Goal: Transaction & Acquisition: Purchase product/service

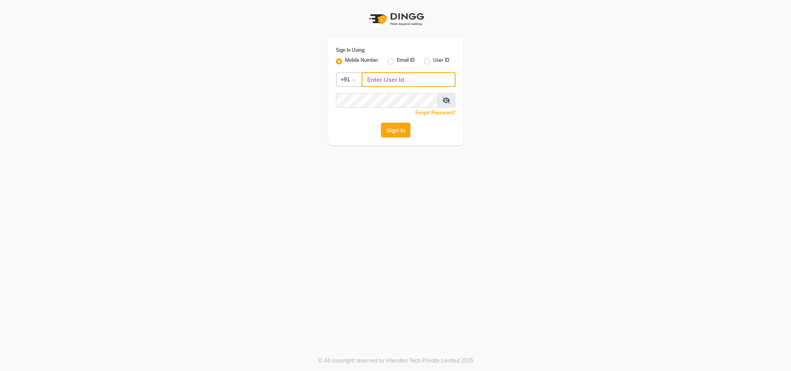
type input "8591746672"
click at [394, 129] on button "Sign In" at bounding box center [395, 130] width 29 height 15
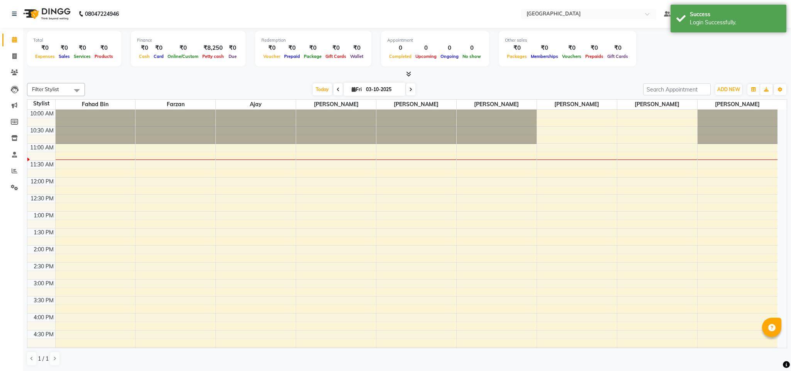
click at [337, 90] on icon at bounding box center [338, 89] width 3 height 5
type input "02-10-2025"
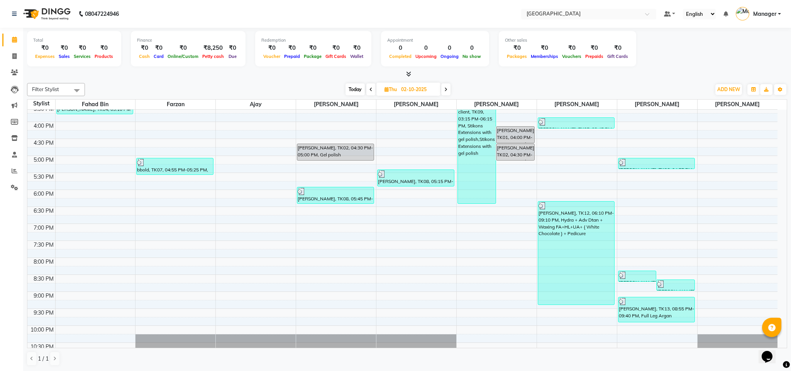
scroll to position [190, 0]
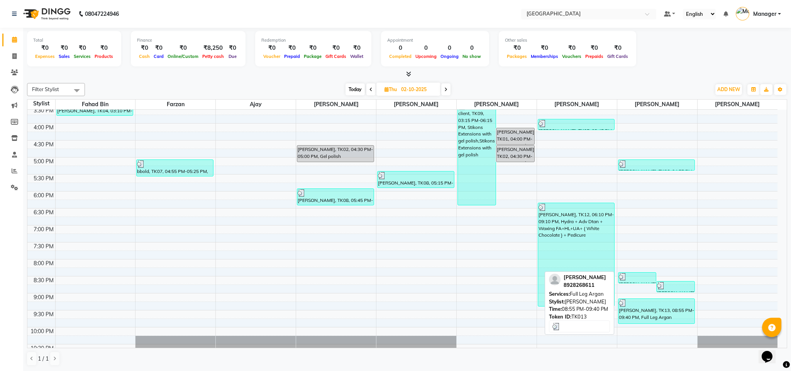
click at [666, 315] on div "[PERSON_NAME], TK13, 08:55 PM-09:40 PM, Full Leg Argan" at bounding box center [657, 311] width 76 height 25
select select "3"
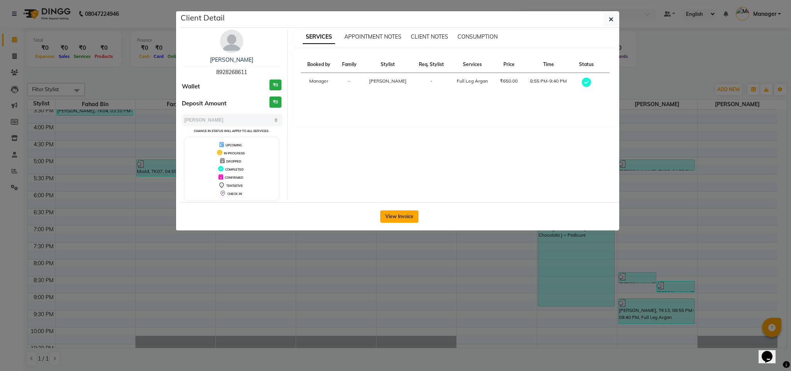
click at [394, 214] on button "View Invoice" at bounding box center [399, 216] width 38 height 12
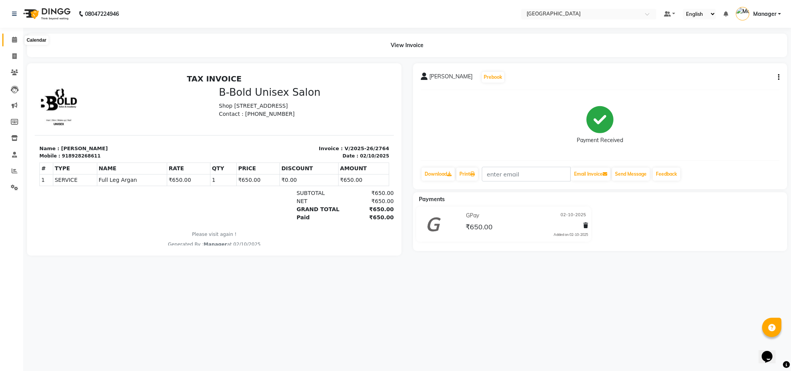
click at [13, 39] on icon at bounding box center [14, 40] width 5 height 6
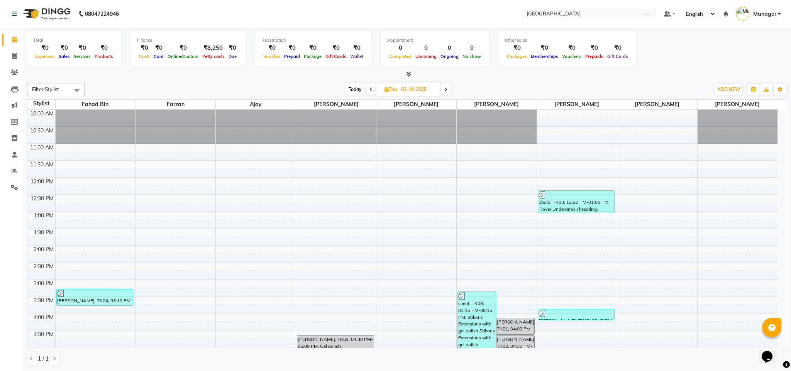
click at [352, 90] on span "Today" at bounding box center [355, 89] width 19 height 12
type input "03-10-2025"
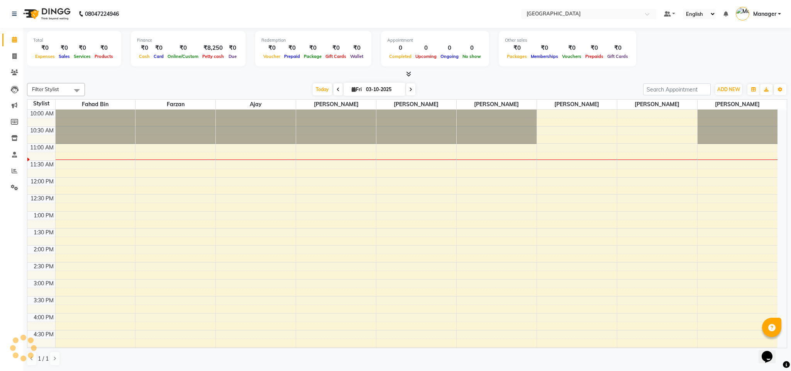
scroll to position [35, 0]
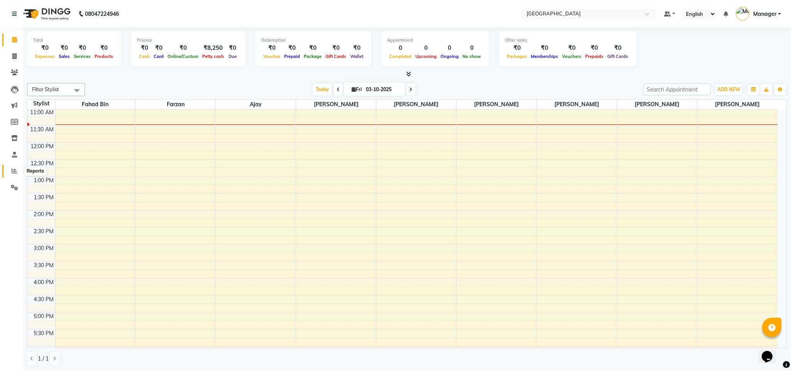
click at [14, 169] on icon at bounding box center [15, 171] width 6 height 6
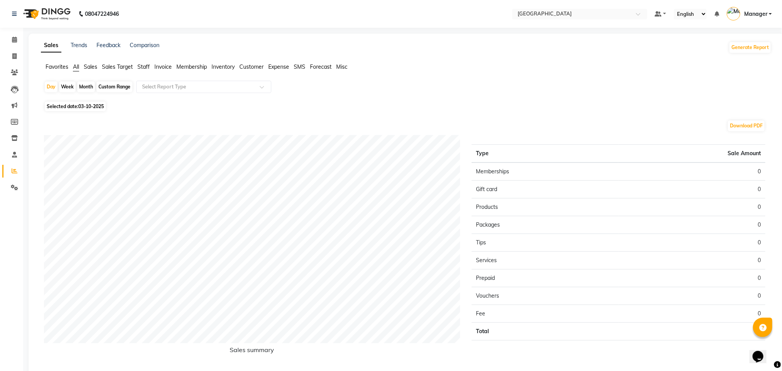
click at [144, 65] on span "Staff" at bounding box center [143, 66] width 12 height 7
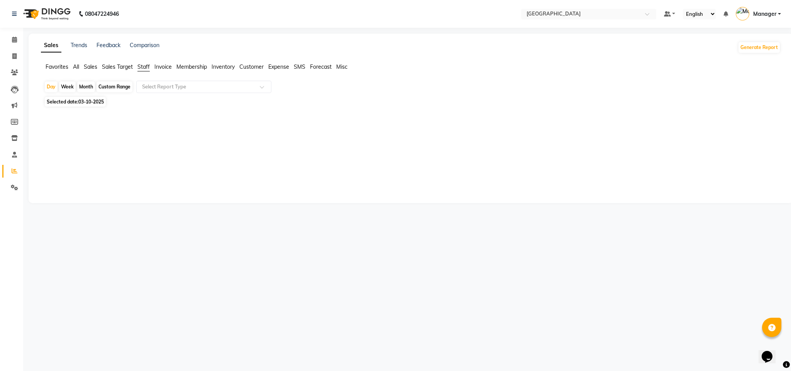
click at [87, 86] on div "Month" at bounding box center [86, 86] width 18 height 11
select select "10"
select select "2025"
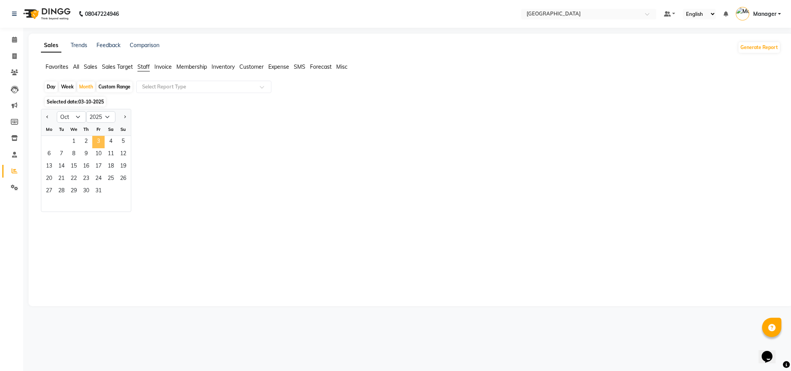
click at [97, 142] on span "3" at bounding box center [98, 142] width 12 height 12
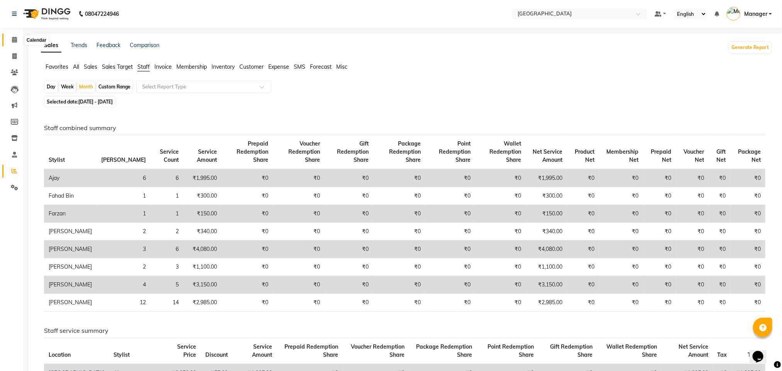
click at [13, 39] on icon at bounding box center [14, 40] width 5 height 6
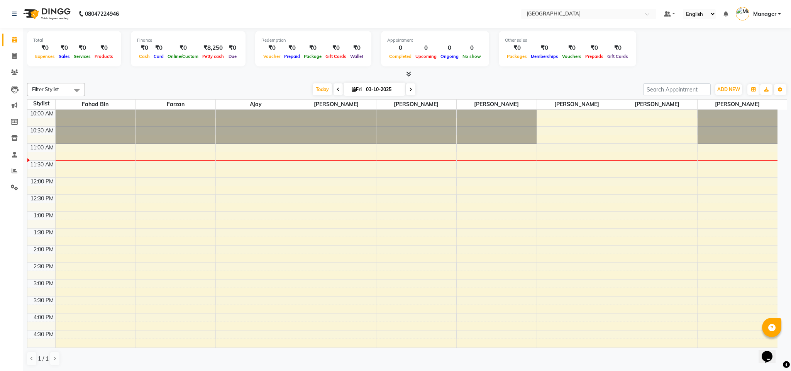
click at [337, 89] on icon at bounding box center [338, 89] width 3 height 5
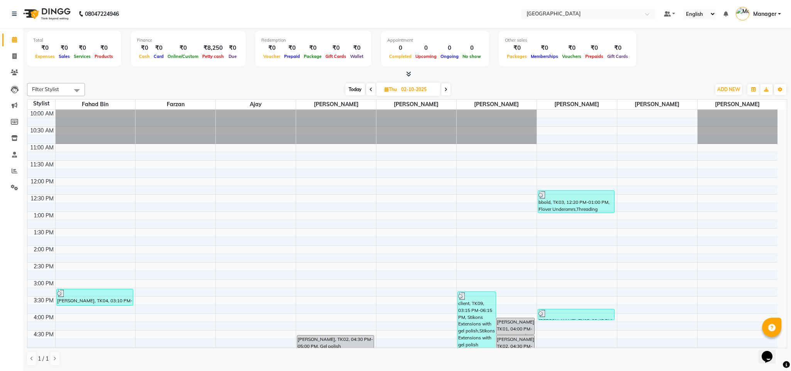
click at [370, 88] on icon at bounding box center [370, 89] width 3 height 5
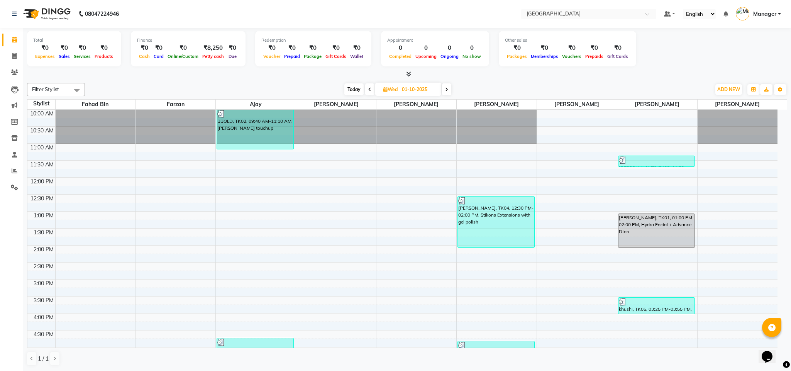
click at [352, 91] on span "Today" at bounding box center [353, 89] width 19 height 12
type input "03-10-2025"
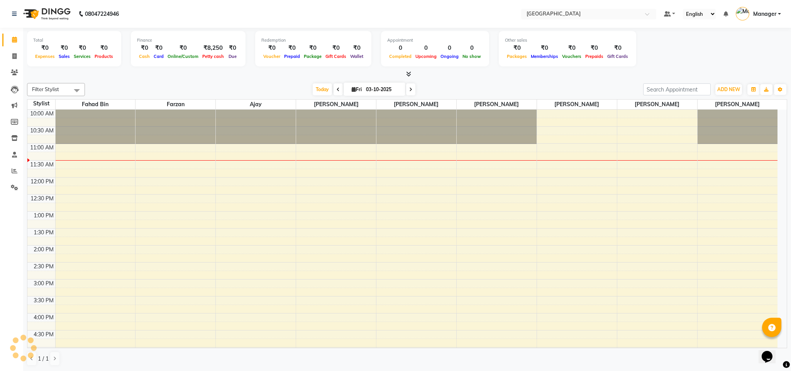
scroll to position [35, 0]
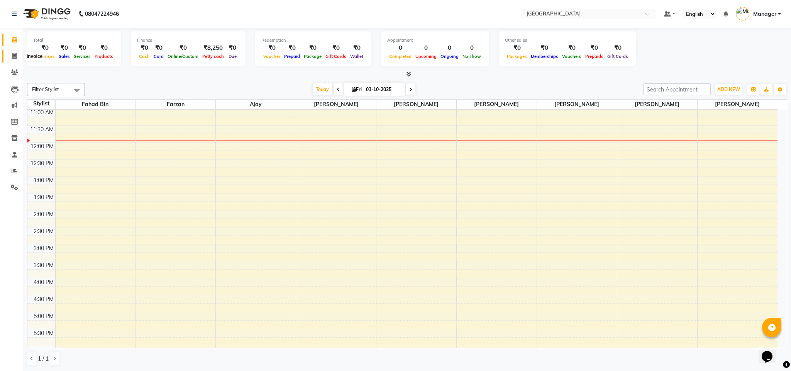
click at [13, 56] on icon at bounding box center [14, 56] width 4 height 6
select select "service"
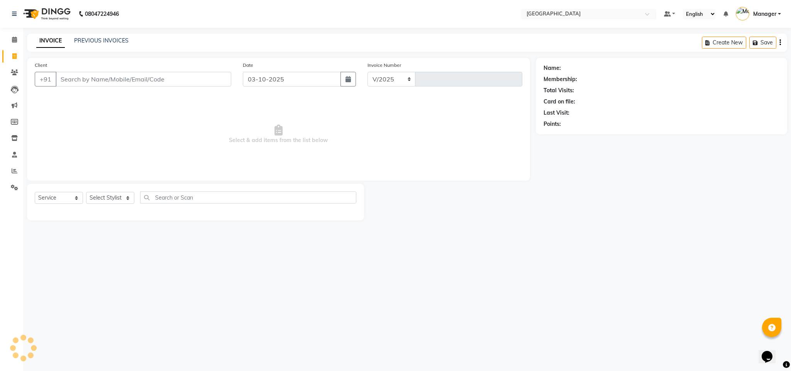
select select "7353"
type input "2765"
click at [87, 80] on input "Client" at bounding box center [144, 79] width 176 height 15
type input "7506459491"
click at [212, 78] on span "Add Client" at bounding box center [211, 79] width 31 height 8
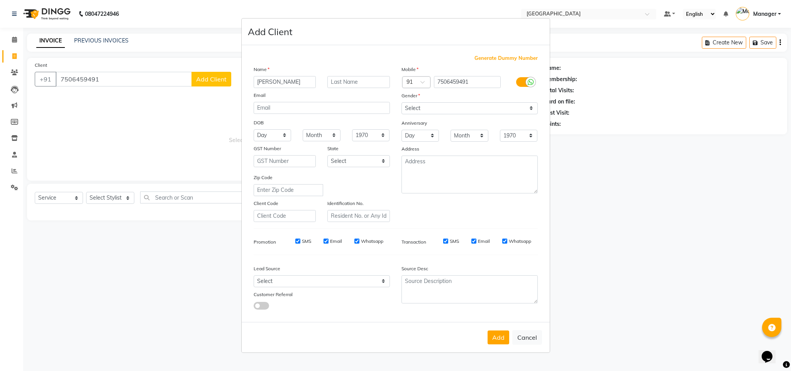
type input "[PERSON_NAME]"
click at [427, 108] on select "Select [DEMOGRAPHIC_DATA] [DEMOGRAPHIC_DATA] Other Prefer Not To Say" at bounding box center [470, 108] width 136 height 12
select select "[DEMOGRAPHIC_DATA]"
click at [402, 103] on select "Select [DEMOGRAPHIC_DATA] [DEMOGRAPHIC_DATA] Other Prefer Not To Say" at bounding box center [470, 108] width 136 height 12
click at [501, 336] on button "Add" at bounding box center [499, 337] width 22 height 14
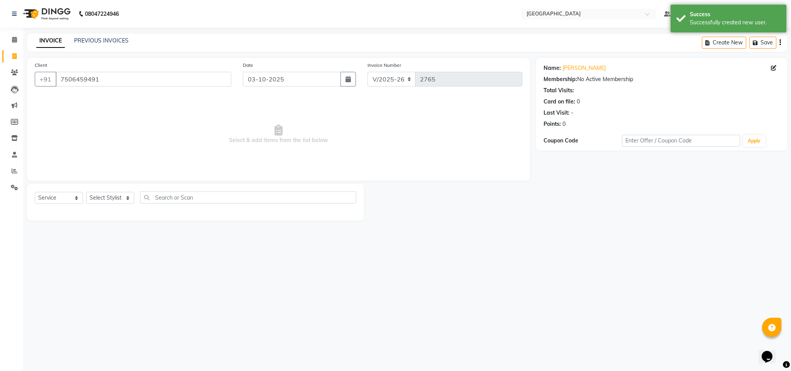
click at [107, 191] on div "Select Service Product Membership Package Voucher Prepaid Gift Card Select Styl…" at bounding box center [196, 200] width 322 height 18
click at [108, 198] on select "Select Stylist ajay Fahad Bin farzan [PERSON_NAME] [PERSON_NAME] [PERSON_NAME] …" at bounding box center [110, 198] width 48 height 12
select select "88266"
click at [86, 192] on select "Select Stylist ajay Fahad Bin farzan [PERSON_NAME] [PERSON_NAME] [PERSON_NAME] …" at bounding box center [110, 198] width 48 height 12
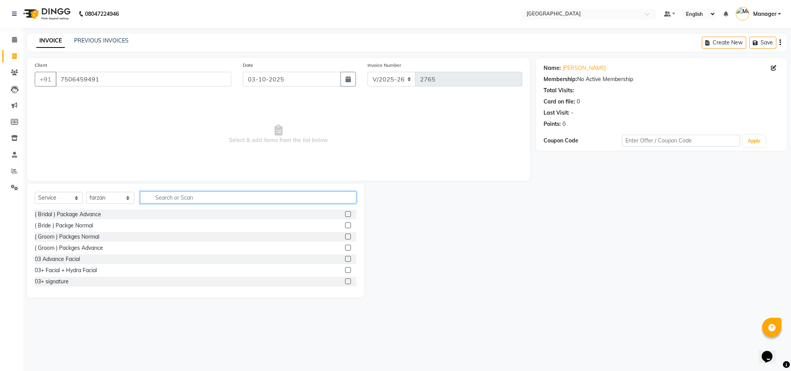
click at [204, 193] on input "text" at bounding box center [248, 197] width 216 height 12
type input "beard"
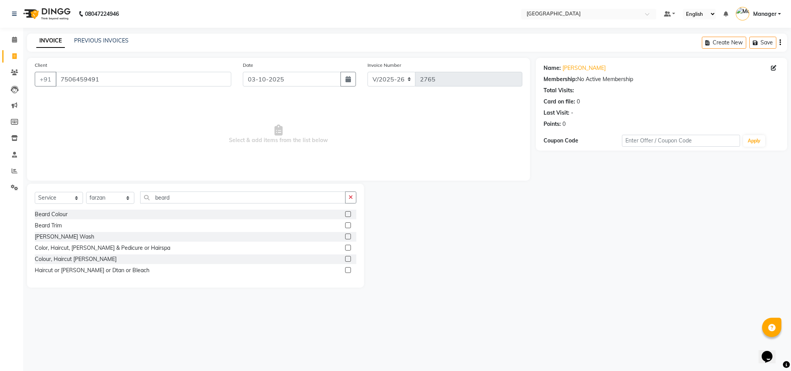
click at [349, 225] on label at bounding box center [348, 225] width 6 height 6
click at [349, 225] on input "checkbox" at bounding box center [347, 225] width 5 height 5
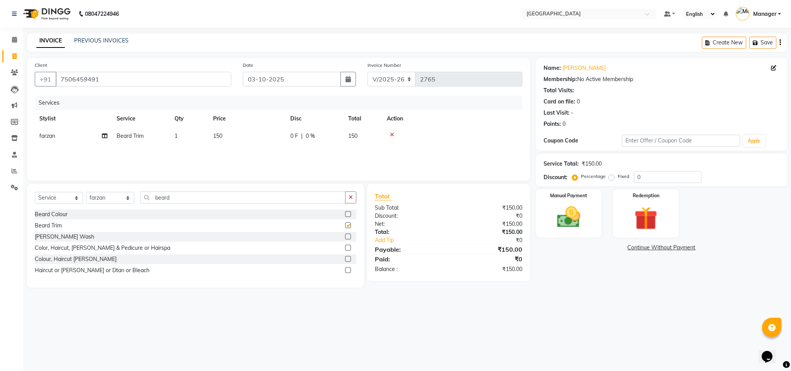
checkbox input "false"
click at [559, 212] on img at bounding box center [568, 217] width 39 height 28
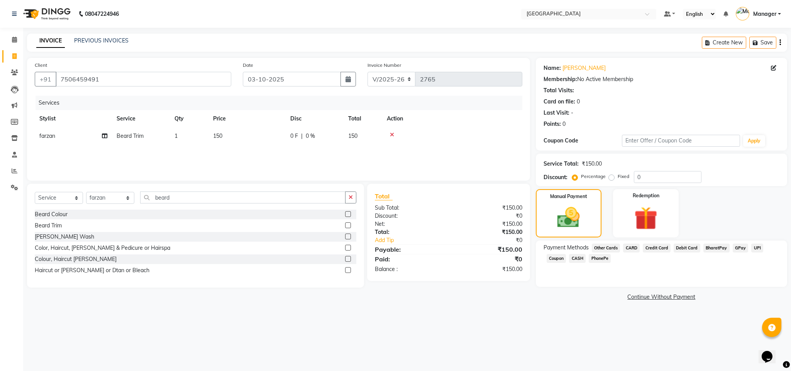
click at [740, 248] on span "GPay" at bounding box center [741, 248] width 16 height 9
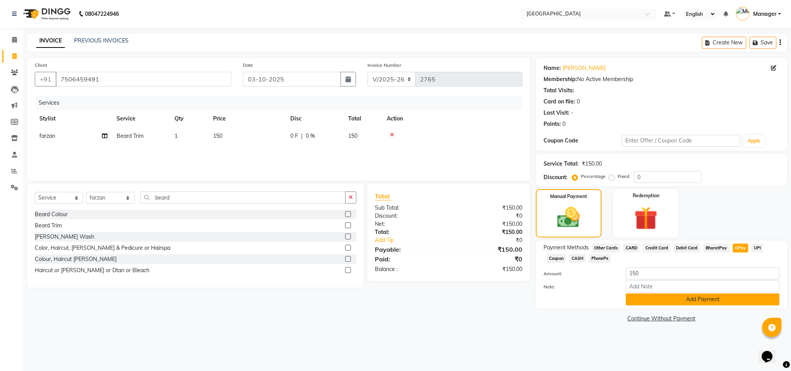
click at [681, 297] on button "Add Payment" at bounding box center [703, 299] width 154 height 12
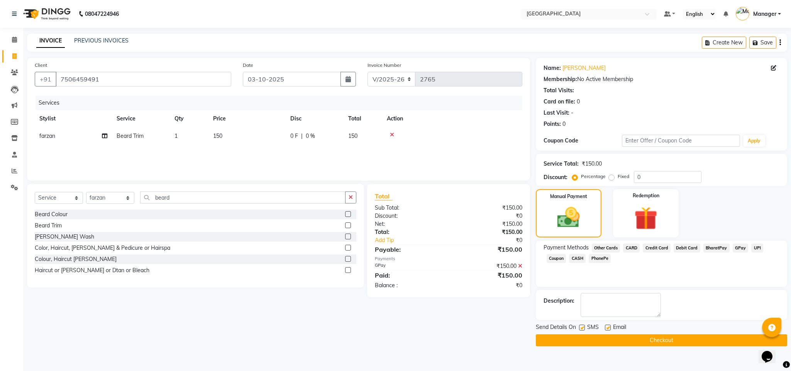
click at [692, 341] on button "Checkout" at bounding box center [661, 340] width 251 height 12
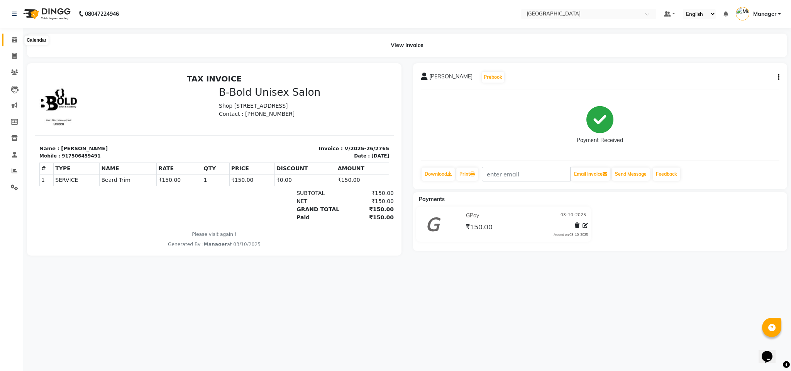
click at [12, 41] on icon at bounding box center [14, 40] width 5 height 6
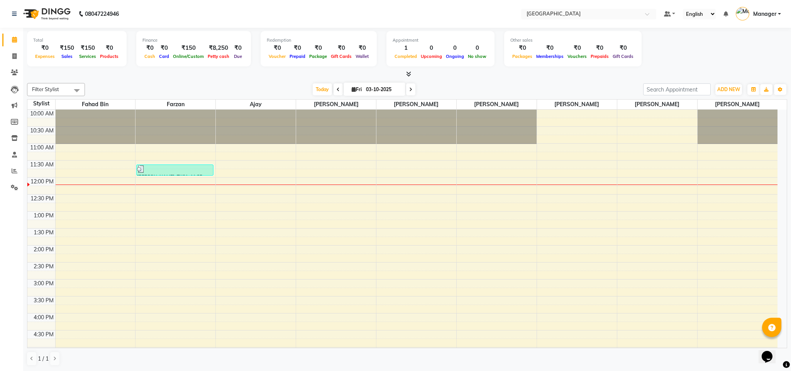
click at [337, 90] on icon at bounding box center [338, 89] width 3 height 5
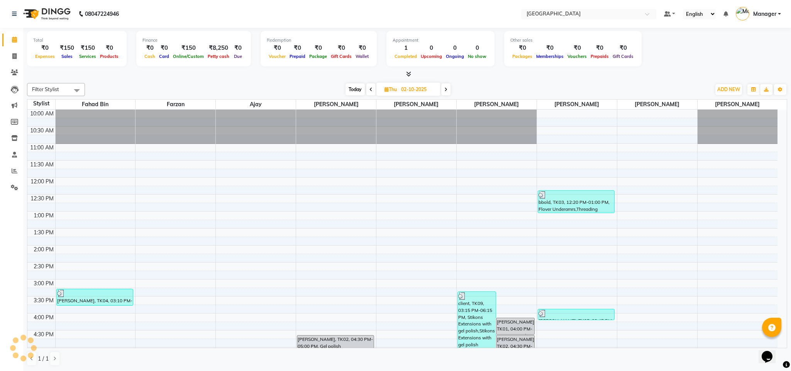
scroll to position [70, 0]
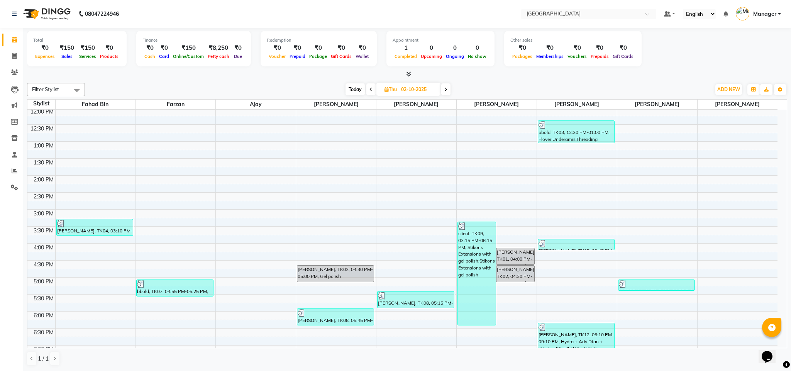
click at [369, 90] on icon at bounding box center [370, 89] width 3 height 5
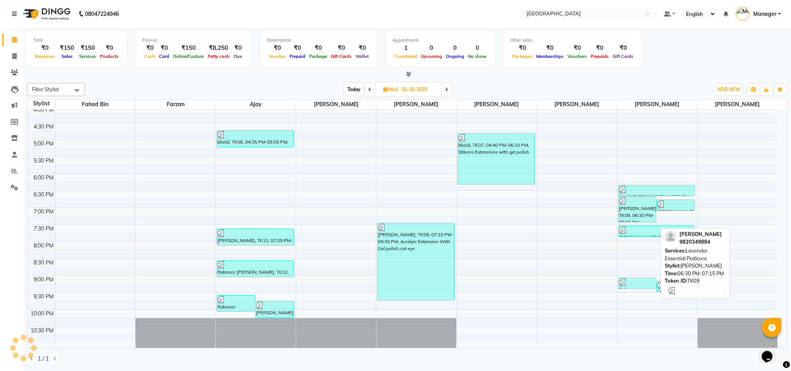
scroll to position [197, 0]
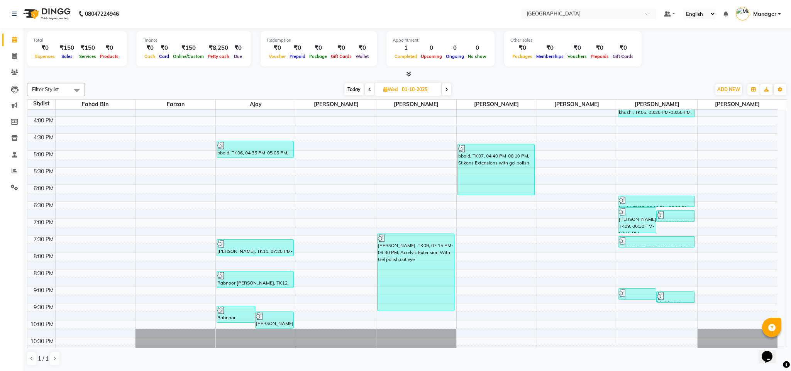
click at [448, 88] on icon at bounding box center [446, 89] width 3 height 5
type input "02-10-2025"
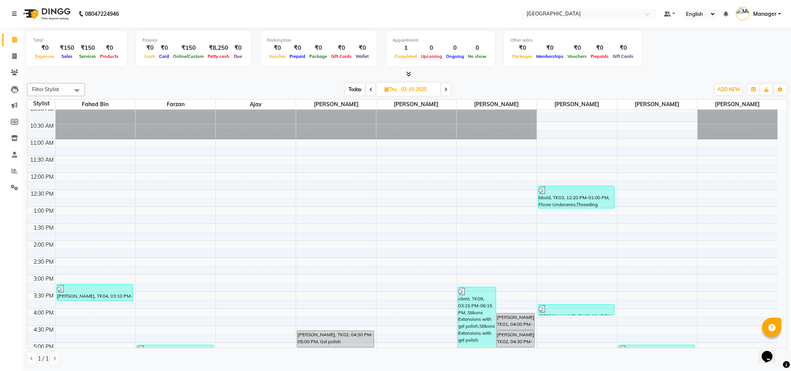
scroll to position [0, 0]
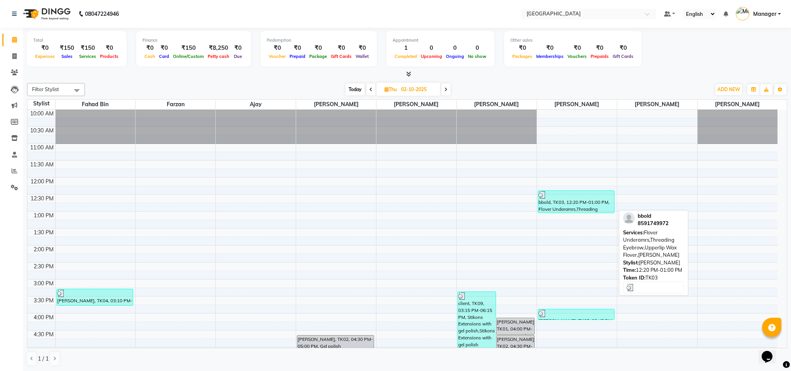
click at [585, 203] on div "bbold, TK03, 12:20 PM-01:00 PM, Flover Underamrs,Threading Eyebrow,Upperlip Wax…" at bounding box center [576, 202] width 76 height 22
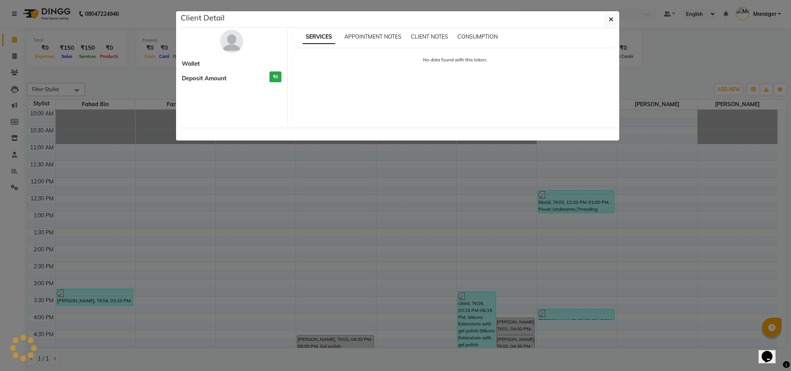
select select "3"
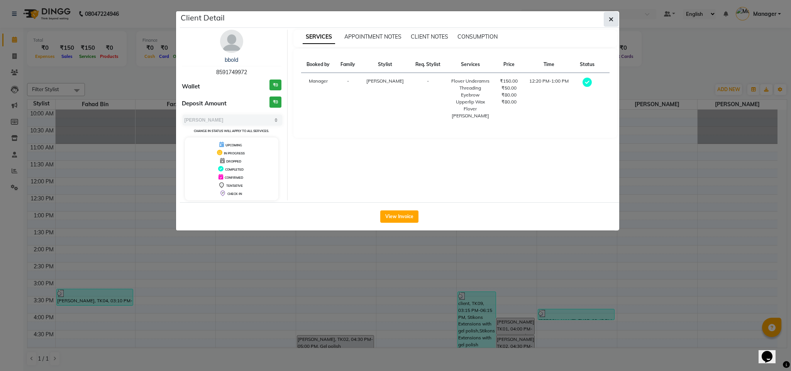
click at [611, 17] on icon "button" at bounding box center [611, 19] width 5 height 6
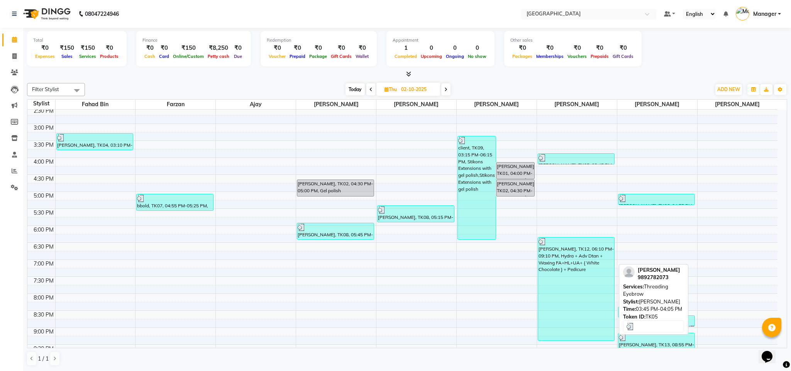
scroll to position [156, 0]
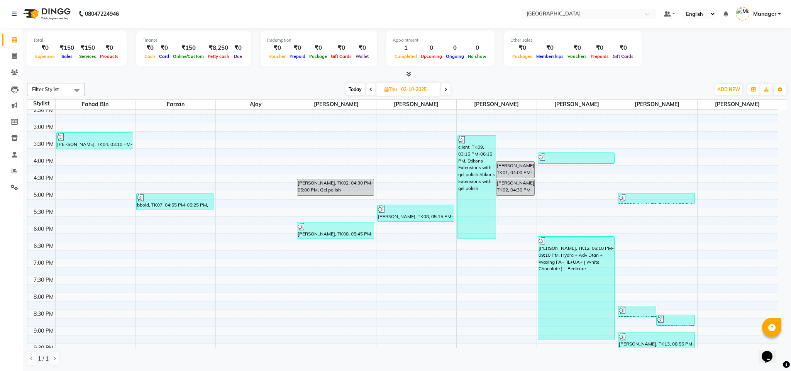
click at [448, 88] on span at bounding box center [445, 89] width 9 height 12
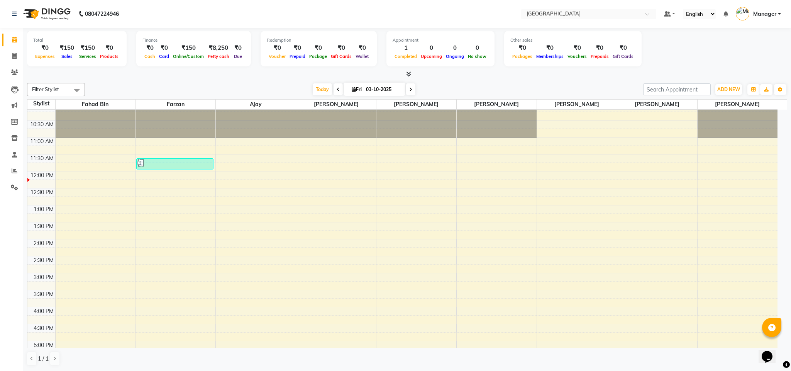
scroll to position [0, 0]
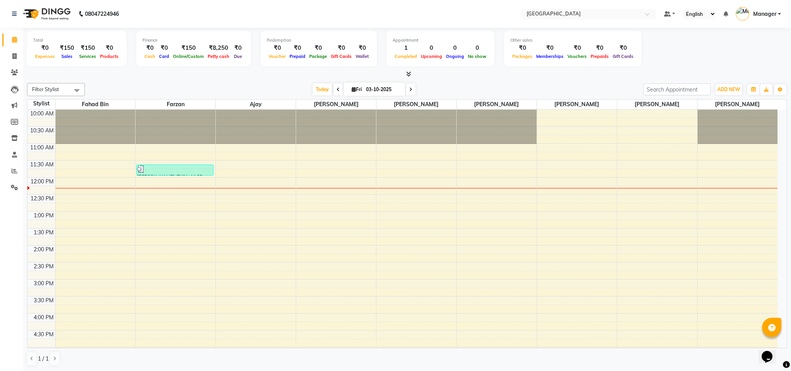
click at [337, 92] on icon at bounding box center [338, 89] width 3 height 5
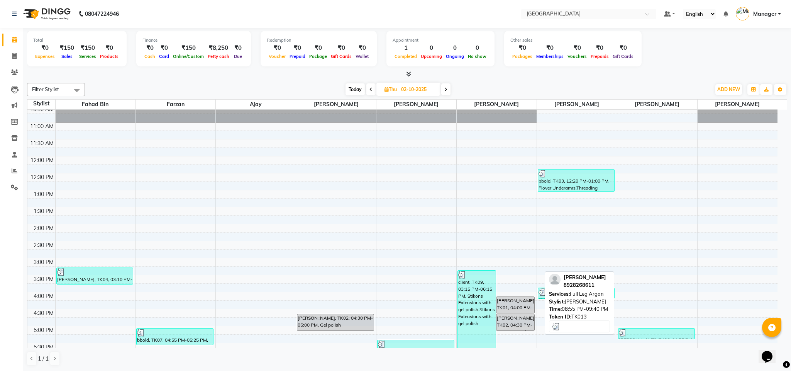
scroll to position [21, 0]
click at [352, 92] on span "Today" at bounding box center [355, 89] width 19 height 12
type input "03-10-2025"
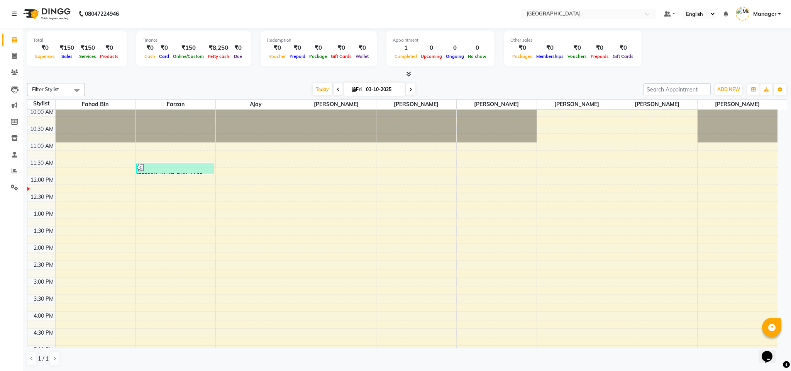
scroll to position [0, 0]
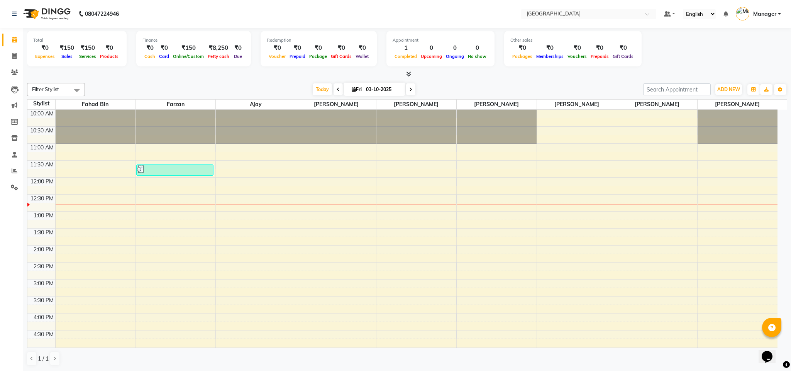
click at [356, 90] on span "Fri" at bounding box center [357, 89] width 14 height 6
select select "10"
select select "2025"
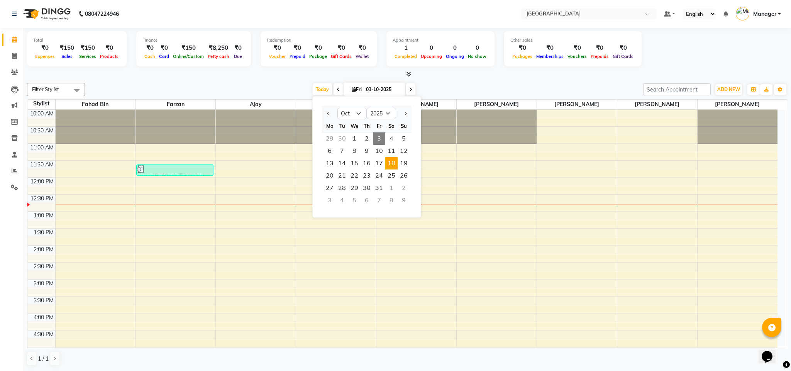
click at [395, 168] on span "18" at bounding box center [391, 163] width 12 height 12
type input "[DATE]"
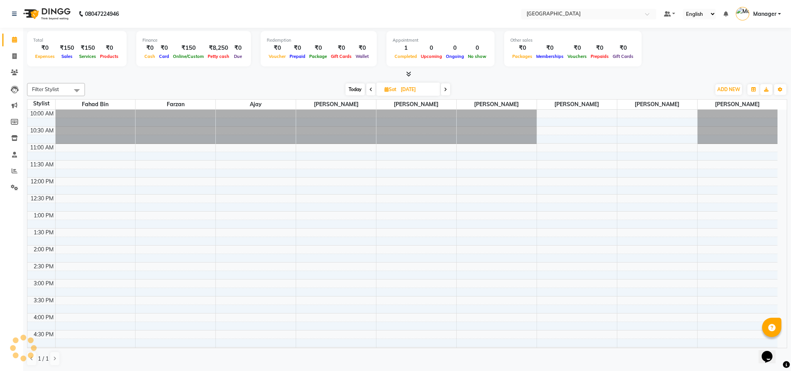
scroll to position [70, 0]
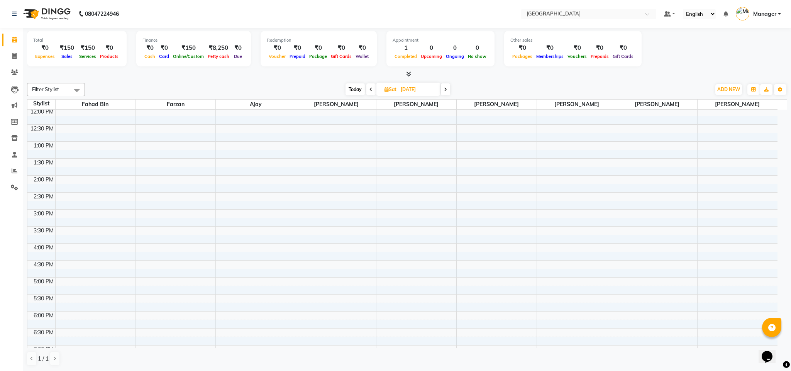
click at [87, 181] on div "10:00 AM 10:30 AM 11:00 AM 11:30 AM 12:00 PM 12:30 PM 1:00 PM 1:30 PM 2:00 PM 2…" at bounding box center [402, 260] width 750 height 441
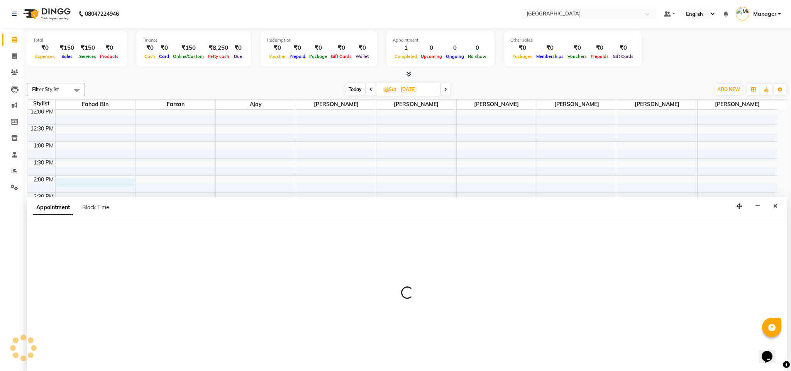
select select "82525"
select select "tentative"
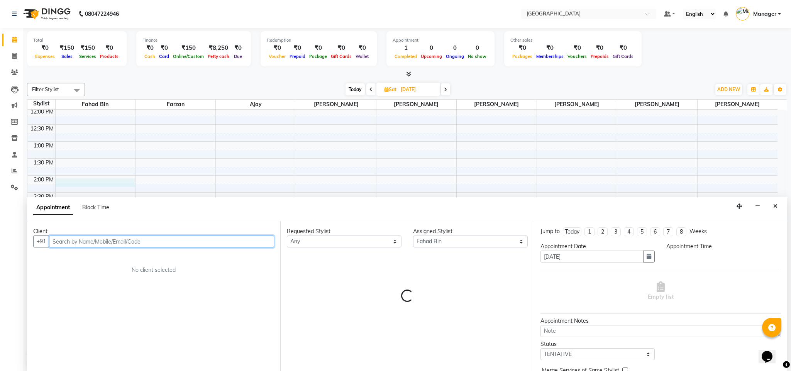
select select "840"
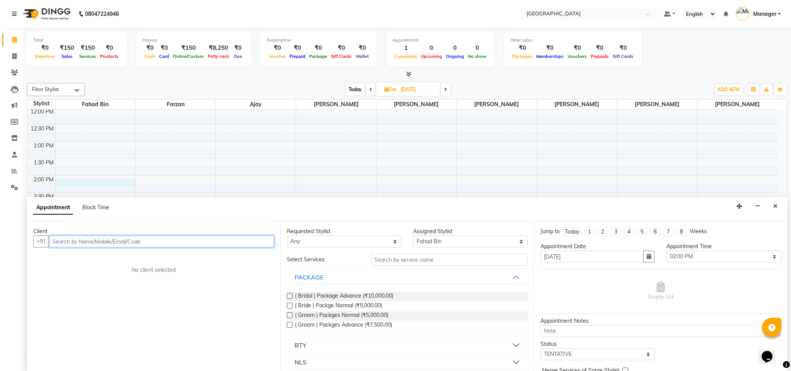
click at [164, 240] on input "text" at bounding box center [161, 242] width 225 height 12
type input "8080855686"
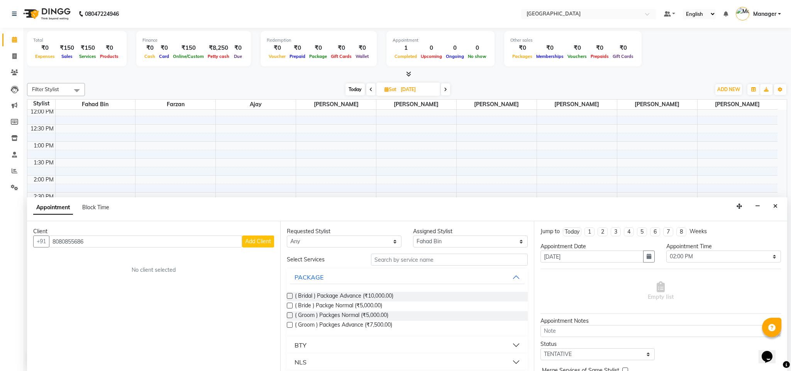
click at [261, 245] on span "Add Client" at bounding box center [258, 241] width 26 height 7
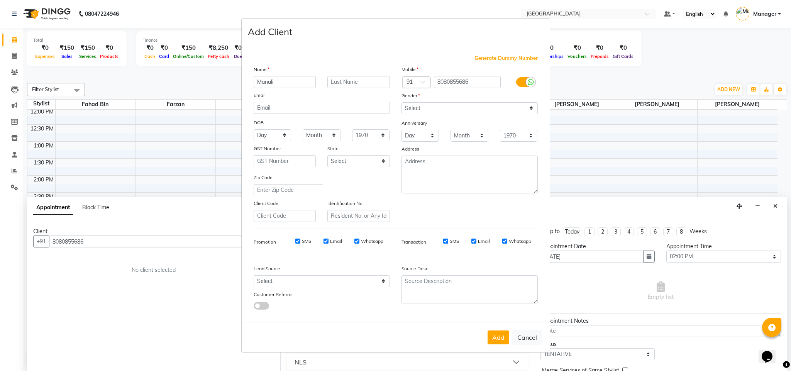
type input "Manali"
click at [439, 104] on select "Select [DEMOGRAPHIC_DATA] [DEMOGRAPHIC_DATA] Other Prefer Not To Say" at bounding box center [470, 108] width 136 height 12
select select "[DEMOGRAPHIC_DATA]"
click at [402, 103] on select "Select [DEMOGRAPHIC_DATA] [DEMOGRAPHIC_DATA] Other Prefer Not To Say" at bounding box center [470, 108] width 136 height 12
click at [491, 341] on button "Add" at bounding box center [499, 337] width 22 height 14
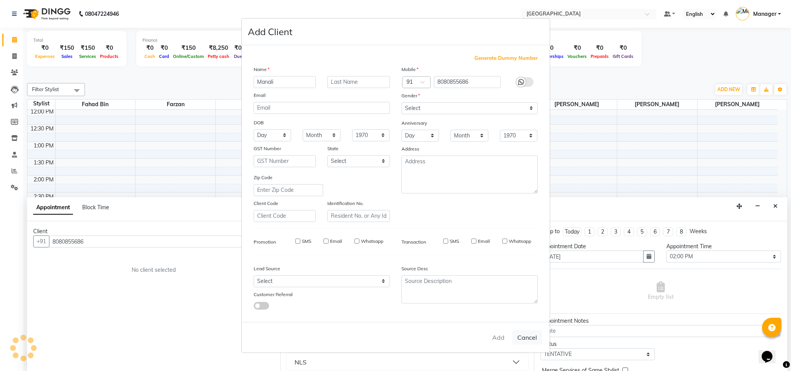
select select
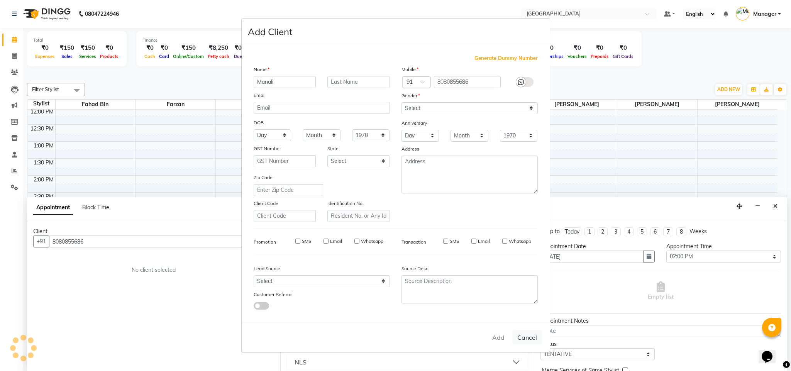
select select
checkbox input "false"
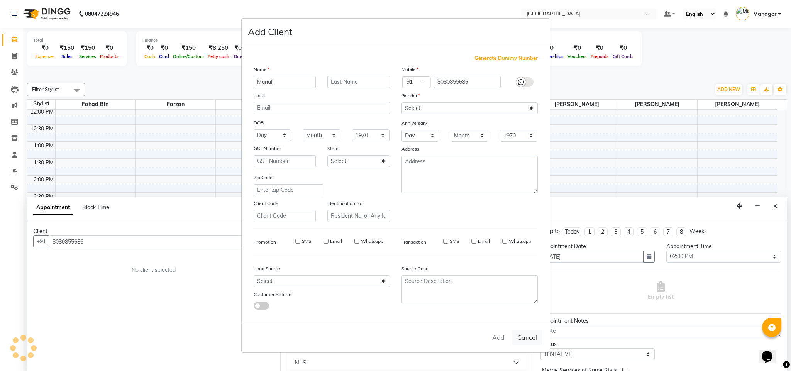
checkbox input "false"
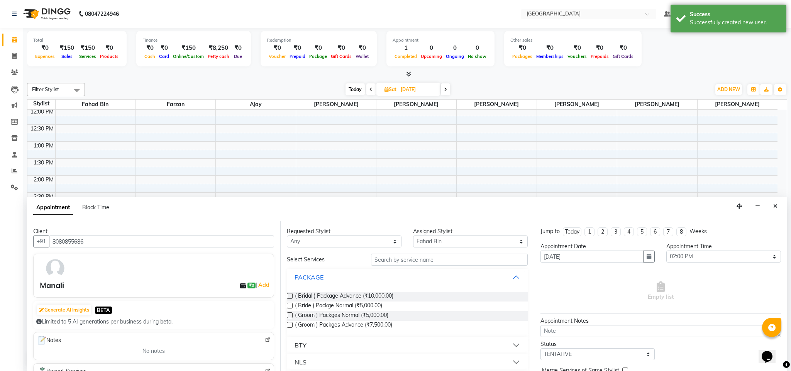
click at [445, 249] on div "Requested Stylist Any ajay Fahad Bin farzan [PERSON_NAME] [PERSON_NAME] [PERSON…" at bounding box center [406, 296] width 253 height 150
click at [447, 246] on select "Select ajay Fahad Bin farzan [PERSON_NAME] [PERSON_NAME] [PERSON_NAME] [PERSON_…" at bounding box center [470, 242] width 115 height 12
select select "68994"
click at [413, 236] on select "Select ajay Fahad Bin farzan [PERSON_NAME] [PERSON_NAME] [PERSON_NAME] [PERSON_…" at bounding box center [470, 242] width 115 height 12
click at [444, 258] on input "text" at bounding box center [449, 260] width 157 height 12
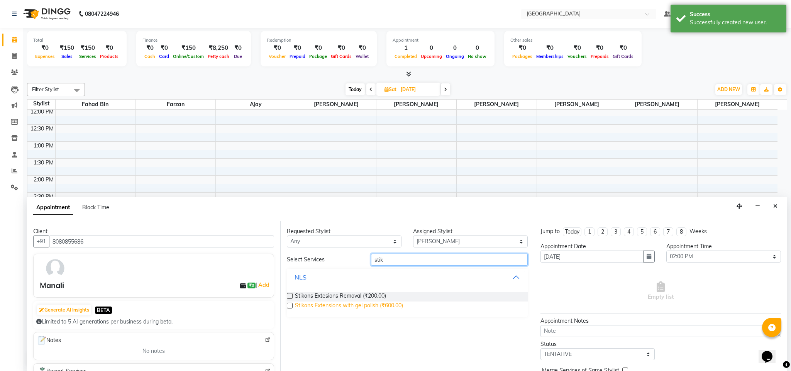
type input "stik"
click at [371, 307] on span "Stikons Extensions with gel polish (₹600.00)" at bounding box center [349, 307] width 108 height 10
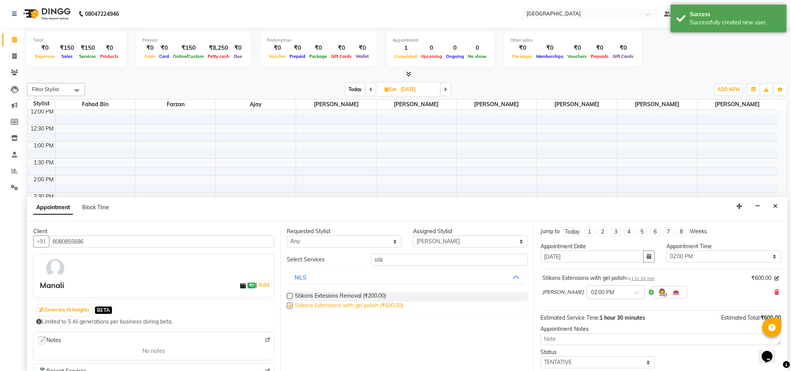
checkbox input "false"
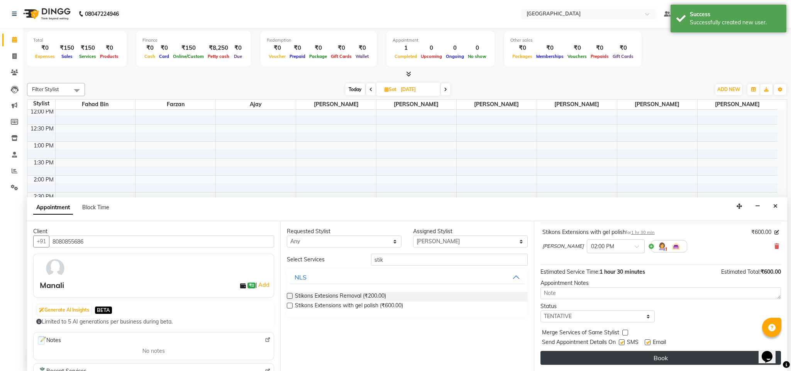
click at [730, 360] on button "Book" at bounding box center [661, 358] width 241 height 14
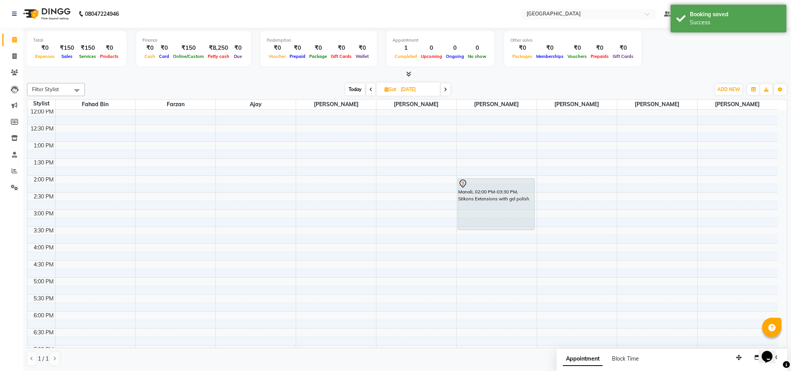
click at [652, 63] on div "Total ₹0 Expenses ₹150 Sales ₹150 Services ₹0 Products Finance ₹0 Cash ₹0 Card …" at bounding box center [407, 50] width 760 height 38
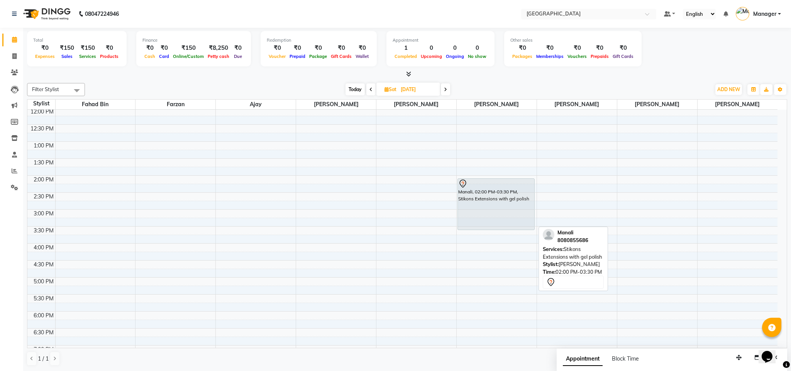
click at [515, 195] on div "Manali, 02:00 PM-03:30 PM, Stikons Extensions with gel polish" at bounding box center [496, 204] width 76 height 51
select select "7"
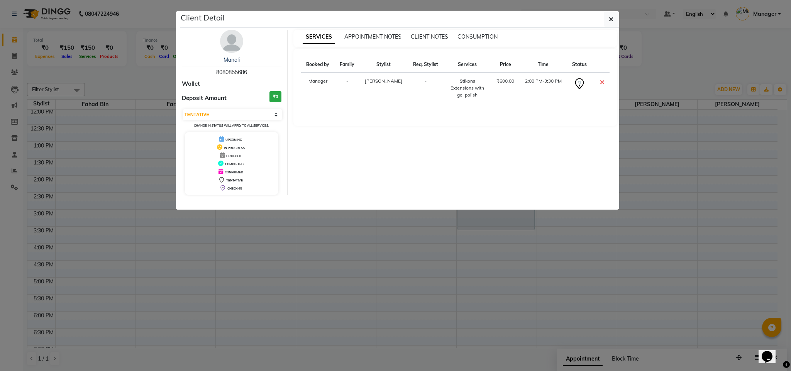
click at [225, 73] on span "8080855686" at bounding box center [231, 72] width 31 height 7
copy span "8080855686"
click at [613, 22] on button "button" at bounding box center [611, 19] width 15 height 15
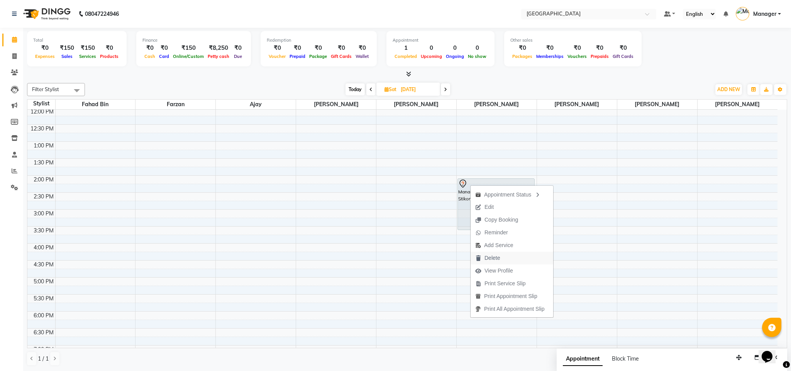
click at [497, 254] on span "Delete" at bounding box center [492, 258] width 15 height 8
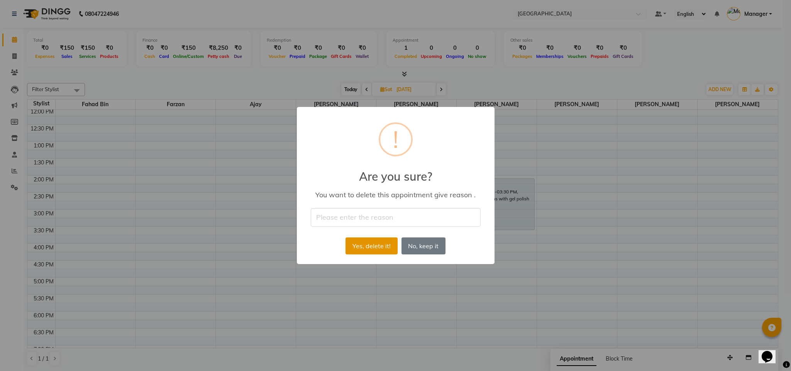
click at [386, 241] on button "Yes, delete it!" at bounding box center [372, 245] width 52 height 17
type input "."
click at [379, 239] on button "Yes, delete it!" at bounding box center [372, 245] width 52 height 17
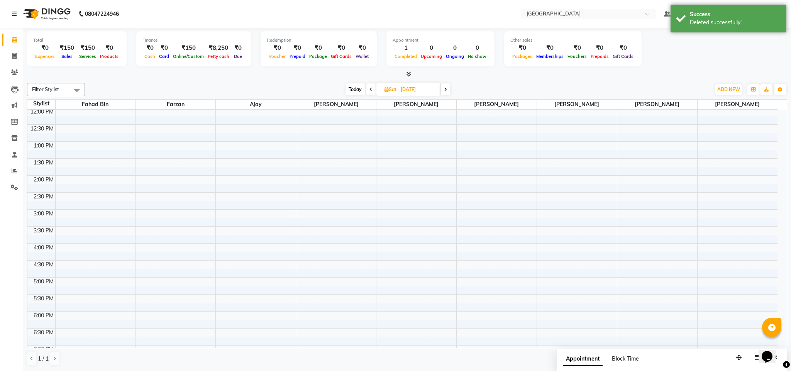
click at [388, 184] on div "10:00 AM 10:30 AM 11:00 AM 11:30 AM 12:00 PM 12:30 PM 1:00 PM 1:30 PM 2:00 PM 2…" at bounding box center [402, 260] width 750 height 441
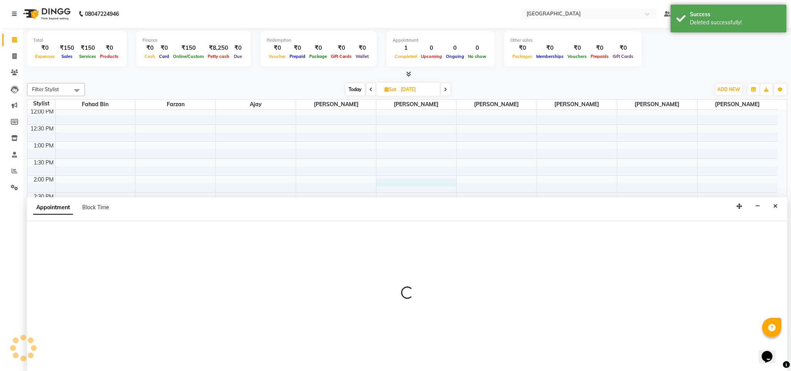
select select "93196"
select select "tentative"
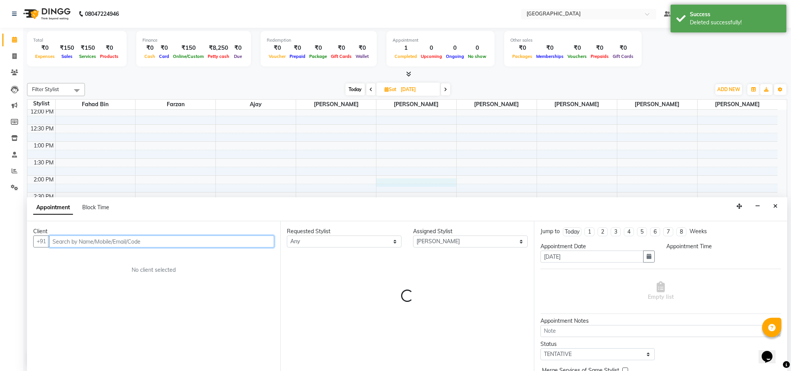
select select "840"
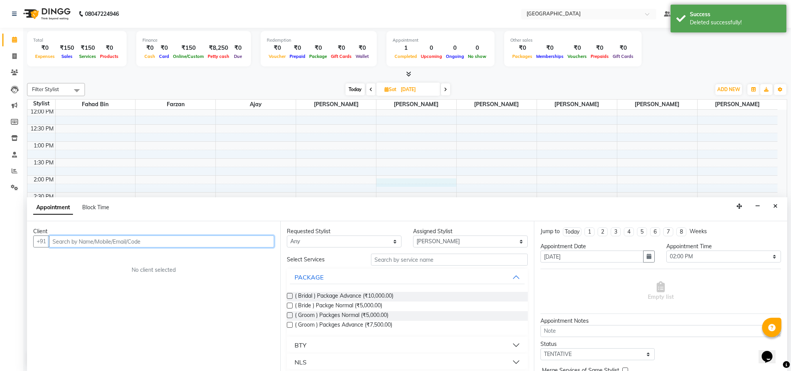
paste input "8080855686"
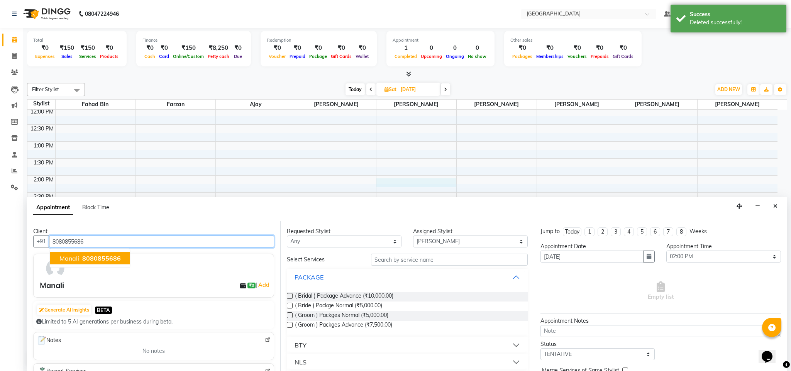
type input "8080855686"
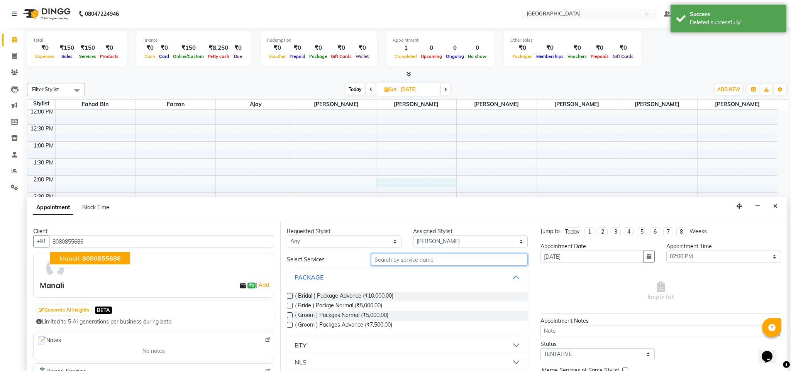
click at [407, 261] on input "text" at bounding box center [449, 260] width 157 height 12
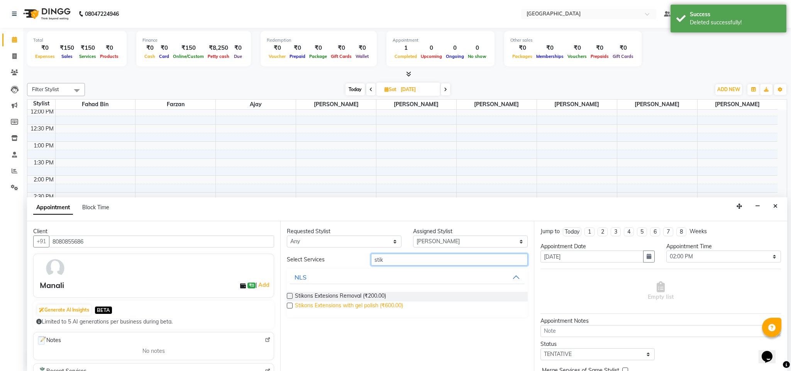
type input "stik"
click at [369, 302] on span "Stikons Extensions with gel polish (₹600.00)" at bounding box center [349, 307] width 108 height 10
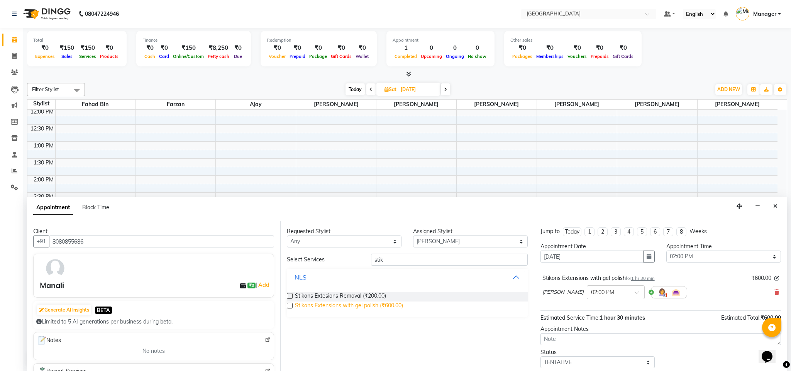
click at [395, 305] on span "Stikons Extensions with gel polish (₹600.00)" at bounding box center [349, 307] width 108 height 10
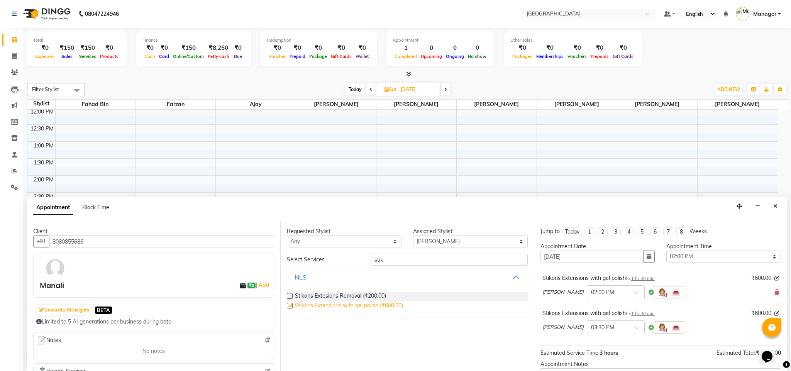
checkbox input "false"
click at [497, 239] on select "Select ajay Fahad Bin farzan [PERSON_NAME] [PERSON_NAME] [PERSON_NAME] [PERSON_…" at bounding box center [470, 242] width 115 height 12
select select "68994"
click at [413, 236] on select "Select ajay Fahad Bin farzan [PERSON_NAME] [PERSON_NAME] [PERSON_NAME] [PERSON_…" at bounding box center [470, 242] width 115 height 12
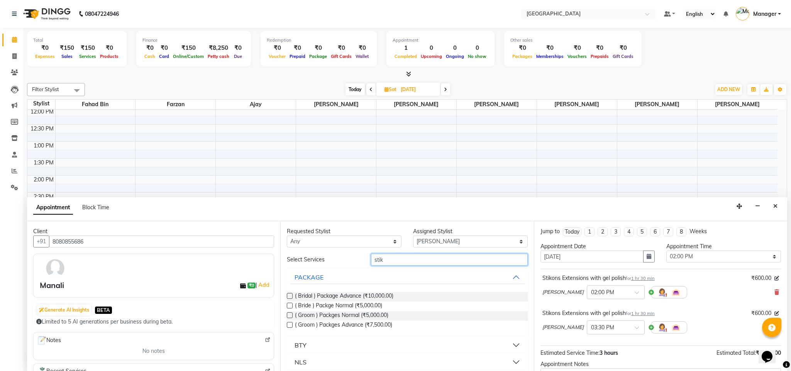
click at [422, 261] on input "stik" at bounding box center [449, 260] width 157 height 12
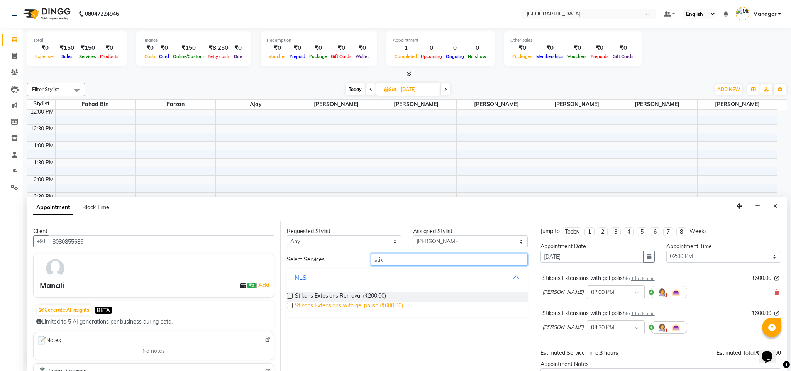
type input "stik"
click at [361, 306] on span "Stikons Extensions with gel polish (₹600.00)" at bounding box center [349, 307] width 108 height 10
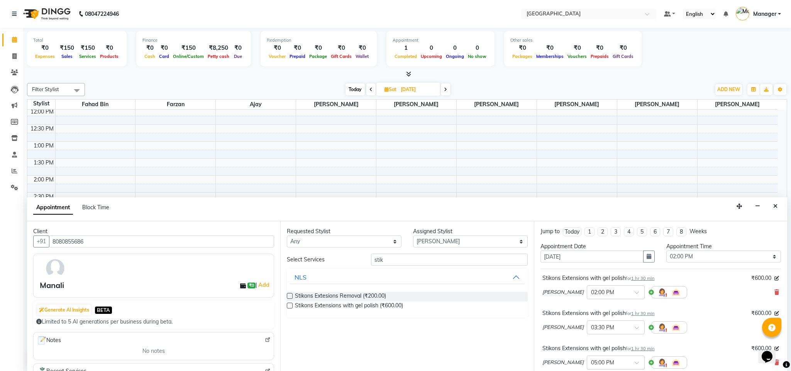
click at [630, 361] on div at bounding box center [615, 362] width 57 height 8
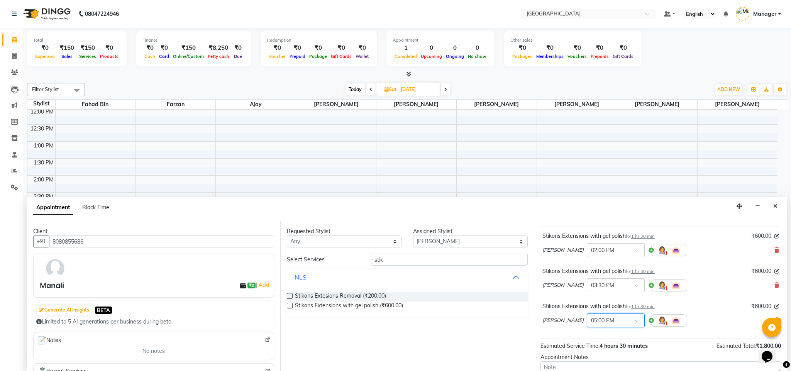
scroll to position [73, 0]
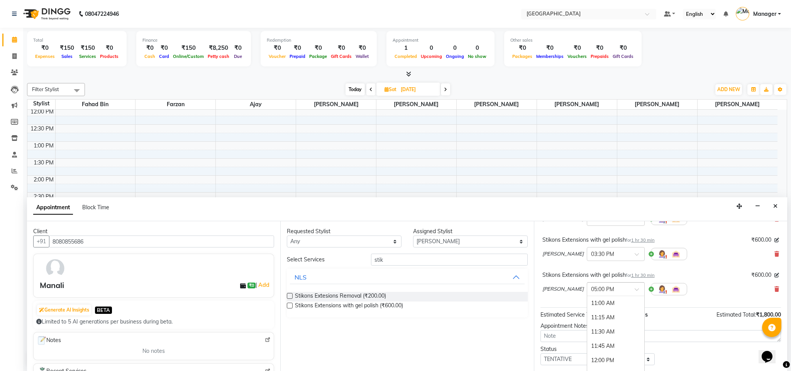
click at [635, 291] on span at bounding box center [640, 292] width 10 height 8
click at [607, 322] on div "02:00 PM" at bounding box center [615, 319] width 57 height 14
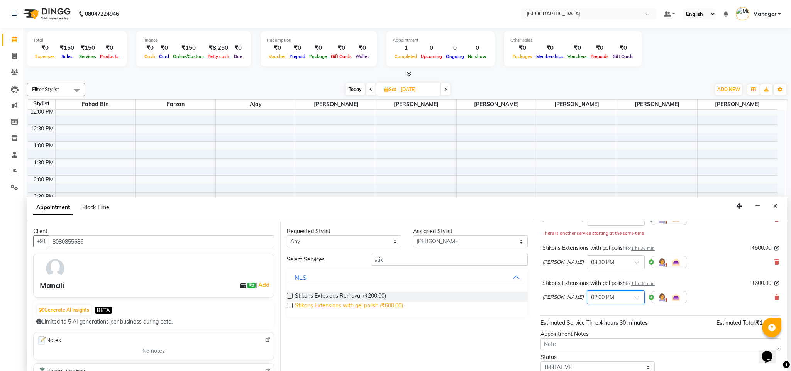
click at [389, 308] on span "Stikons Extensions with gel polish (₹600.00)" at bounding box center [349, 307] width 108 height 10
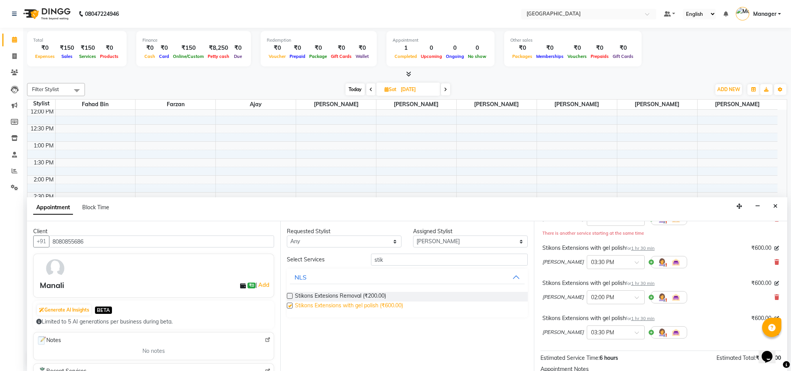
checkbox input "false"
click at [518, 247] on select "Select ajay Fahad Bin farzan [PERSON_NAME] [PERSON_NAME] [PERSON_NAME] [PERSON_…" at bounding box center [470, 242] width 115 height 12
select select "89418"
click at [413, 236] on select "Select ajay Fahad Bin farzan [PERSON_NAME] [PERSON_NAME] [PERSON_NAME] [PERSON_…" at bounding box center [470, 242] width 115 height 12
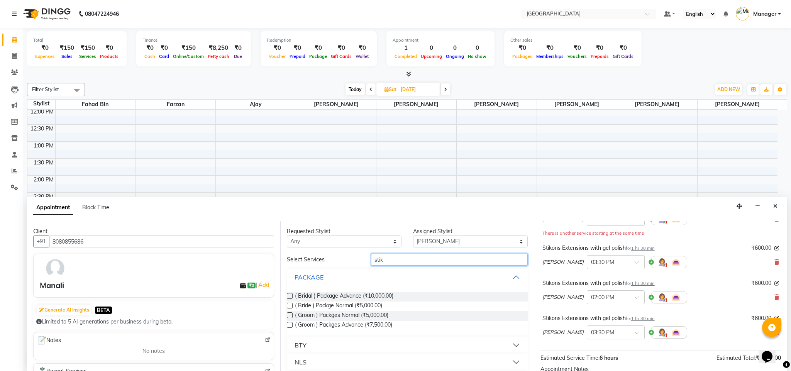
click at [444, 258] on input "stik" at bounding box center [449, 260] width 157 height 12
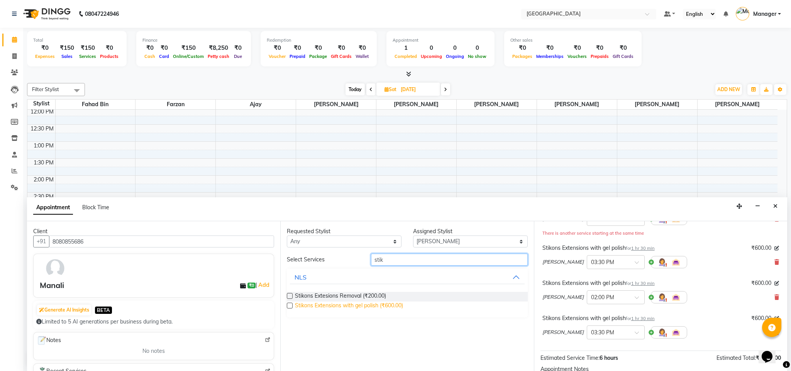
type input "stik"
click at [388, 307] on span "Stikons Extensions with gel polish (₹600.00)" at bounding box center [349, 307] width 108 height 10
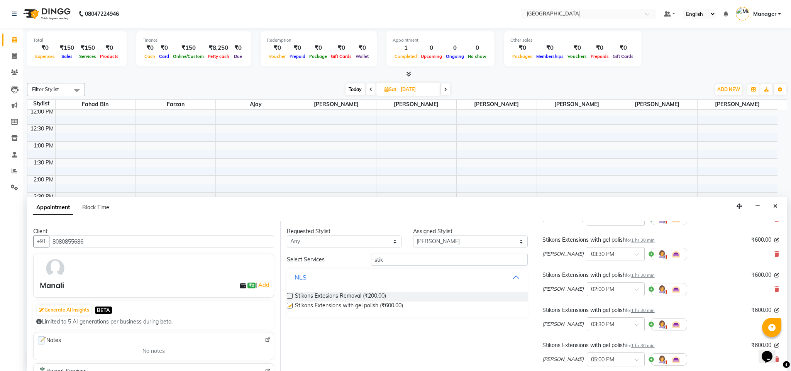
checkbox input "false"
click at [602, 362] on input "text" at bounding box center [608, 359] width 34 height 8
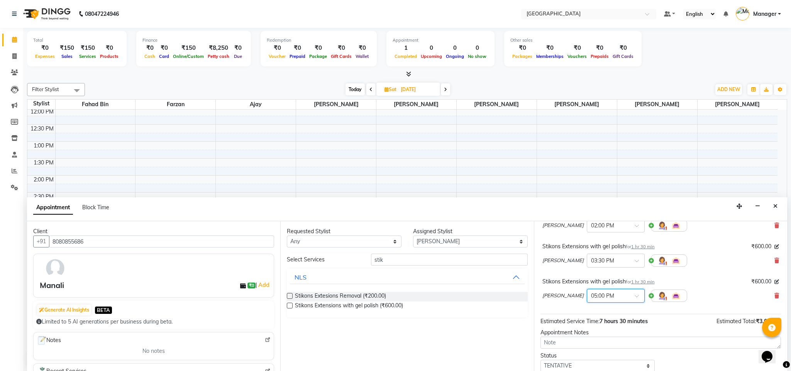
scroll to position [163, 0]
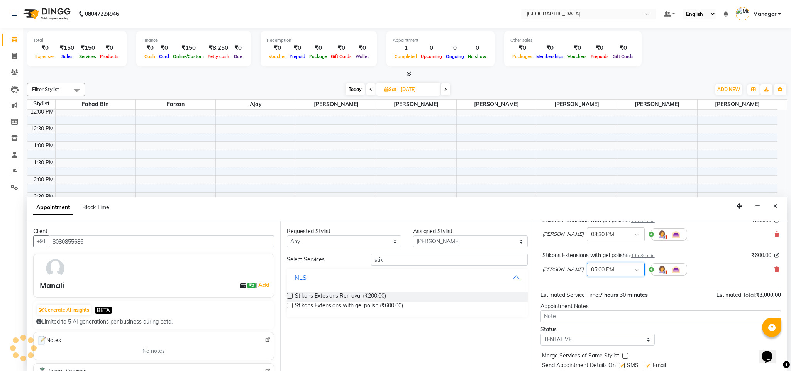
click at [615, 271] on div at bounding box center [615, 269] width 57 height 8
click at [593, 354] on div "02:00 PM" at bounding box center [615, 356] width 57 height 14
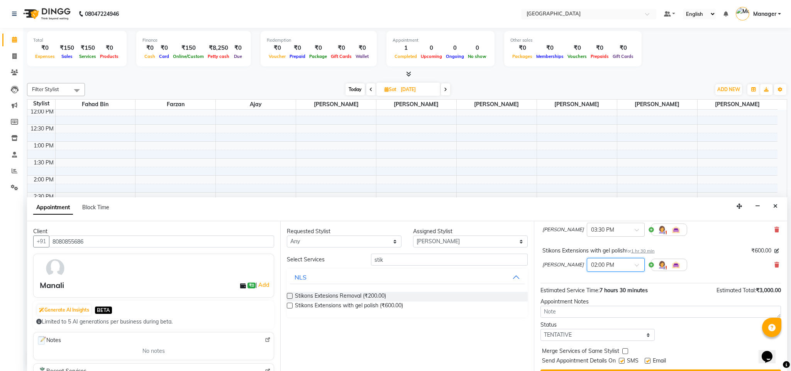
scroll to position [196, 0]
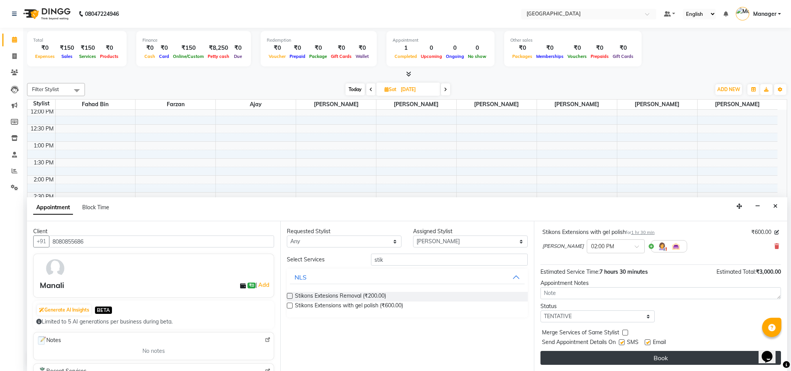
click at [724, 361] on button "Book" at bounding box center [661, 358] width 241 height 14
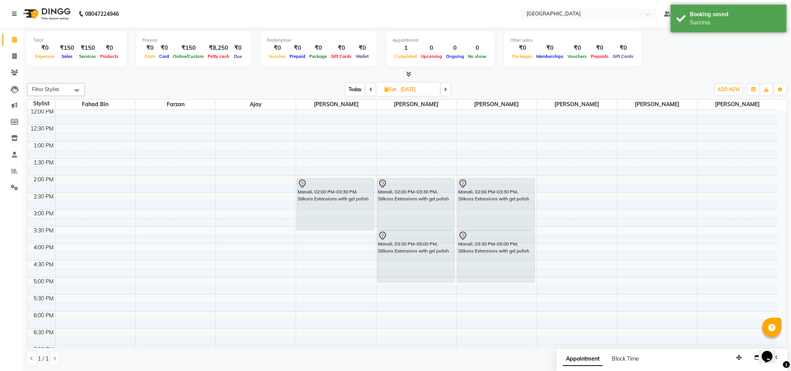
click at [355, 90] on span "Today" at bounding box center [355, 89] width 19 height 12
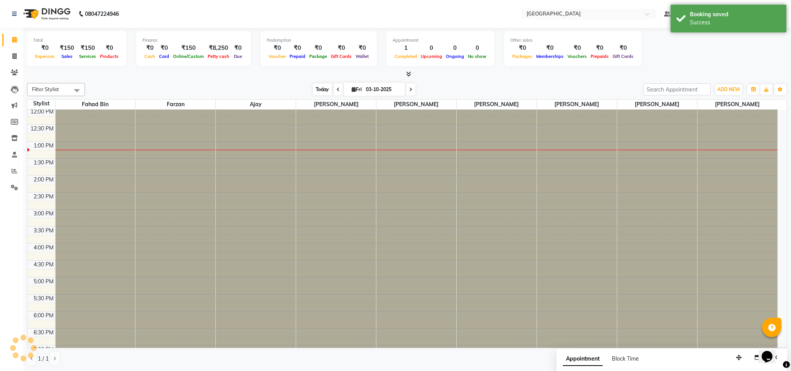
scroll to position [104, 0]
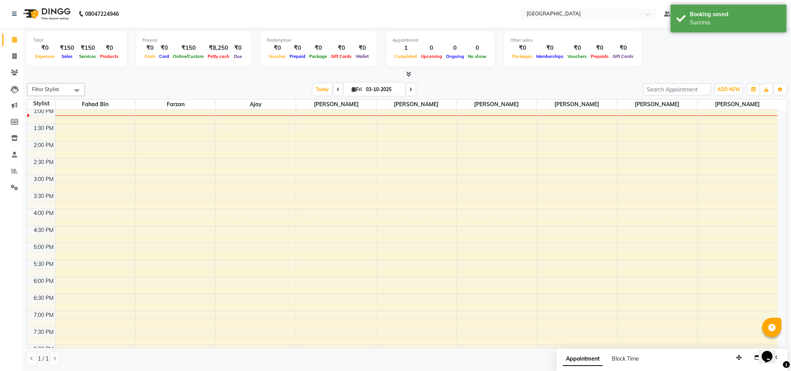
click at [412, 91] on span at bounding box center [410, 89] width 9 height 12
type input "04-10-2025"
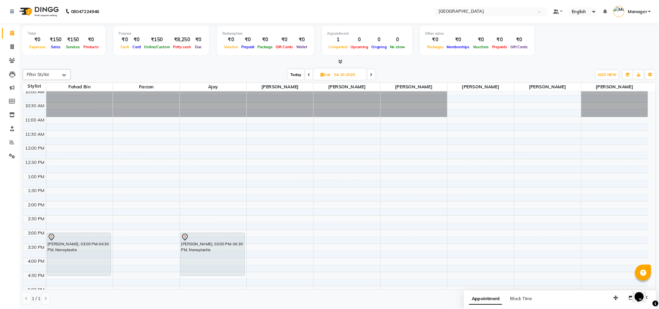
scroll to position [0, 0]
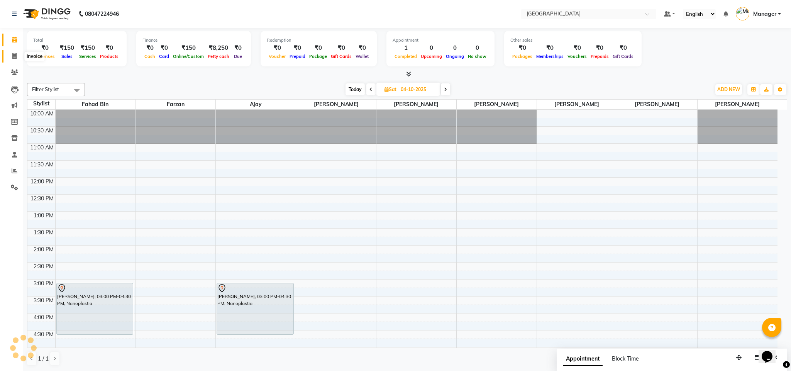
click at [15, 53] on icon at bounding box center [14, 56] width 4 height 6
select select "service"
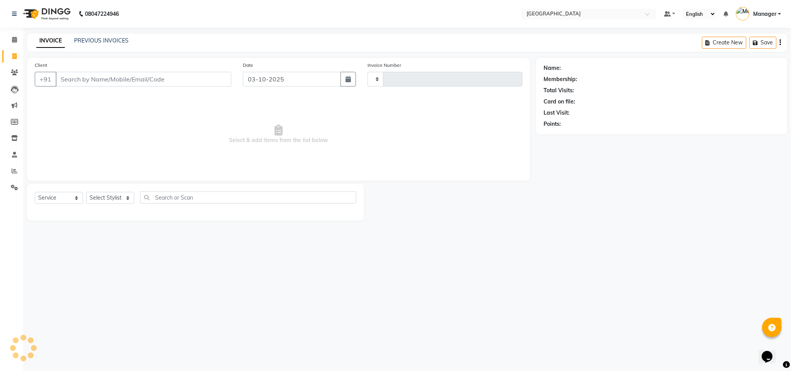
click at [84, 78] on input "Client" at bounding box center [144, 79] width 176 height 15
click at [103, 76] on input "982154" at bounding box center [144, 79] width 176 height 15
click at [90, 79] on input "982154" at bounding box center [124, 79] width 136 height 15
click at [87, 78] on input "982154" at bounding box center [124, 79] width 136 height 15
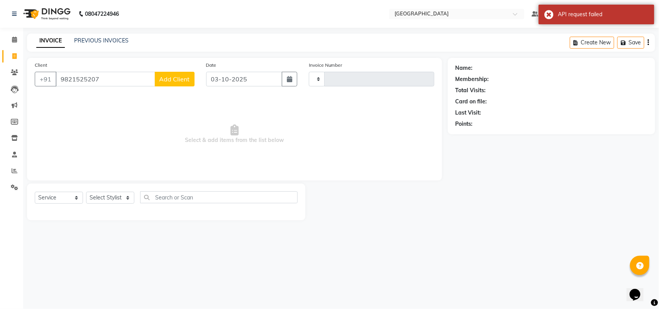
type input "9821525207"
click at [187, 75] on span "Add Client" at bounding box center [174, 79] width 31 height 8
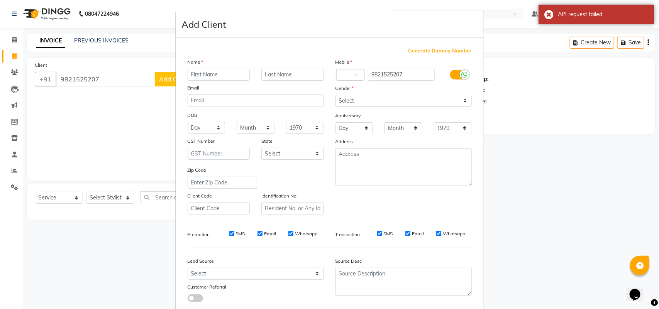
click at [188, 75] on input "text" at bounding box center [219, 75] width 63 height 12
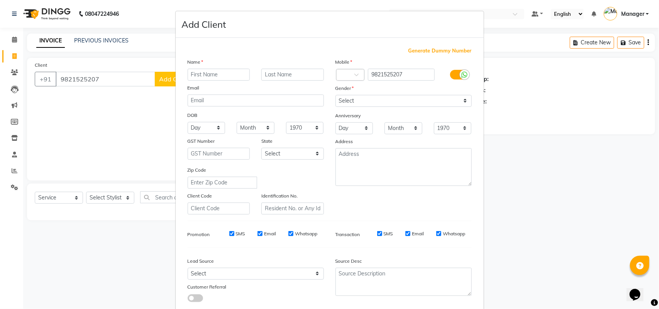
click at [213, 72] on input "text" at bounding box center [219, 75] width 63 height 12
type input "[PERSON_NAME]"
click at [390, 101] on select "Select [DEMOGRAPHIC_DATA] [DEMOGRAPHIC_DATA] Other Prefer Not To Say" at bounding box center [404, 101] width 136 height 12
select select "[DEMOGRAPHIC_DATA]"
click at [336, 95] on select "Select [DEMOGRAPHIC_DATA] [DEMOGRAPHIC_DATA] Other Prefer Not To Say" at bounding box center [404, 101] width 136 height 12
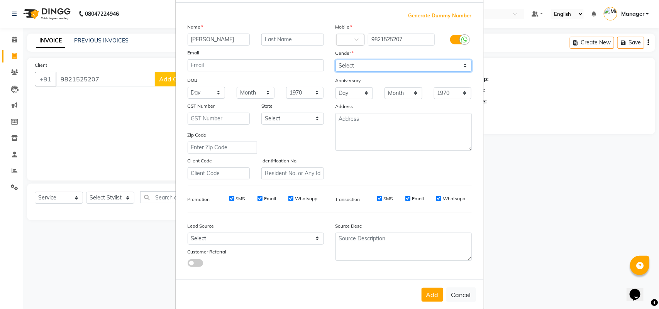
scroll to position [44, 0]
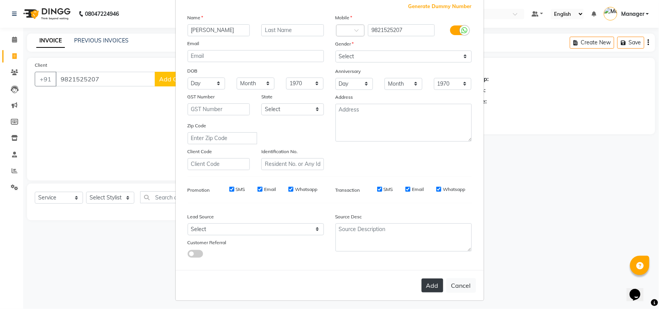
click at [434, 281] on button "Add" at bounding box center [433, 286] width 22 height 14
click at [424, 284] on button "Add" at bounding box center [433, 286] width 22 height 14
click at [456, 279] on button "Cancel" at bounding box center [461, 285] width 30 height 15
select select
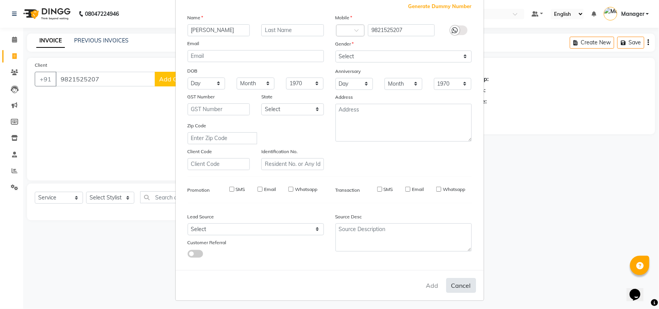
select select
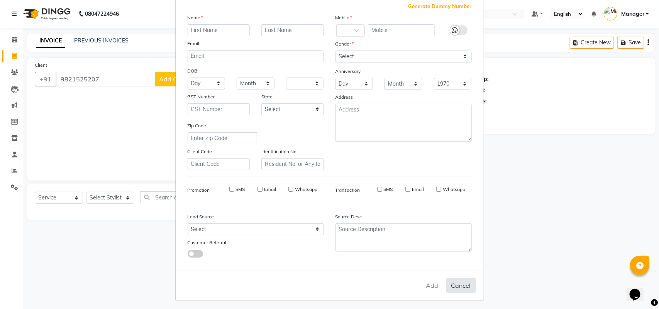
checkbox input "false"
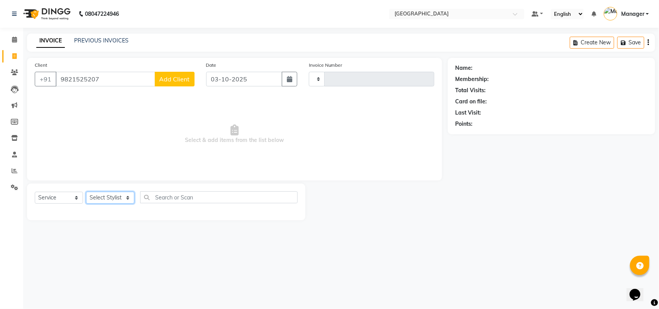
click at [118, 196] on select "Select Stylist" at bounding box center [110, 198] width 48 height 12
click at [86, 192] on select "Select Stylist" at bounding box center [110, 198] width 48 height 12
click at [166, 83] on button "Add Client" at bounding box center [175, 79] width 40 height 15
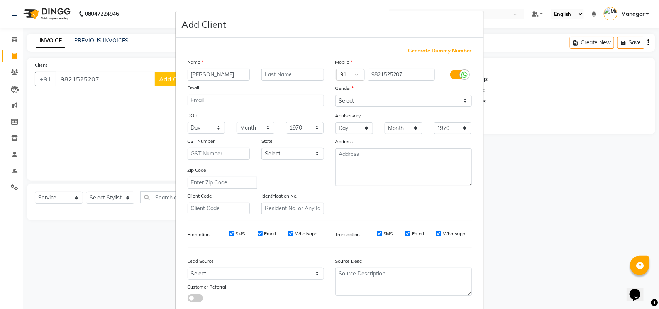
type input "[PERSON_NAME]"
click at [380, 96] on select "Select [DEMOGRAPHIC_DATA] [DEMOGRAPHIC_DATA] Other Prefer Not To Say" at bounding box center [404, 101] width 136 height 12
select select "[DEMOGRAPHIC_DATA]"
click at [336, 95] on select "Select [DEMOGRAPHIC_DATA] [DEMOGRAPHIC_DATA] Other Prefer Not To Say" at bounding box center [404, 101] width 136 height 12
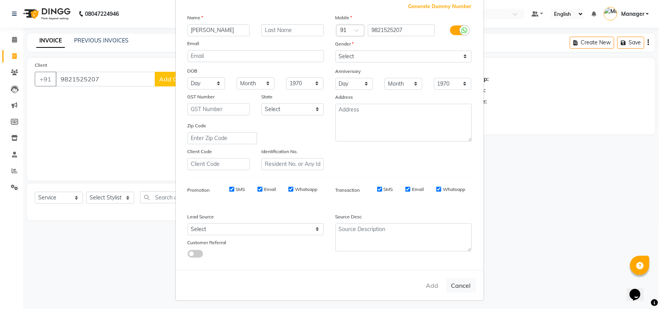
click at [429, 284] on div "Add Cancel" at bounding box center [330, 285] width 308 height 31
click at [464, 286] on button "Cancel" at bounding box center [461, 285] width 30 height 15
select select
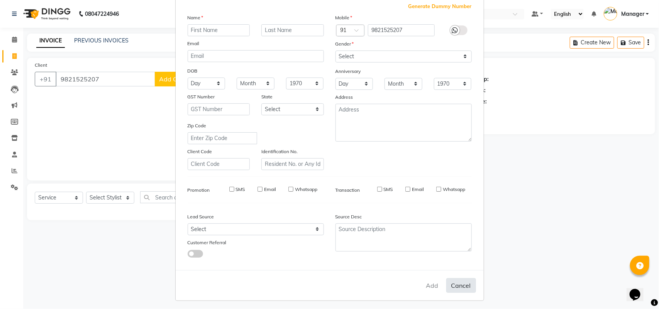
select select
checkbox input "false"
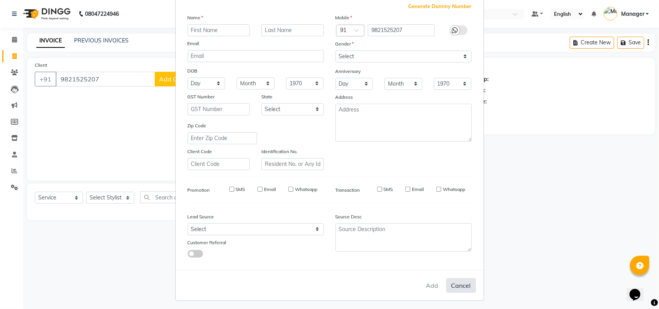
checkbox input "false"
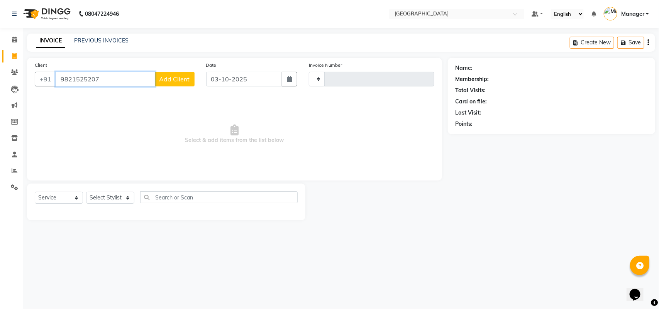
click at [95, 79] on input "9821525207" at bounding box center [106, 79] width 100 height 15
click at [91, 78] on input "9821525207" at bounding box center [106, 79] width 100 height 15
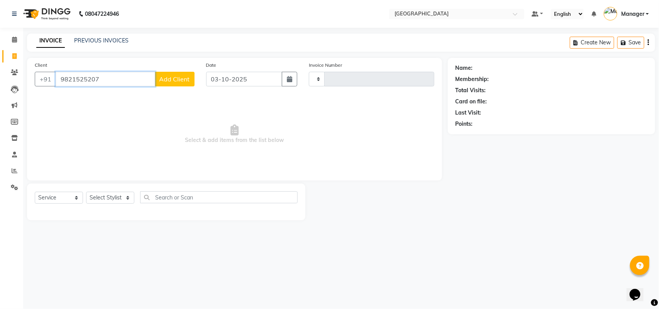
click at [91, 78] on input "9821525207" at bounding box center [106, 79] width 100 height 15
click at [399, 259] on div "08047224946 Select Location × [GEOGRAPHIC_DATA], Mg Road Default Panel My Panel…" at bounding box center [329, 154] width 659 height 309
click at [166, 76] on span "Add Client" at bounding box center [174, 79] width 31 height 8
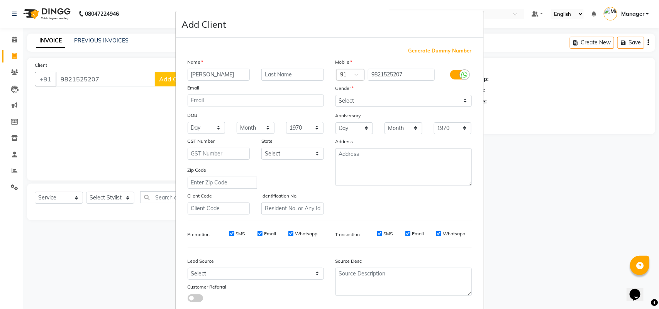
type input "[PERSON_NAME]"
click at [402, 99] on select "Select [DEMOGRAPHIC_DATA] [DEMOGRAPHIC_DATA] Other Prefer Not To Say" at bounding box center [404, 101] width 136 height 12
select select "[DEMOGRAPHIC_DATA]"
click at [336, 95] on select "Select [DEMOGRAPHIC_DATA] [DEMOGRAPHIC_DATA] Other Prefer Not To Say" at bounding box center [404, 101] width 136 height 12
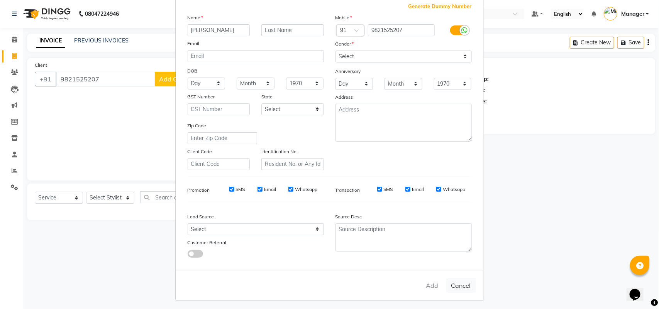
click at [431, 286] on div "Add Cancel" at bounding box center [330, 285] width 308 height 31
click at [428, 281] on div "Add Cancel" at bounding box center [330, 285] width 308 height 31
click at [466, 280] on button "Cancel" at bounding box center [461, 285] width 30 height 15
select select
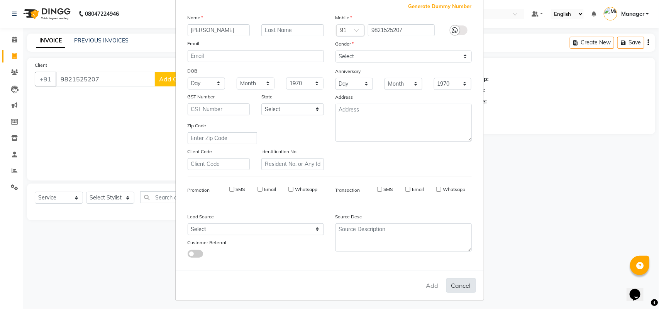
select select
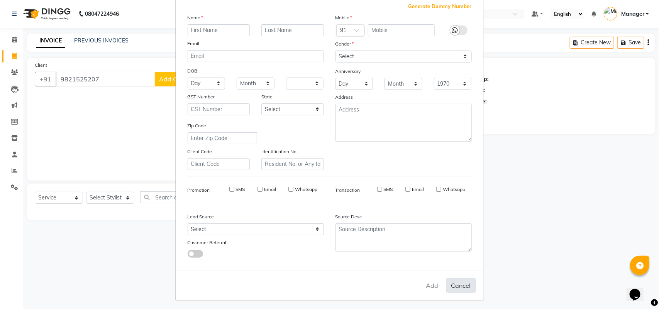
select select
checkbox input "false"
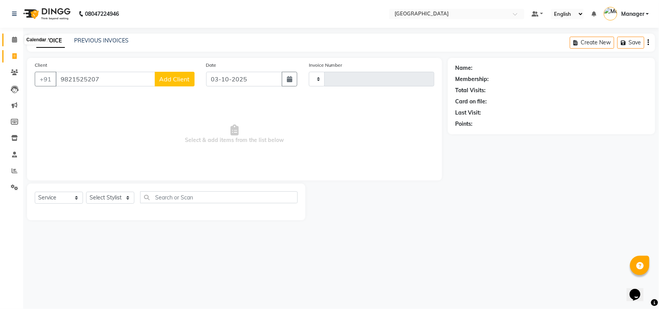
click at [14, 43] on span at bounding box center [15, 40] width 14 height 9
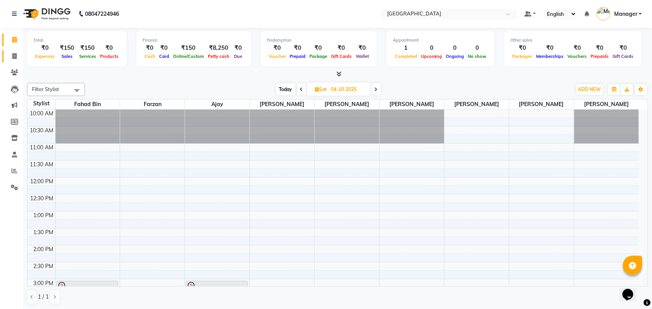
click at [14, 55] on icon at bounding box center [14, 56] width 4 height 6
select select "service"
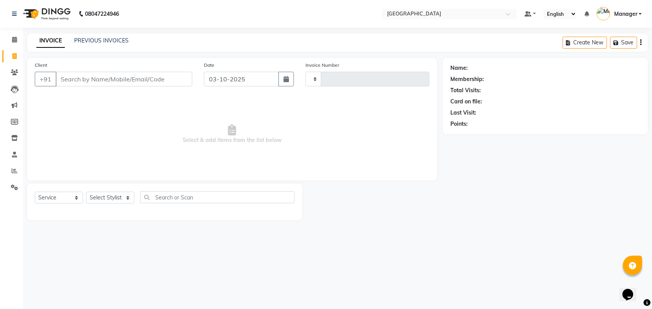
type input "2766"
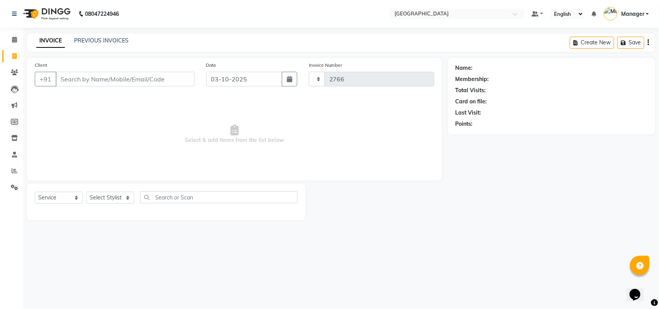
select select "7353"
click at [109, 76] on input "Client" at bounding box center [125, 79] width 139 height 15
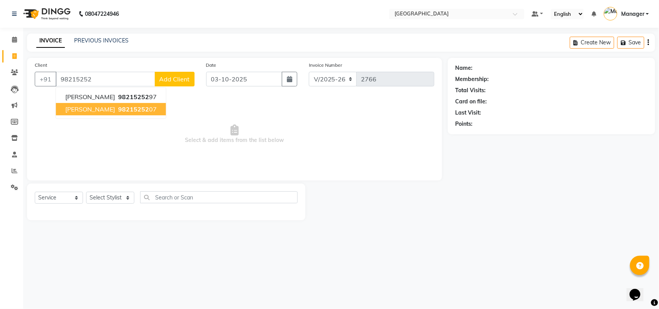
click at [118, 109] on span "98215252" at bounding box center [133, 109] width 31 height 8
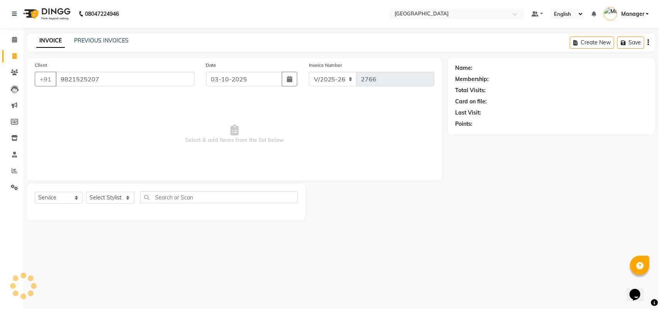
type input "9821525207"
select select "1: Object"
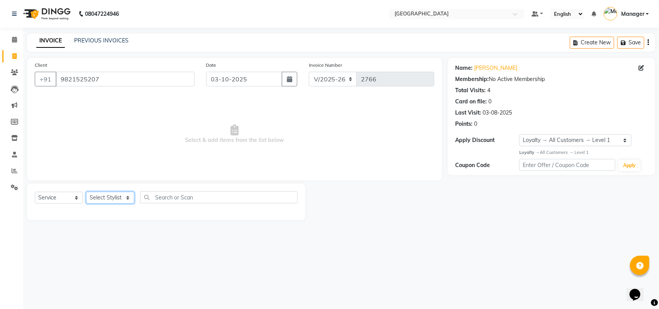
click at [118, 200] on select "Select Stylist ajay Fahad Bin farzan [PERSON_NAME] [PERSON_NAME] [PERSON_NAME] …" at bounding box center [110, 198] width 48 height 12
select select "88266"
click at [86, 192] on select "Select Stylist ajay Fahad Bin farzan [PERSON_NAME] [PERSON_NAME] [PERSON_NAME] …" at bounding box center [110, 198] width 48 height 12
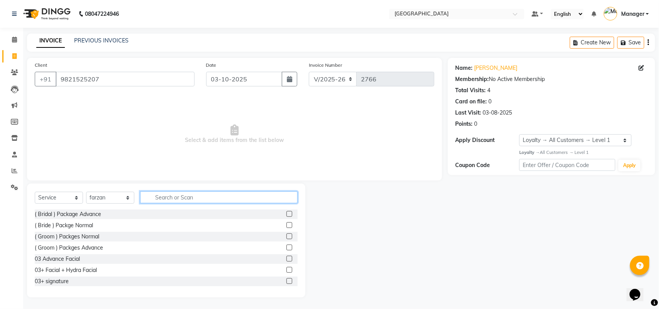
click at [232, 198] on input "text" at bounding box center [219, 197] width 158 height 12
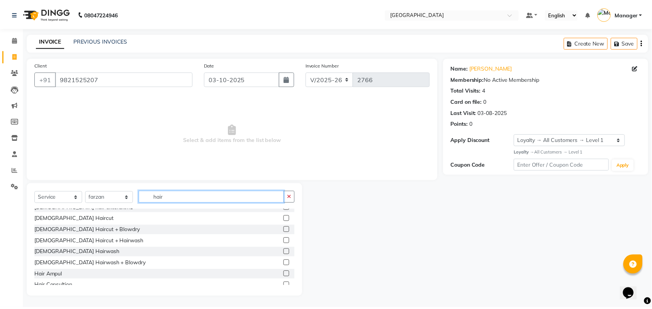
scroll to position [53, 0]
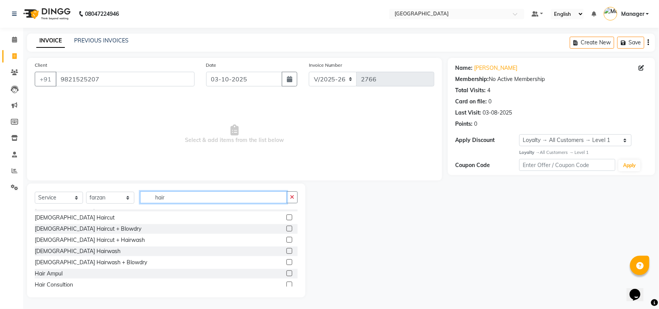
type input "hair"
click at [286, 251] on label at bounding box center [289, 251] width 6 height 6
click at [286, 251] on input "checkbox" at bounding box center [288, 251] width 5 height 5
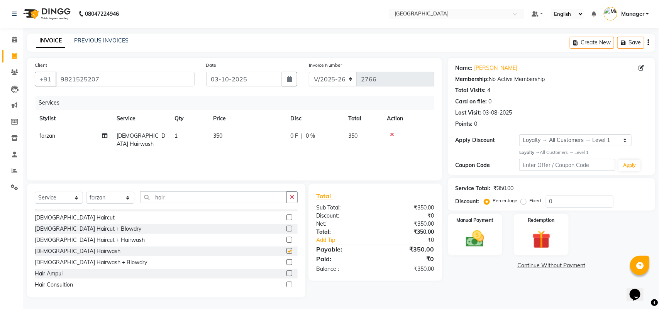
checkbox input "false"
click at [487, 239] on img at bounding box center [475, 239] width 31 height 22
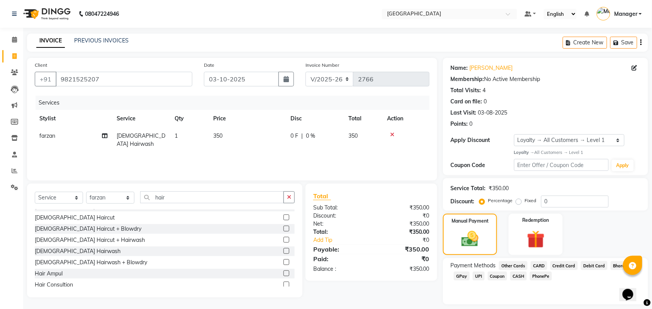
click at [468, 275] on span "GPay" at bounding box center [462, 276] width 16 height 9
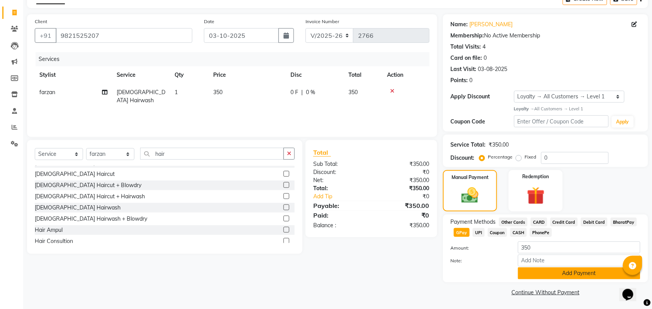
click at [539, 269] on button "Add Payment" at bounding box center [579, 274] width 122 height 12
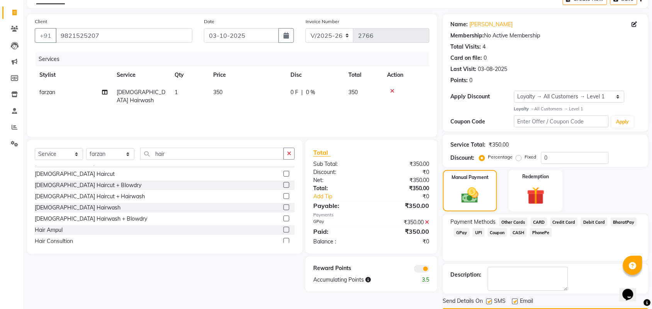
scroll to position [66, 0]
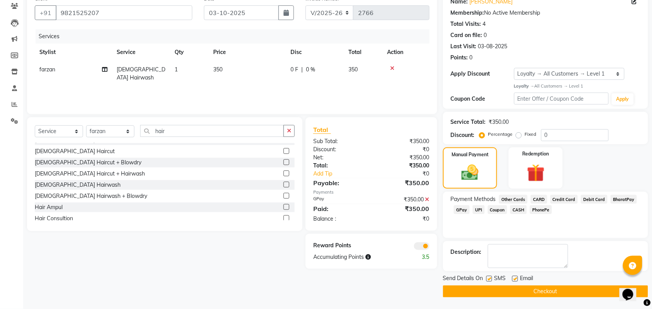
click at [537, 286] on button "Checkout" at bounding box center [545, 292] width 205 height 12
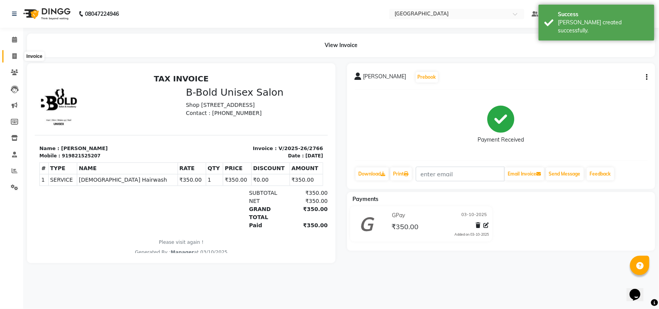
click at [13, 57] on icon at bounding box center [14, 56] width 4 height 6
select select "7353"
select select "service"
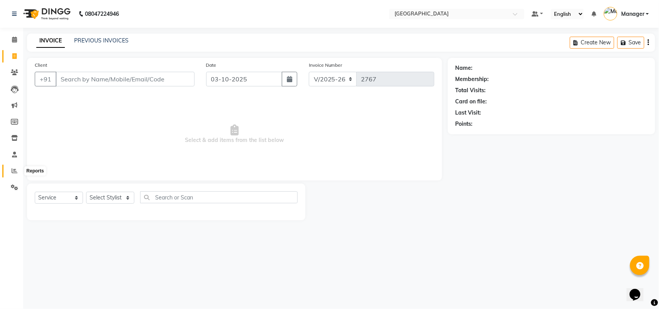
click at [12, 170] on icon at bounding box center [15, 171] width 6 height 6
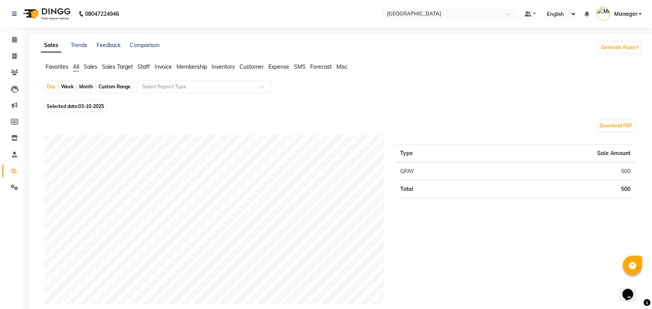
click at [64, 107] on span "Selected date: 03-10-2025" at bounding box center [75, 107] width 61 height 10
select select "10"
select select "2025"
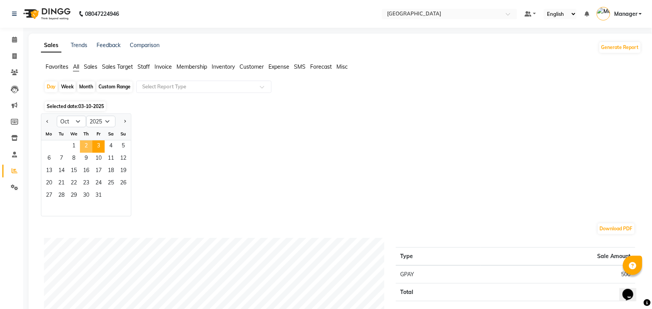
click at [83, 144] on span "2" at bounding box center [86, 147] width 12 height 12
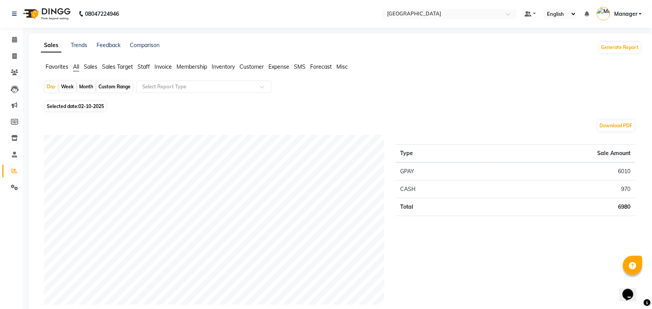
click at [82, 86] on div "Month" at bounding box center [86, 86] width 18 height 11
select select "10"
select select "2025"
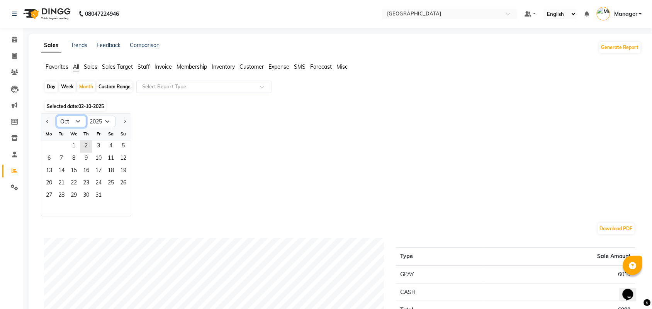
click at [72, 122] on select "Jan Feb Mar Apr May Jun [DATE] Aug Sep Oct Nov Dec" at bounding box center [71, 122] width 29 height 12
click at [57, 116] on select "Jan Feb Mar Apr May Jun [DATE] Aug Sep Oct Nov Dec" at bounding box center [71, 122] width 29 height 12
click at [65, 192] on span "30" at bounding box center [61, 196] width 12 height 12
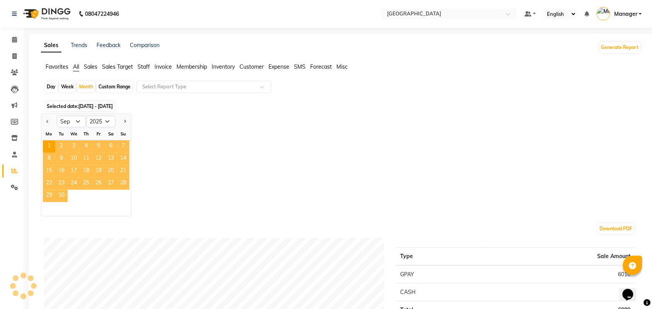
select select "10"
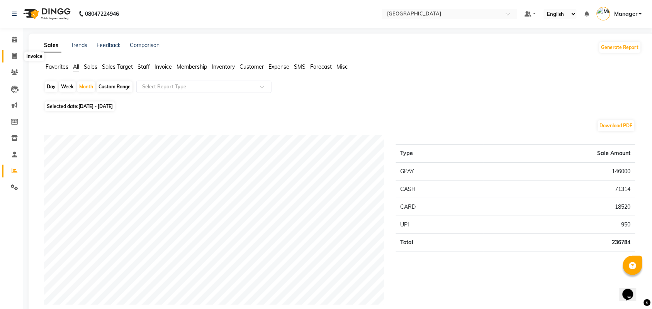
click at [10, 58] on span at bounding box center [15, 56] width 14 height 9
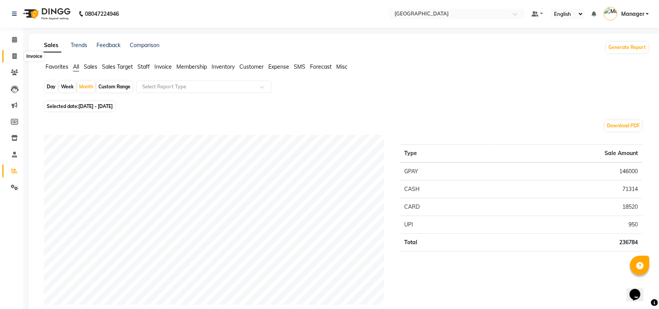
select select "service"
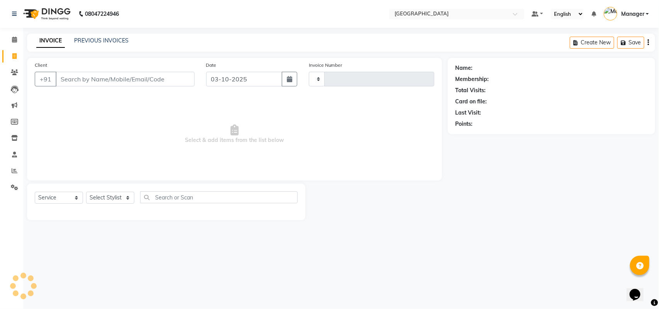
type input "2767"
select select "7353"
click at [158, 78] on input "Client" at bounding box center [125, 79] width 139 height 15
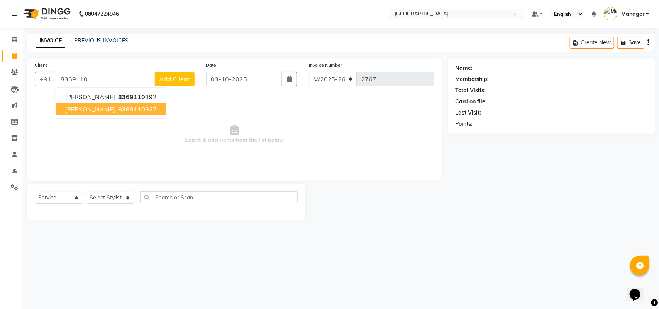
click at [125, 108] on span "8369110" at bounding box center [131, 109] width 27 height 8
type input "8369110927"
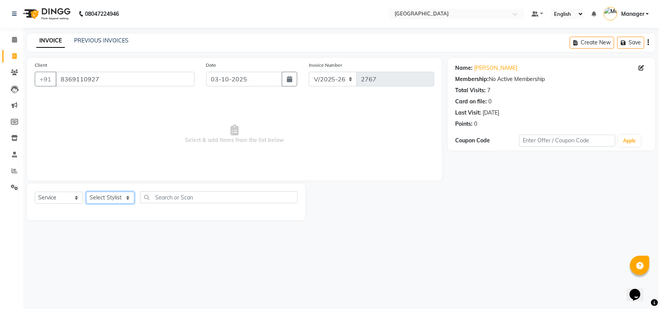
click at [114, 196] on select "Select Stylist ajay Fahad Bin farzan [PERSON_NAME] [PERSON_NAME] [PERSON_NAME] …" at bounding box center [110, 198] width 48 height 12
select select "63648"
click at [86, 192] on select "Select Stylist ajay Fahad Bin farzan [PERSON_NAME] [PERSON_NAME] [PERSON_NAME] …" at bounding box center [110, 198] width 48 height 12
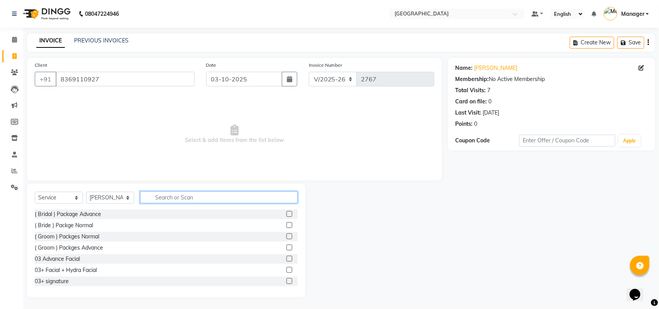
click at [186, 195] on input "text" at bounding box center [219, 197] width 158 height 12
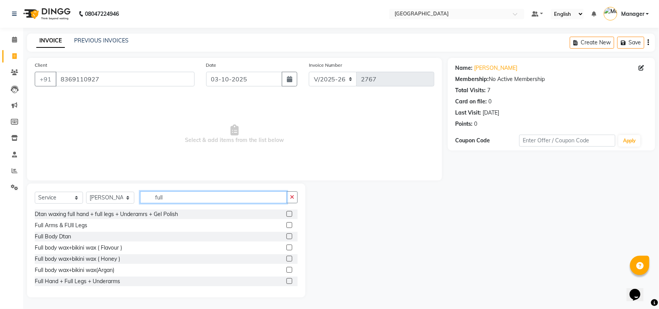
type input "full"
click at [286, 248] on label at bounding box center [289, 248] width 6 height 6
click at [286, 248] on input "checkbox" at bounding box center [288, 248] width 5 height 5
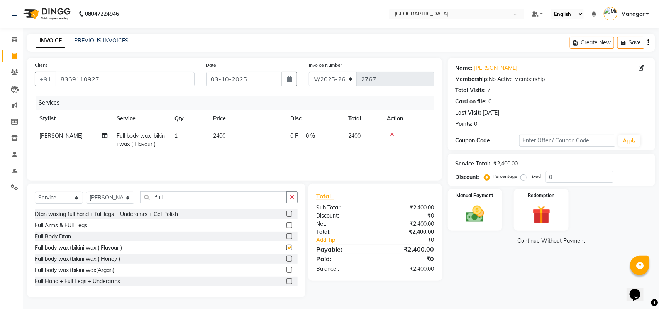
checkbox input "false"
click at [293, 198] on icon "button" at bounding box center [292, 197] width 4 height 5
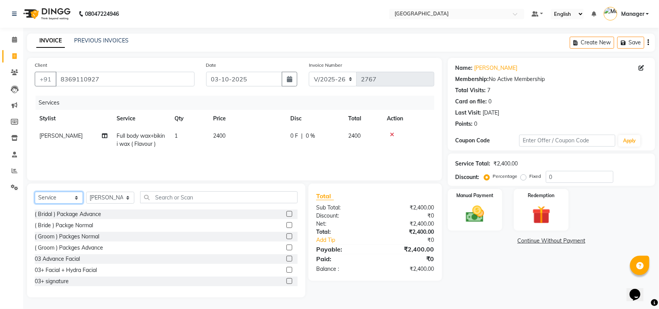
click at [63, 197] on select "Select Service Product Membership Package Voucher Prepaid Gift Card" at bounding box center [59, 198] width 48 height 12
click at [35, 192] on select "Select Service Product Membership Package Voucher Prepaid Gift Card" at bounding box center [59, 198] width 48 height 12
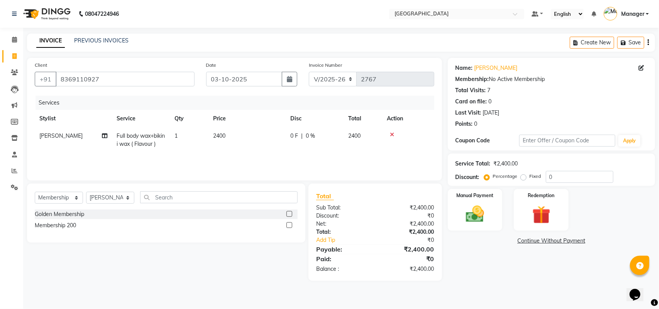
click at [290, 226] on label at bounding box center [289, 225] width 6 height 6
click at [290, 226] on input "checkbox" at bounding box center [288, 225] width 5 height 5
select select "select"
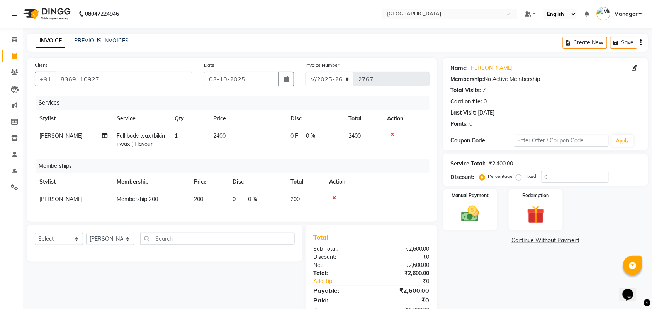
scroll to position [32, 0]
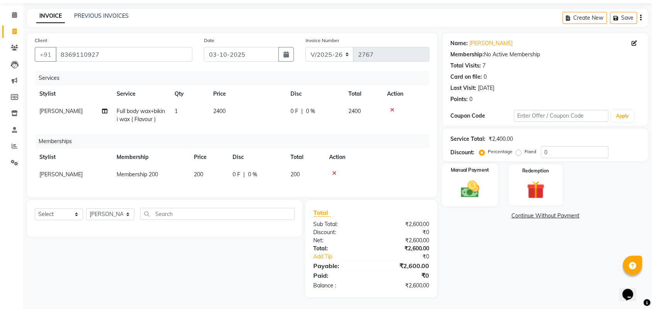
click at [468, 180] on img at bounding box center [470, 189] width 30 height 21
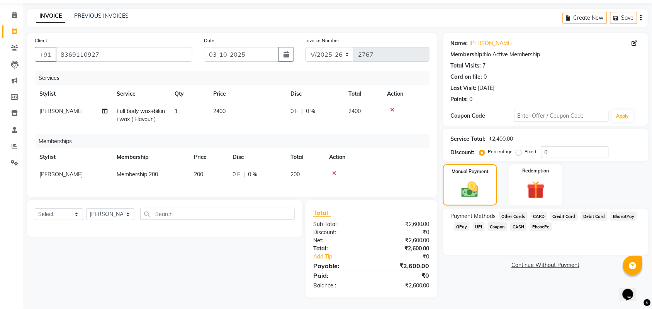
click at [460, 222] on span "GPay" at bounding box center [462, 226] width 16 height 9
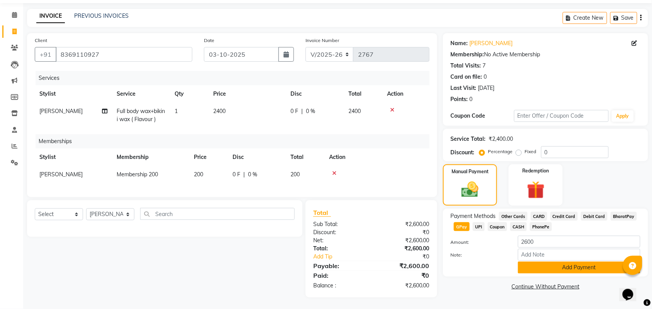
click at [587, 262] on button "Add Payment" at bounding box center [579, 268] width 122 height 12
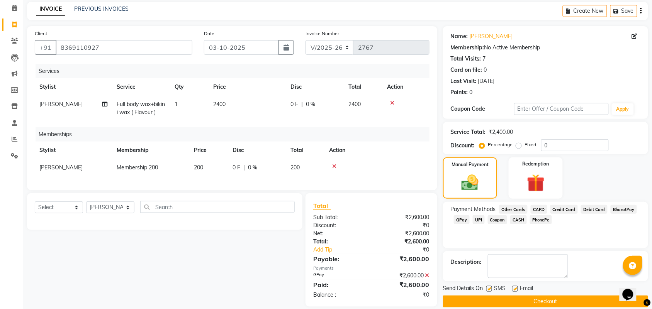
scroll to position [47, 0]
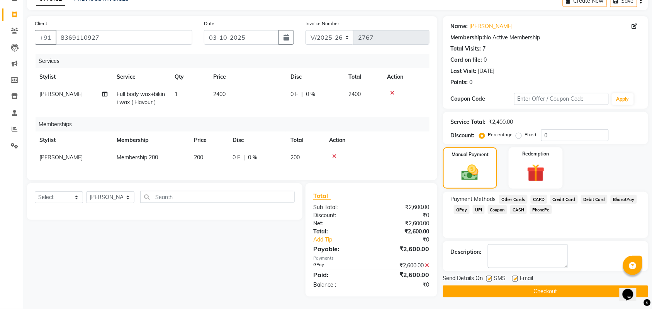
click at [591, 286] on button "Checkout" at bounding box center [545, 292] width 205 height 12
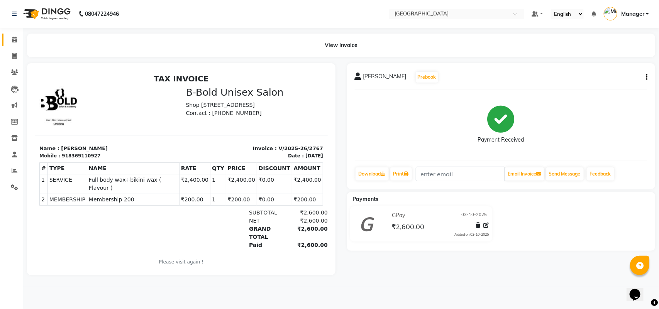
click at [3, 43] on link "Calendar" at bounding box center [11, 40] width 19 height 13
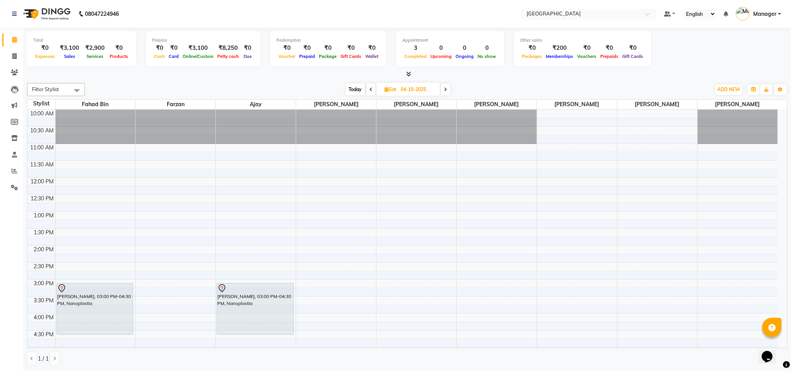
click at [551, 81] on div "Filter Stylist Select All Fahad Bin [PERSON_NAME] [PERSON_NAME] [PERSON_NAME] […" at bounding box center [407, 224] width 760 height 289
click at [372, 91] on icon at bounding box center [370, 89] width 3 height 5
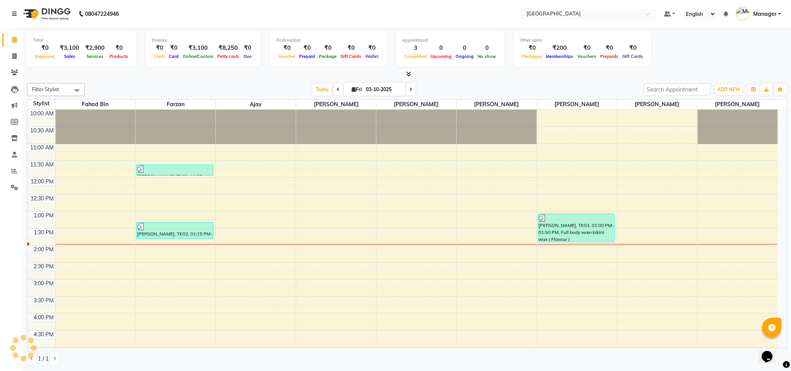
scroll to position [104, 0]
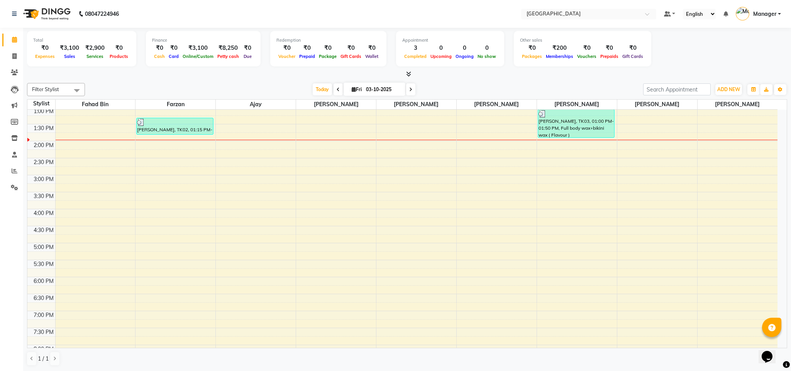
click at [337, 88] on icon at bounding box center [338, 89] width 3 height 5
type input "02-10-2025"
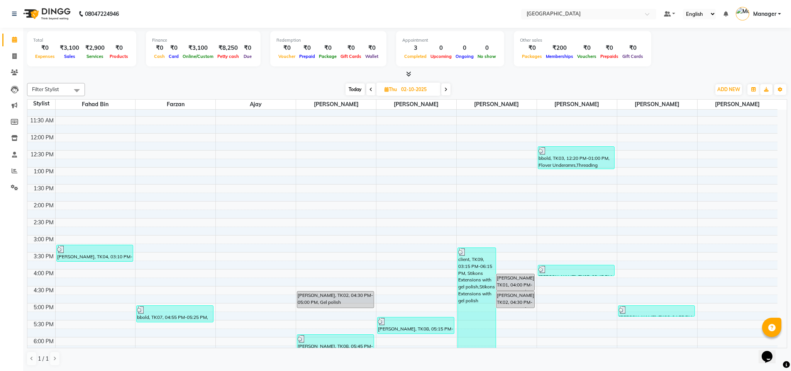
scroll to position [39, 0]
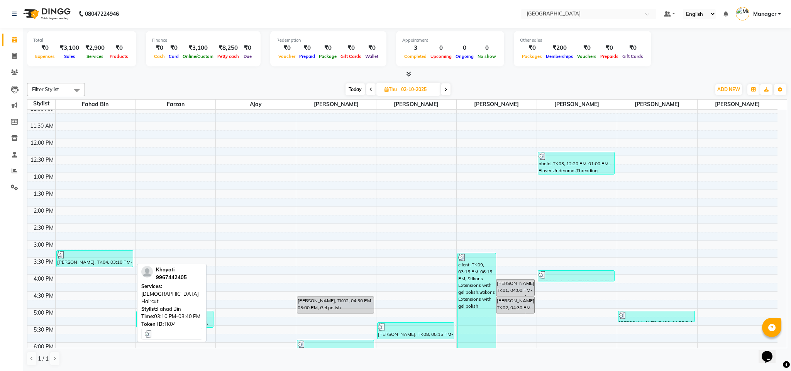
click at [109, 251] on div at bounding box center [95, 255] width 76 height 8
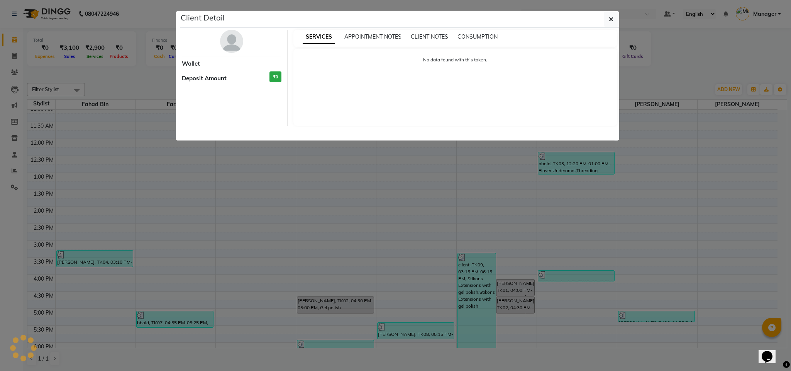
select select "3"
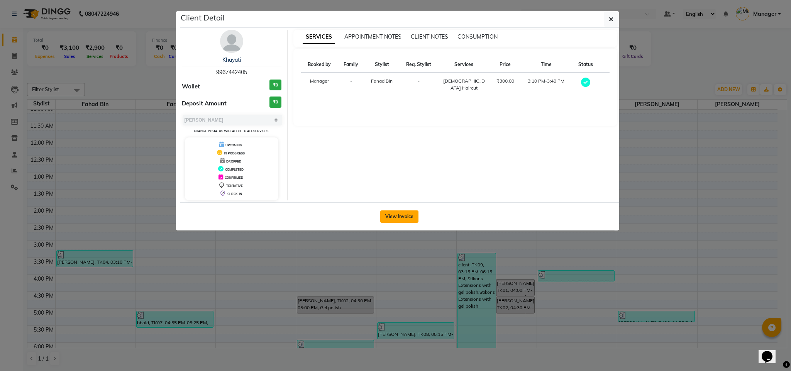
click at [390, 212] on button "View Invoice" at bounding box center [399, 216] width 38 height 12
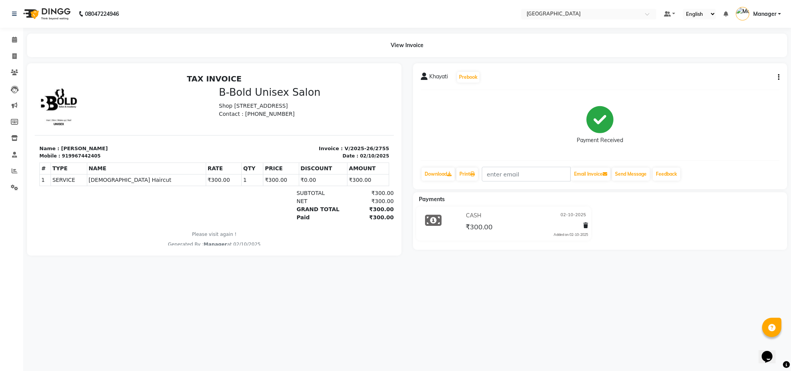
click at [777, 77] on button "button" at bounding box center [777, 77] width 5 height 8
click at [751, 78] on div "Edit Item Staff" at bounding box center [739, 77] width 53 height 10
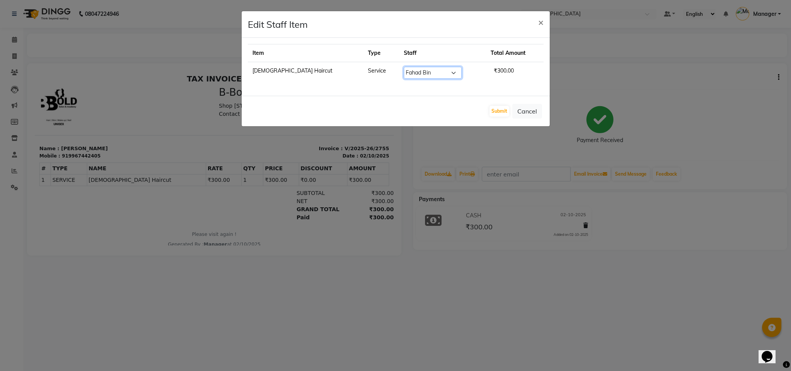
click at [407, 75] on select "Select ajay Fahad Bin [PERSON_NAME] [PERSON_NAME] [PERSON_NAME] [PERSON_NAME] […" at bounding box center [433, 73] width 58 height 12
select select "88266"
click at [404, 67] on select "Select ajay Fahad Bin [PERSON_NAME] [PERSON_NAME] [PERSON_NAME] [PERSON_NAME] […" at bounding box center [433, 73] width 58 height 12
click at [505, 116] on button "Submit" at bounding box center [500, 111] width 20 height 11
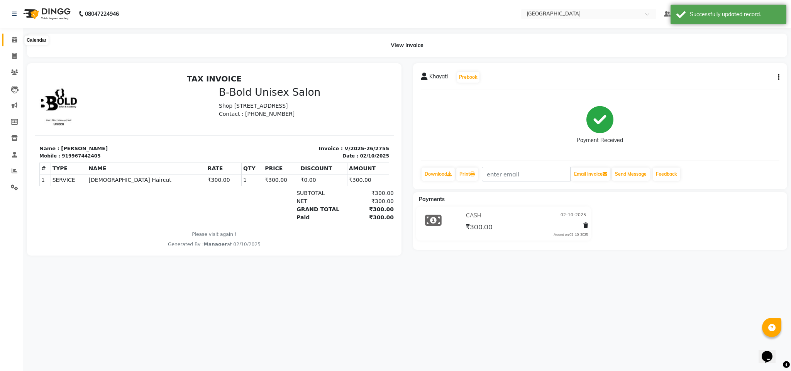
click at [13, 43] on span at bounding box center [15, 40] width 14 height 9
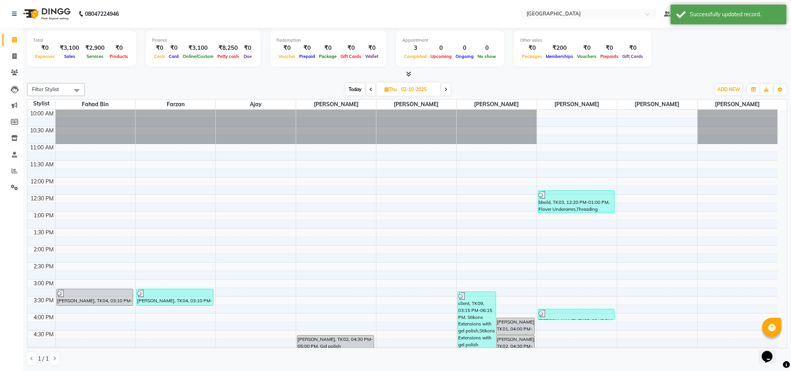
click at [362, 91] on span "Today" at bounding box center [355, 89] width 19 height 12
type input "03-10-2025"
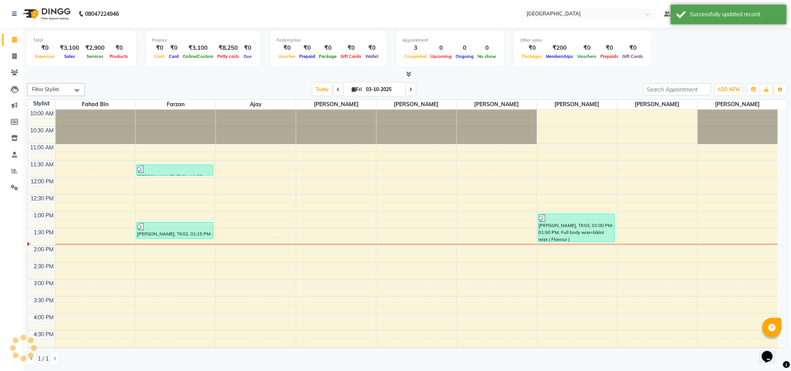
scroll to position [104, 0]
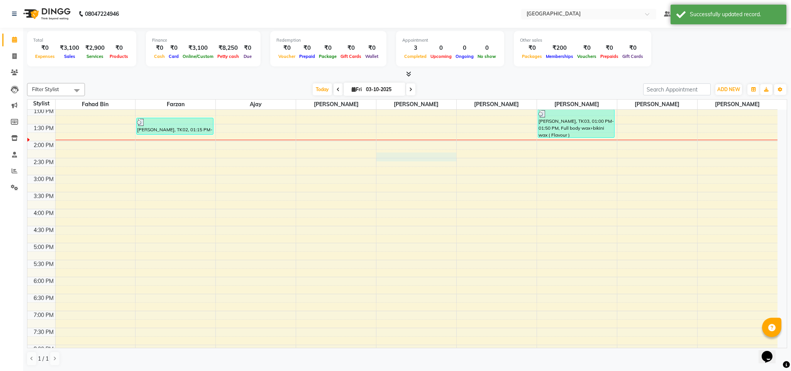
click at [386, 193] on div "10:00 AM 10:30 AM 11:00 AM 11:30 AM 12:00 PM 12:30 PM 1:00 PM 1:30 PM 2:00 PM 2…" at bounding box center [402, 225] width 750 height 441
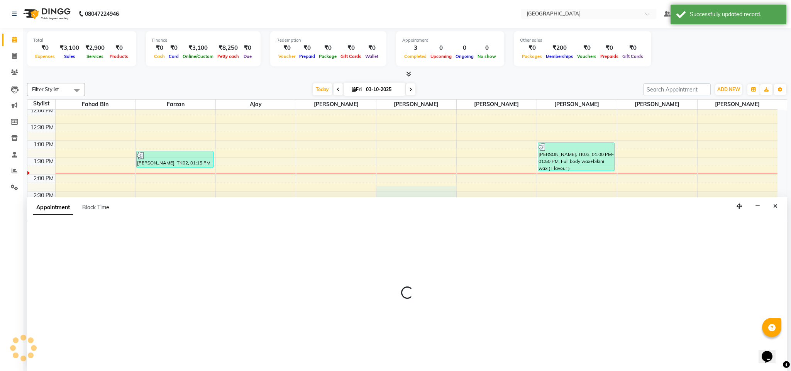
select select "93196"
select select "tentative"
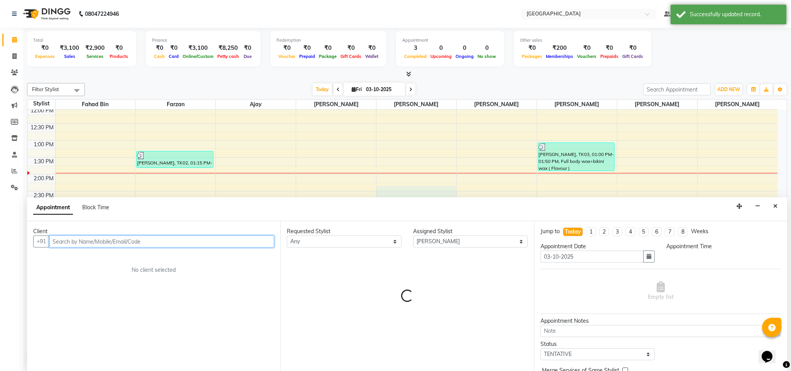
select select "855"
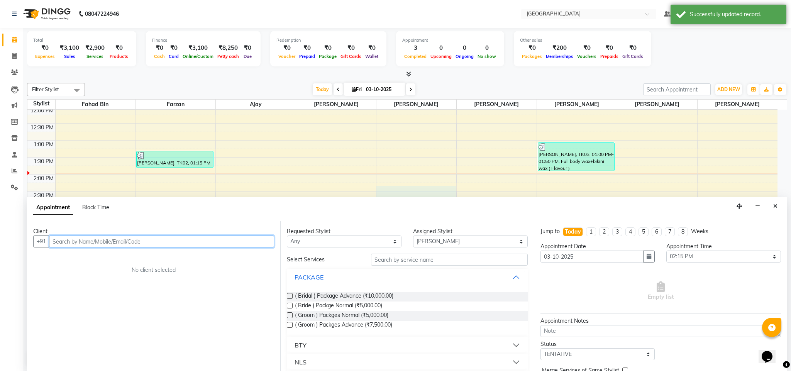
scroll to position [7, 0]
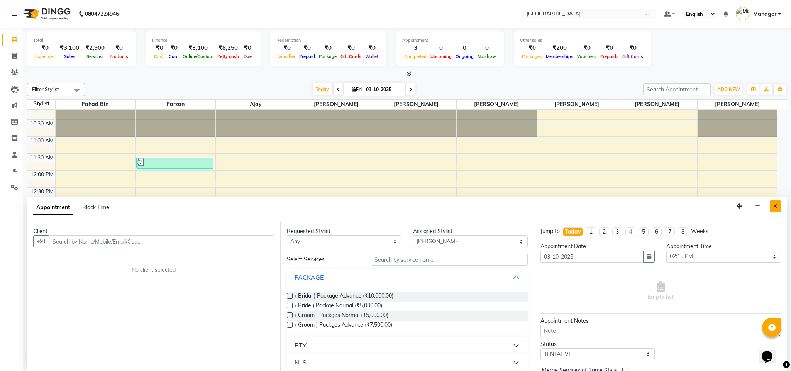
click at [779, 207] on button "Close" at bounding box center [775, 206] width 11 height 12
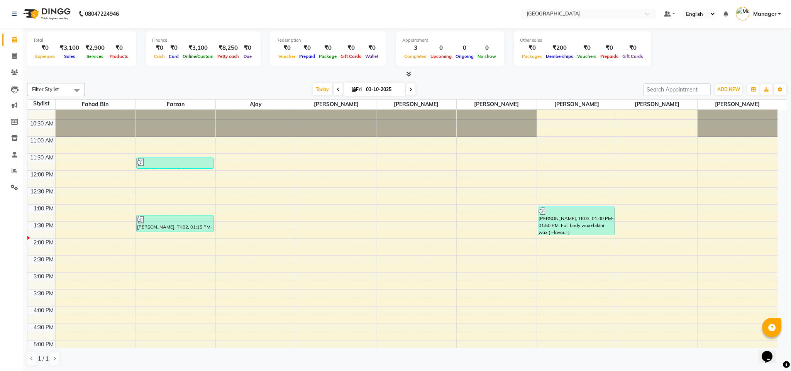
click at [334, 90] on span at bounding box center [338, 89] width 9 height 12
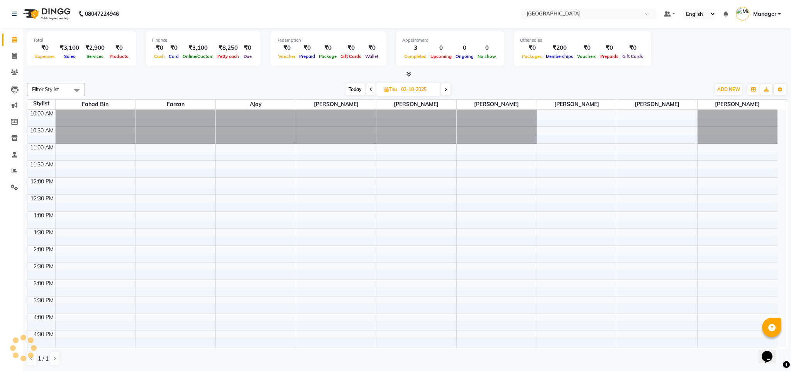
scroll to position [104, 0]
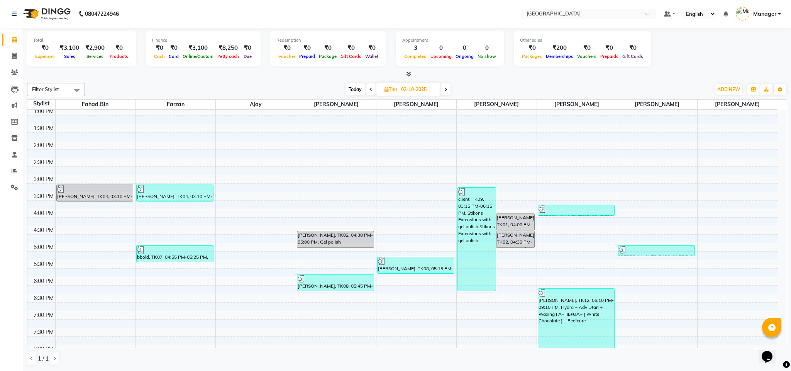
click at [448, 89] on span at bounding box center [445, 89] width 9 height 12
type input "03-10-2025"
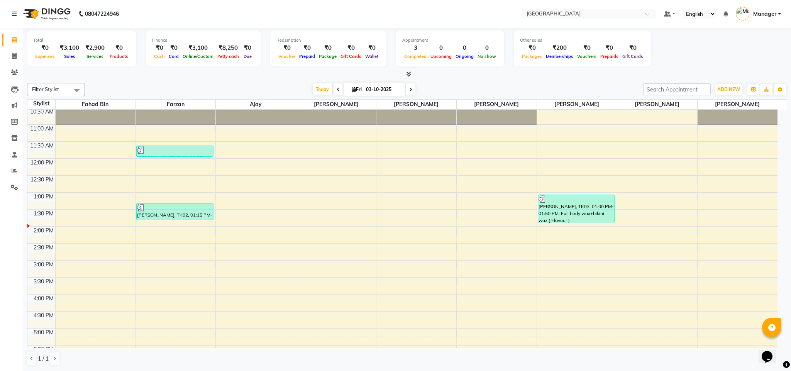
scroll to position [27, 0]
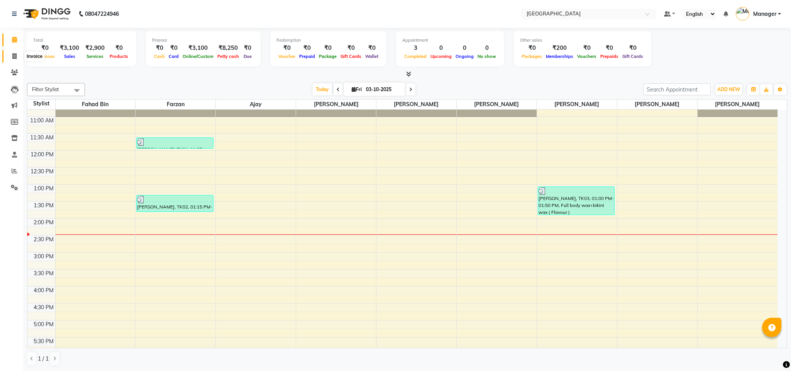
click at [17, 56] on span at bounding box center [15, 56] width 14 height 9
select select "7353"
select select "service"
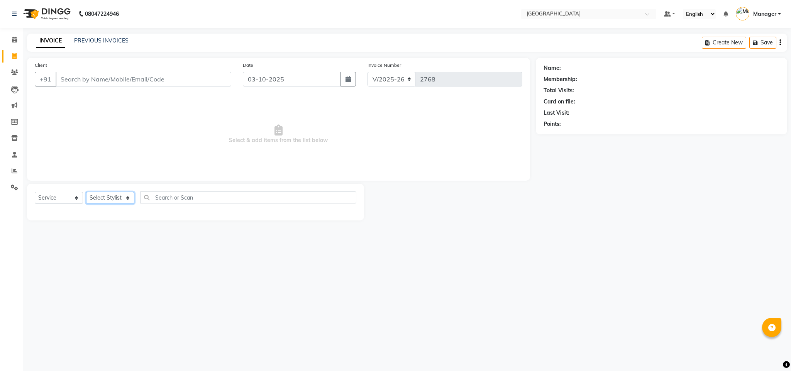
click at [98, 192] on select "Select Stylist ajay Fahad Bin farzan [PERSON_NAME] [PERSON_NAME] [PERSON_NAME] …" at bounding box center [110, 198] width 48 height 12
select select "63647"
click at [86, 192] on select "Select Stylist ajay Fahad Bin farzan [PERSON_NAME] [PERSON_NAME] [PERSON_NAME] …" at bounding box center [110, 198] width 48 height 12
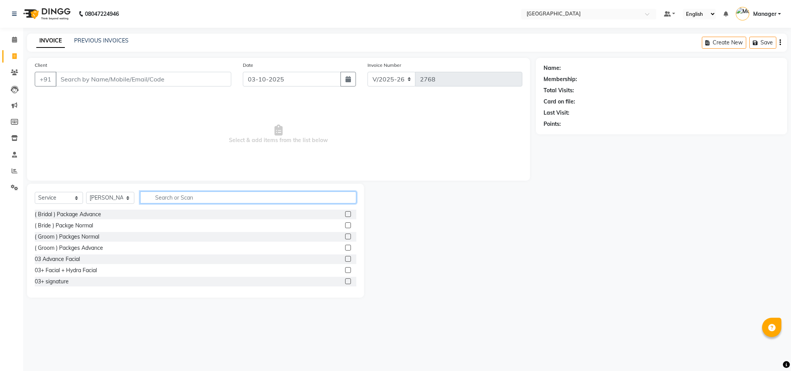
click at [205, 198] on input "text" at bounding box center [248, 197] width 216 height 12
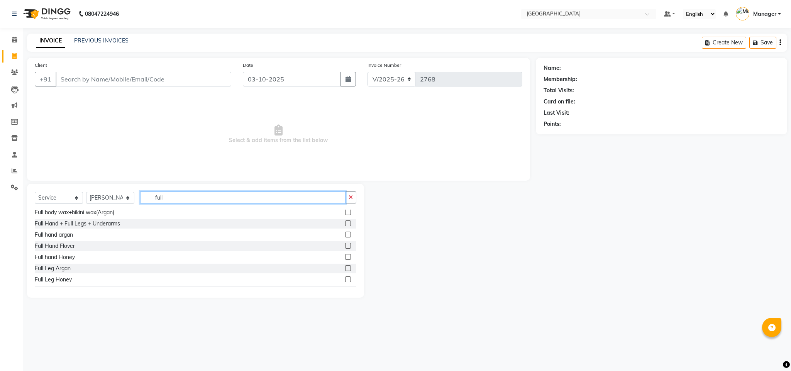
scroll to position [54, 0]
type input "full"
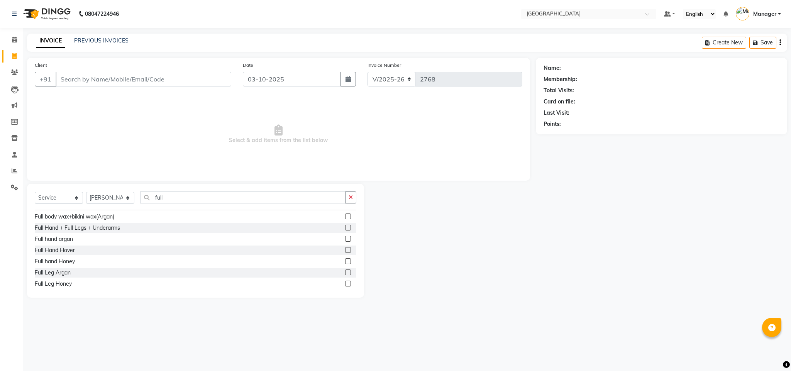
click at [345, 259] on label at bounding box center [348, 261] width 6 height 6
click at [345, 259] on input "checkbox" at bounding box center [347, 261] width 5 height 5
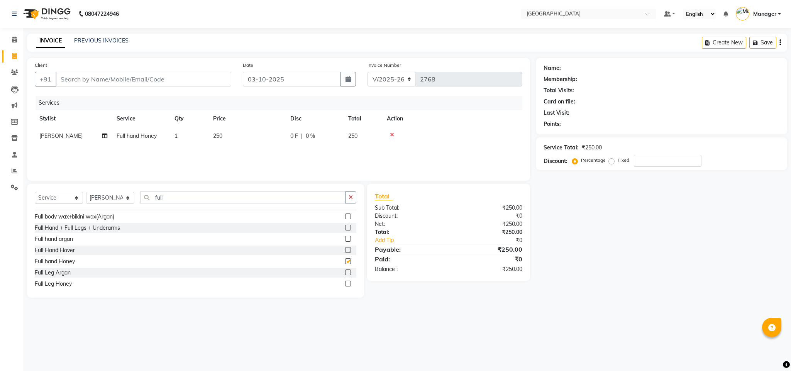
checkbox input "false"
click at [220, 131] on td "250" at bounding box center [246, 135] width 77 height 17
select select "63647"
click at [276, 139] on input "250" at bounding box center [283, 138] width 68 height 12
type input "2"
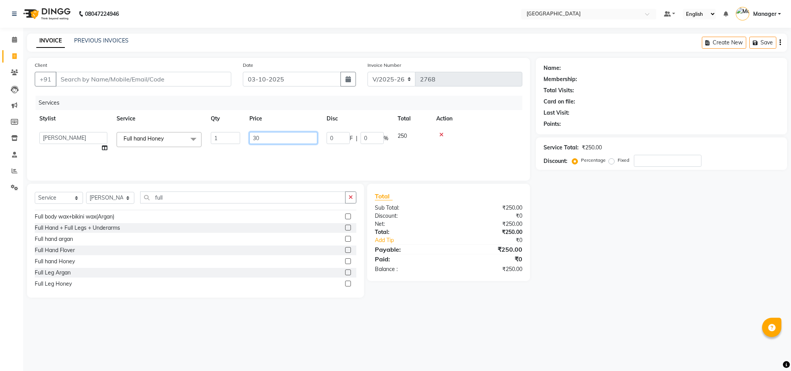
type input "300"
click at [351, 196] on icon "button" at bounding box center [351, 197] width 4 height 5
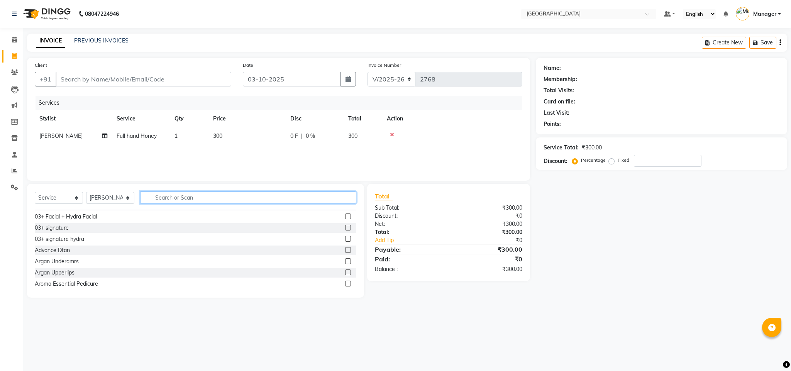
click at [276, 202] on input "text" at bounding box center [248, 197] width 216 height 12
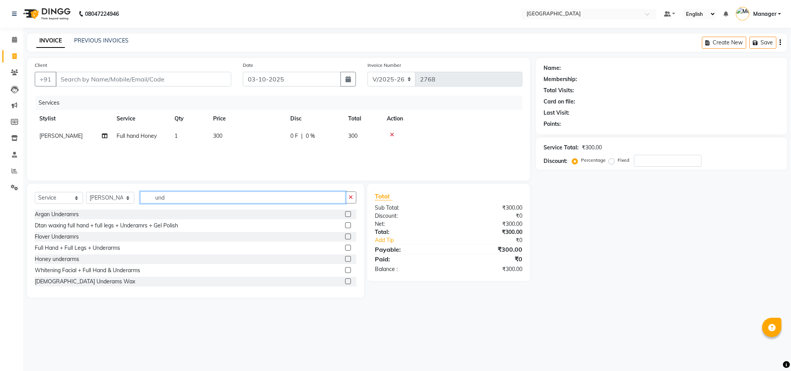
type input "und"
click at [345, 259] on label at bounding box center [348, 259] width 6 height 6
click at [345, 259] on input "checkbox" at bounding box center [347, 259] width 5 height 5
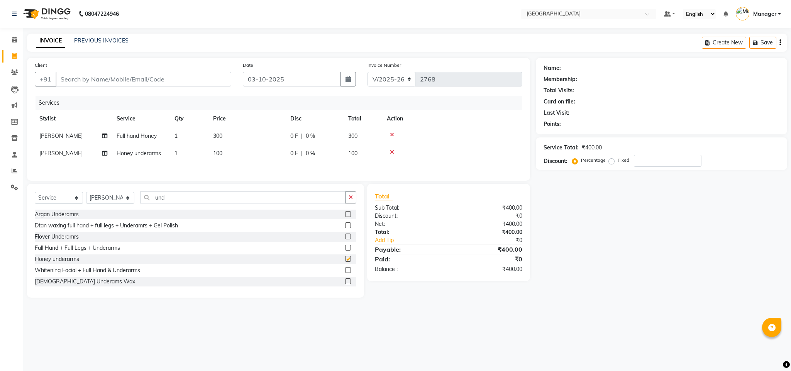
checkbox input "false"
click at [347, 203] on button "button" at bounding box center [350, 197] width 11 height 12
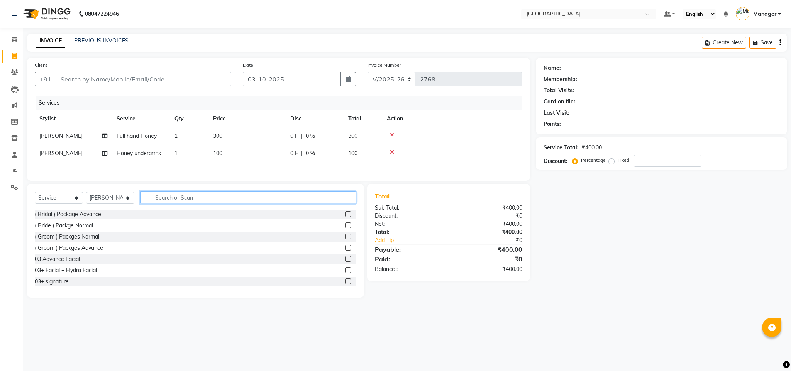
click at [289, 197] on input "text" at bounding box center [248, 197] width 216 height 12
type input "th"
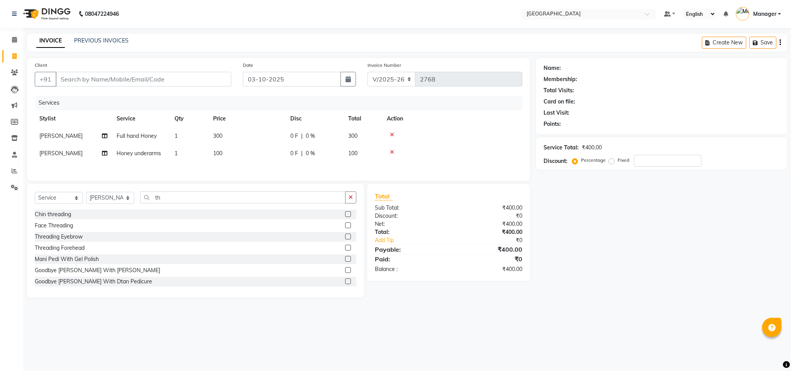
click at [345, 239] on label at bounding box center [348, 237] width 6 height 6
click at [345, 239] on input "checkbox" at bounding box center [347, 236] width 5 height 5
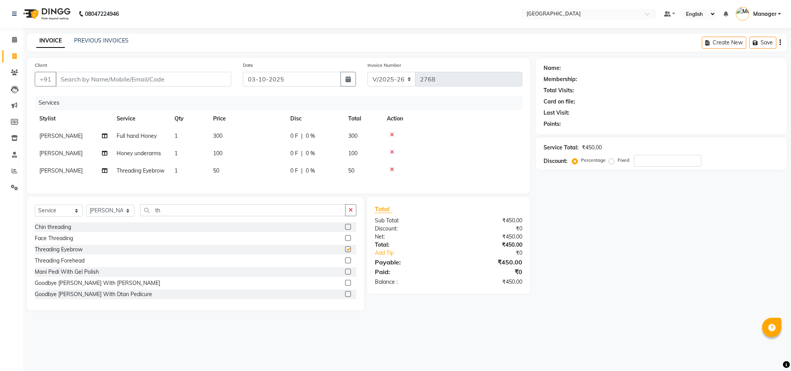
checkbox input "false"
click at [215, 168] on span "50" at bounding box center [216, 170] width 6 height 7
select select "63647"
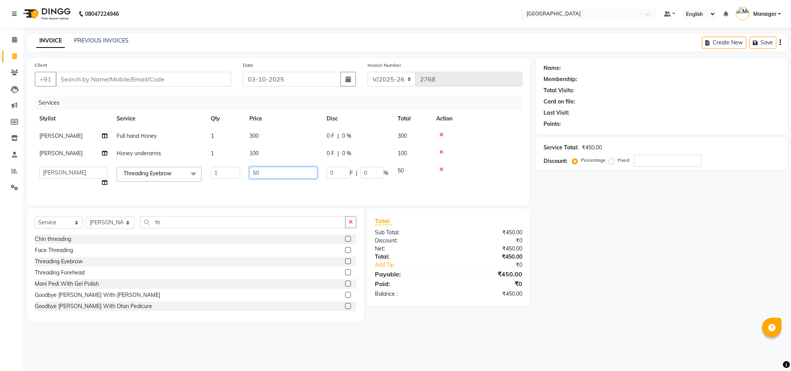
click at [255, 171] on input "50" at bounding box center [283, 173] width 68 height 12
type input "80"
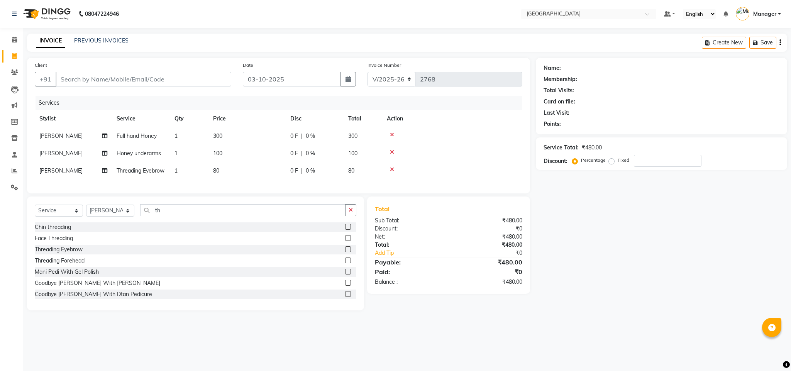
click at [264, 180] on td "80" at bounding box center [246, 170] width 77 height 17
select select "63647"
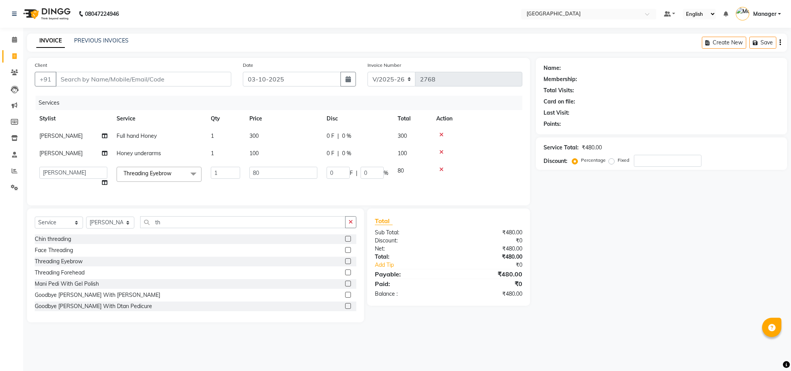
click at [442, 134] on icon at bounding box center [441, 134] width 4 height 5
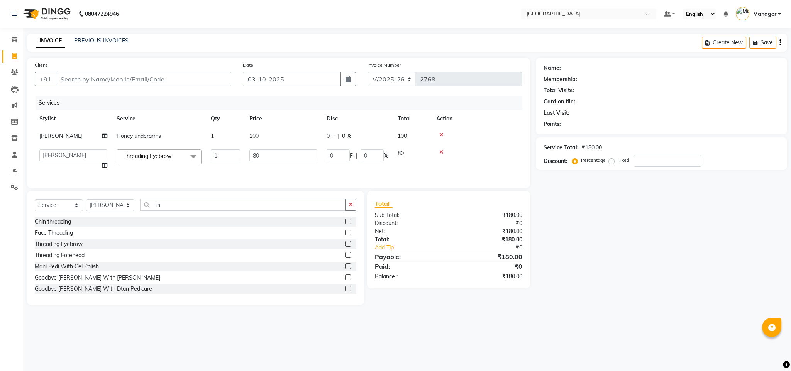
click at [441, 132] on icon at bounding box center [441, 134] width 4 height 5
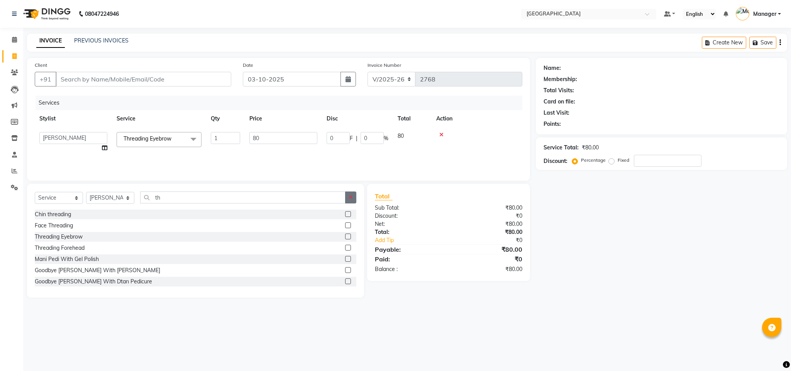
click at [350, 199] on icon "button" at bounding box center [351, 197] width 4 height 5
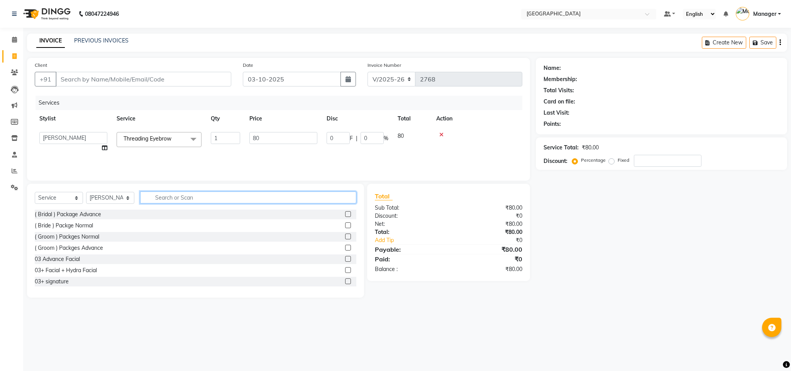
click at [295, 201] on input "text" at bounding box center [248, 197] width 216 height 12
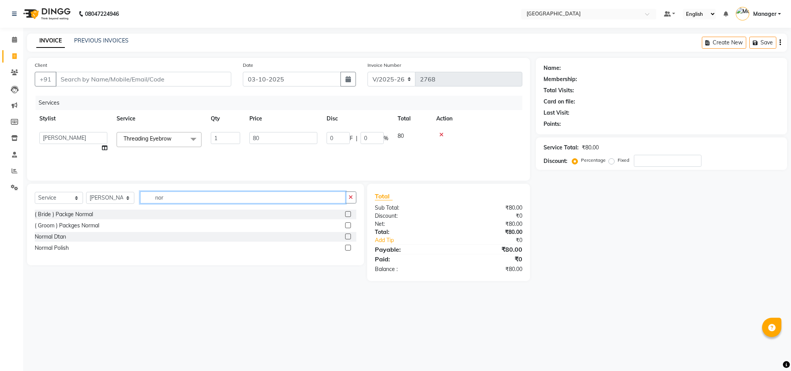
type input "nor"
click at [347, 235] on label at bounding box center [348, 237] width 6 height 6
click at [347, 235] on input "checkbox" at bounding box center [347, 236] width 5 height 5
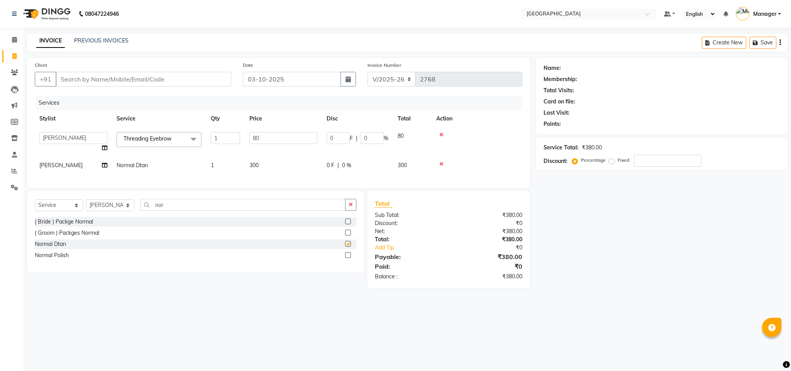
checkbox input "false"
click at [252, 166] on span "300" at bounding box center [253, 165] width 9 height 7
select select "63647"
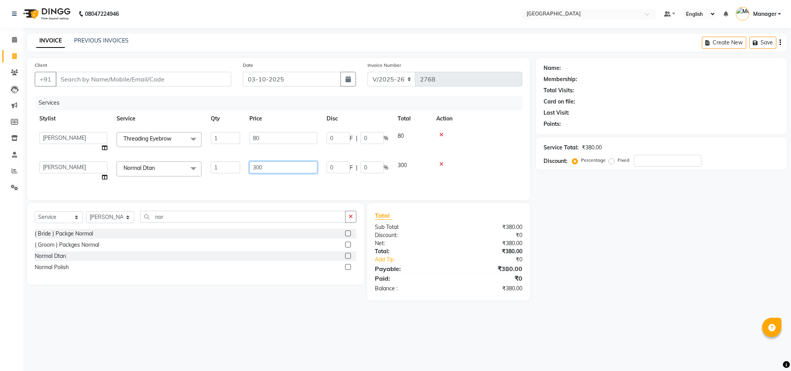
click at [255, 166] on input "300" at bounding box center [283, 167] width 68 height 12
type input "400"
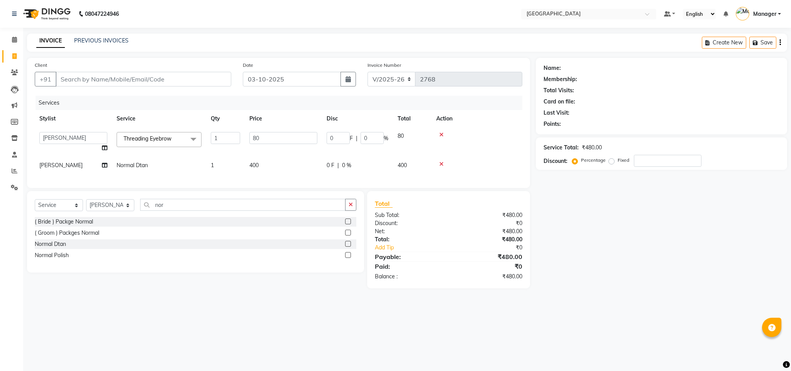
click at [272, 180] on div "Services Stylist Service Qty Price Disc Total Action ajay Fahad Bin farzan [PER…" at bounding box center [279, 138] width 488 height 85
click at [193, 79] on input "Client" at bounding box center [144, 79] width 176 height 15
type input "b"
type input "0"
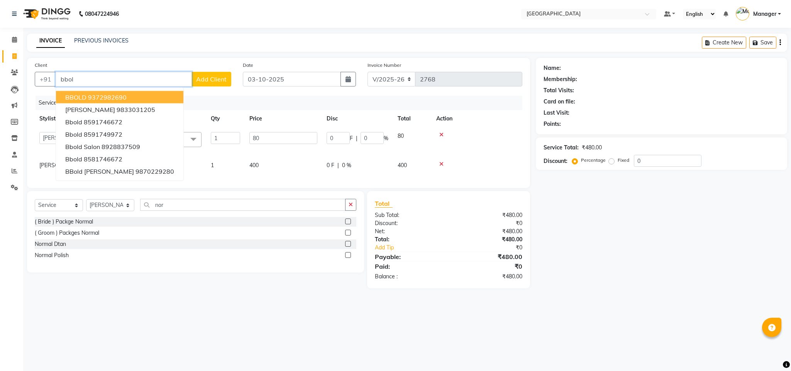
click at [112, 95] on ngb-highlight "9372982690" at bounding box center [107, 97] width 39 height 8
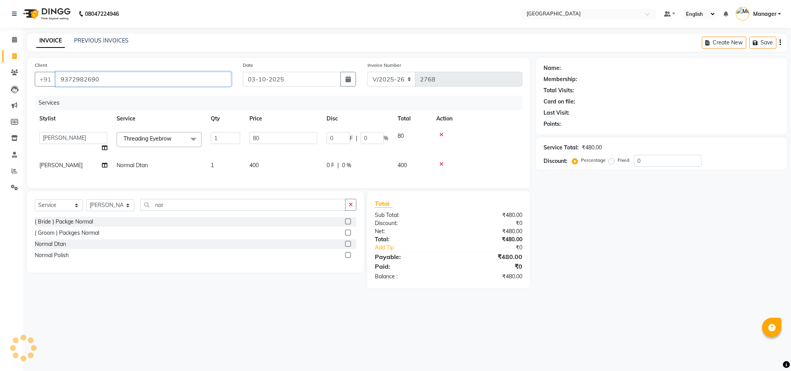
type input "9372982690"
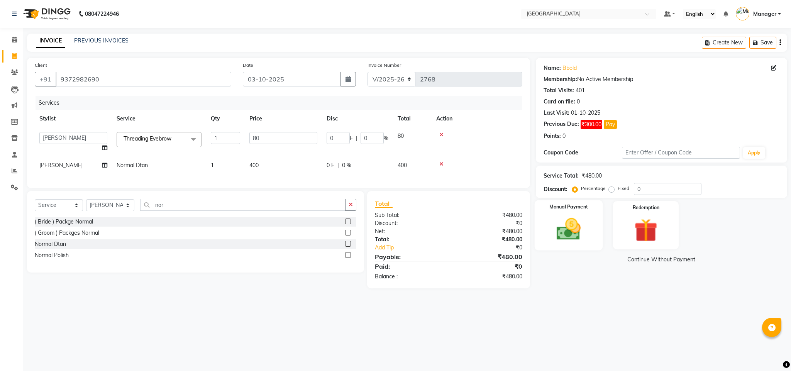
click at [547, 225] on div "Manual Payment" at bounding box center [568, 225] width 68 height 50
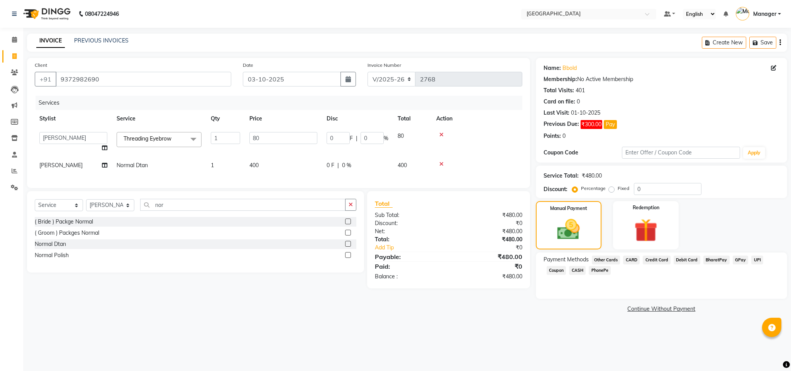
click at [738, 260] on span "GPay" at bounding box center [741, 260] width 16 height 9
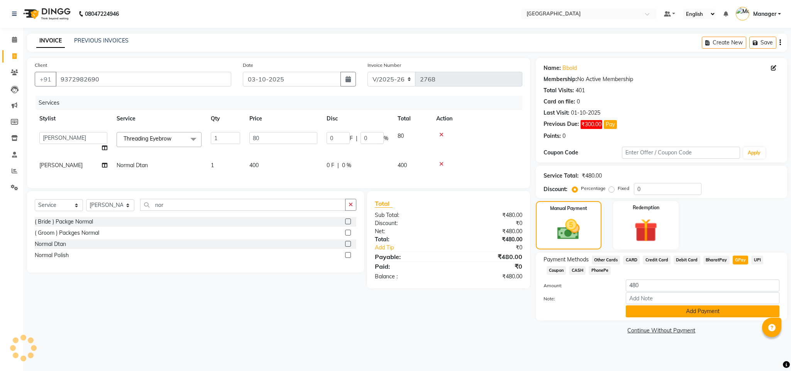
click at [681, 312] on button "Add Payment" at bounding box center [703, 311] width 154 height 12
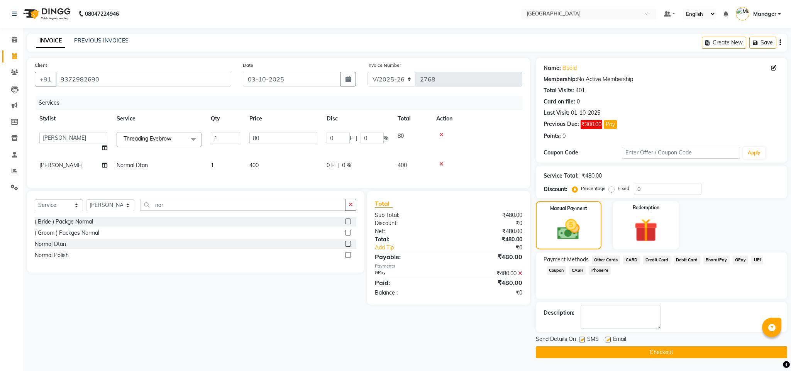
click at [683, 349] on button "Checkout" at bounding box center [661, 352] width 251 height 12
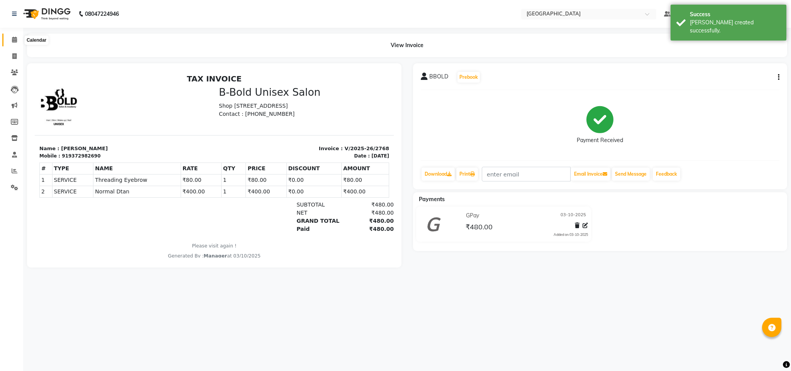
click at [13, 41] on icon at bounding box center [14, 40] width 5 height 6
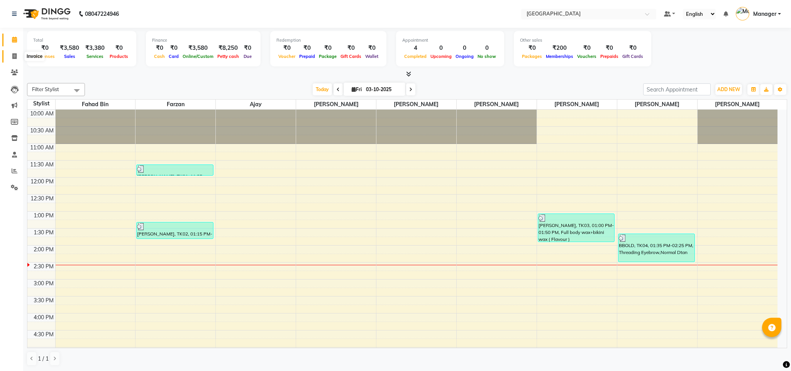
click at [14, 56] on icon at bounding box center [14, 56] width 4 height 6
select select "service"
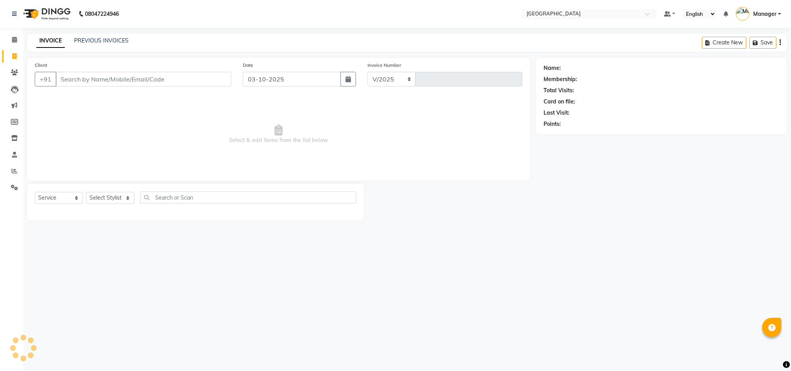
select select "7353"
type input "2769"
click at [122, 77] on input "Client" at bounding box center [144, 79] width 176 height 15
type input "7715885550"
select select "1: Object"
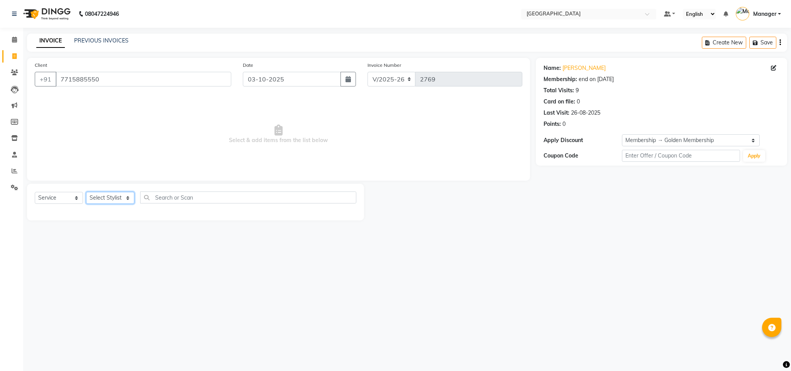
click at [123, 197] on select "Select Stylist ajay Fahad Bin farzan [PERSON_NAME] [PERSON_NAME] [PERSON_NAME] …" at bounding box center [110, 198] width 48 height 12
select select "86662"
click at [86, 192] on select "Select Stylist ajay Fahad Bin farzan [PERSON_NAME] [PERSON_NAME] [PERSON_NAME] …" at bounding box center [110, 198] width 48 height 12
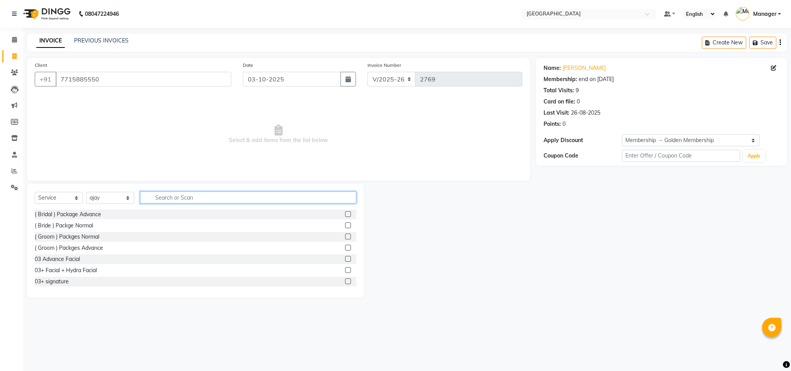
click at [180, 192] on input "text" at bounding box center [248, 197] width 216 height 12
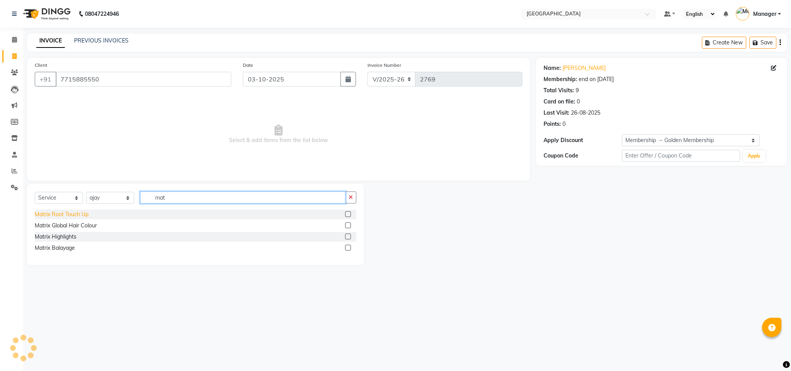
type input "mat"
click at [72, 217] on div "Matrix Root Touch Up" at bounding box center [62, 214] width 54 height 8
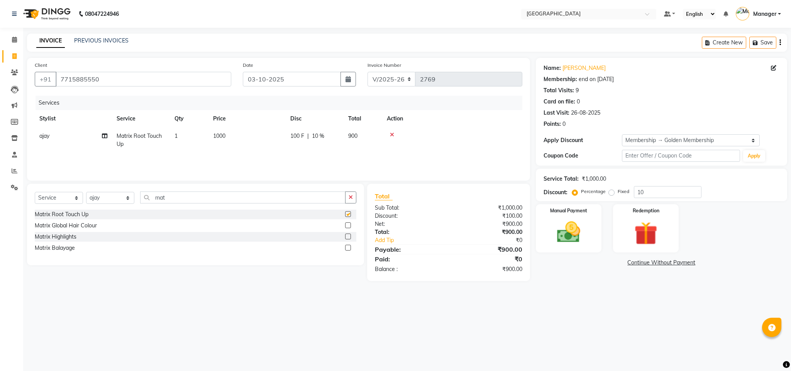
checkbox input "false"
click at [390, 137] on icon at bounding box center [392, 134] width 4 height 5
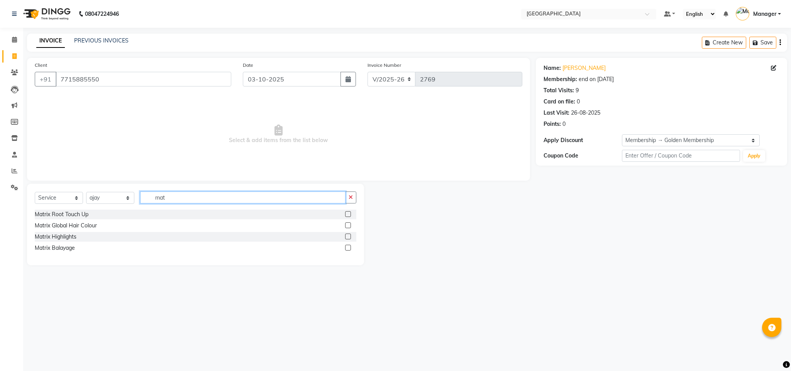
click at [290, 194] on input "mat" at bounding box center [242, 197] width 205 height 12
type input "t"
type input "yutik"
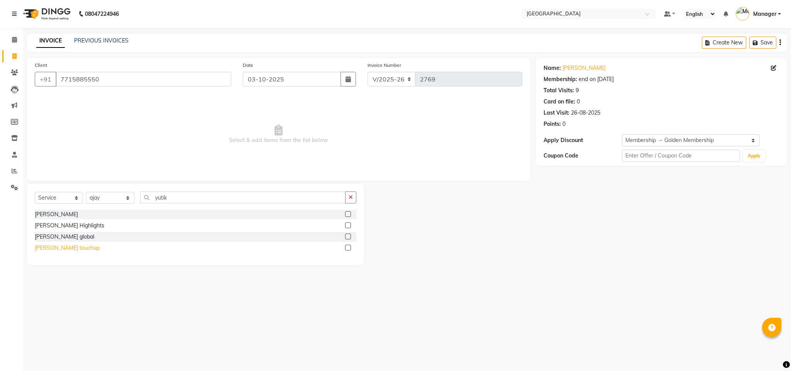
click at [62, 249] on div "[PERSON_NAME] touchup" at bounding box center [67, 248] width 65 height 8
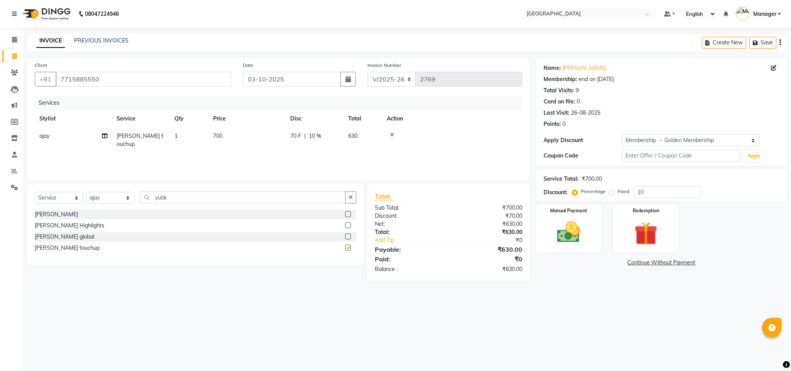
checkbox input "false"
click at [220, 132] on td "700" at bounding box center [246, 139] width 77 height 25
click at [255, 142] on input "700" at bounding box center [283, 138] width 68 height 12
type input "1000"
click at [475, 211] on div "₹700.00" at bounding box center [489, 208] width 80 height 8
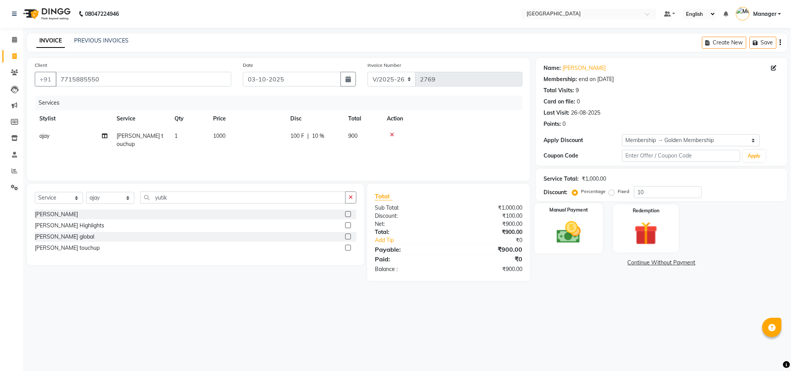
click at [561, 236] on img at bounding box center [568, 233] width 39 height 28
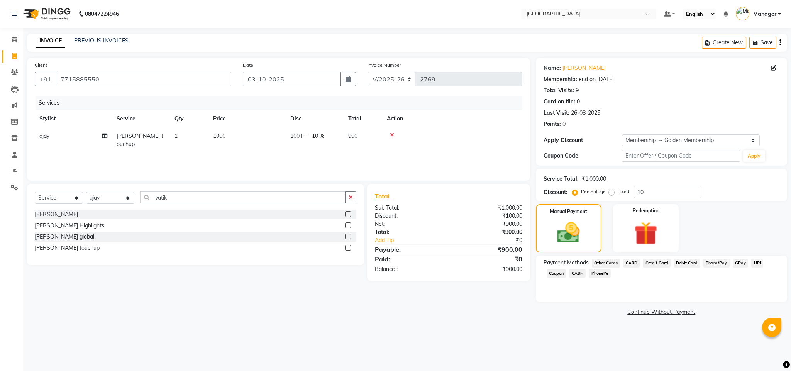
click at [583, 275] on span "CASH" at bounding box center [577, 273] width 17 height 9
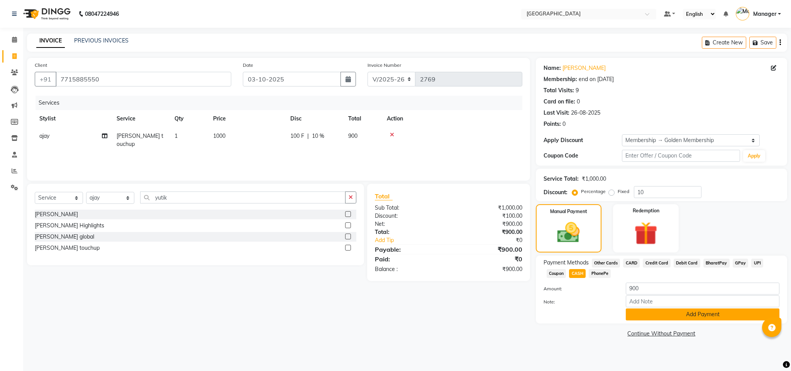
click at [638, 313] on button "Add Payment" at bounding box center [703, 314] width 154 height 12
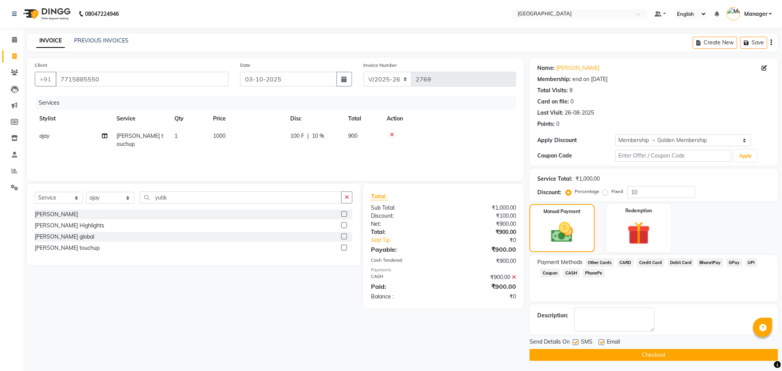
click at [638, 350] on button "Checkout" at bounding box center [654, 355] width 249 height 12
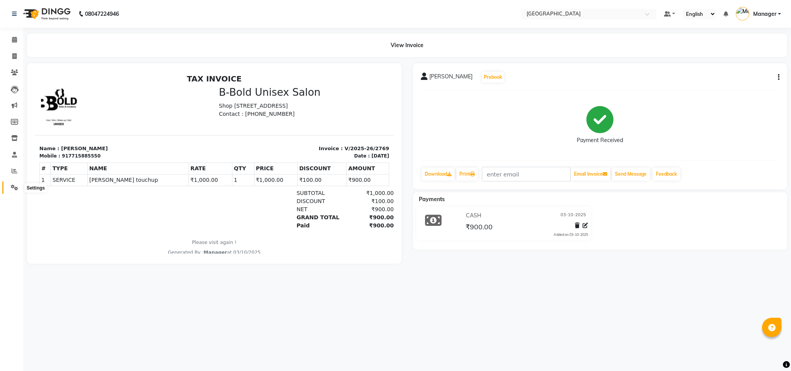
click at [13, 183] on span at bounding box center [15, 187] width 14 height 9
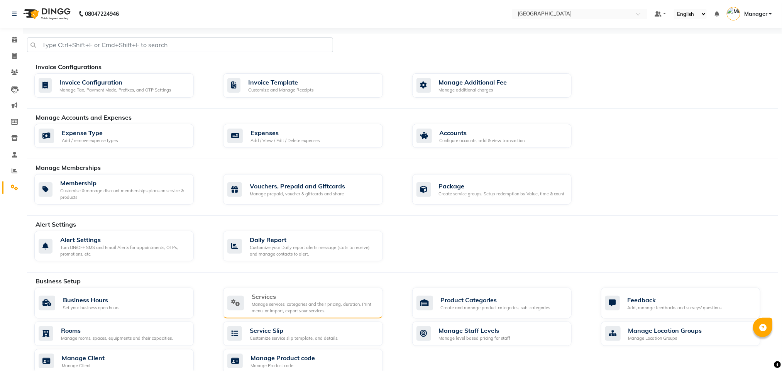
click at [349, 316] on div "Services Manage services, categories and their pricing, duration. Print menu, o…" at bounding box center [302, 303] width 159 height 31
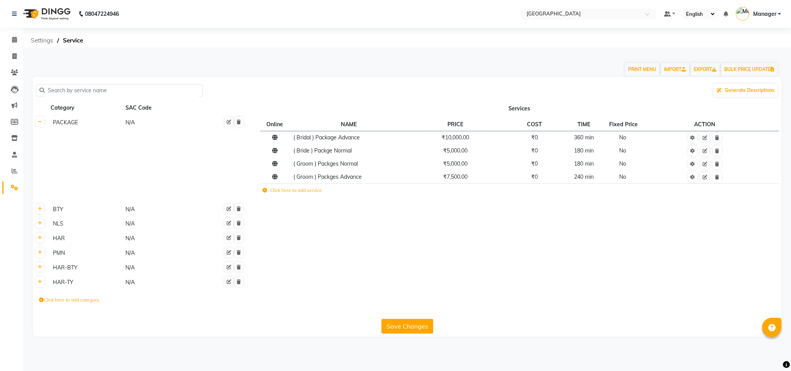
click at [46, 41] on span "Settings" at bounding box center [42, 41] width 30 height 14
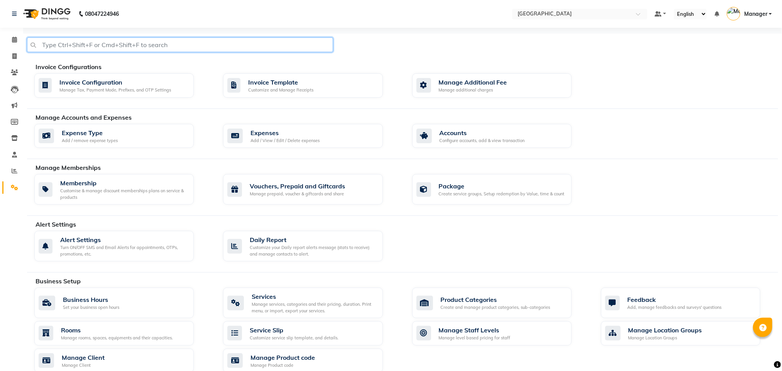
click at [259, 41] on input "text" at bounding box center [180, 44] width 306 height 15
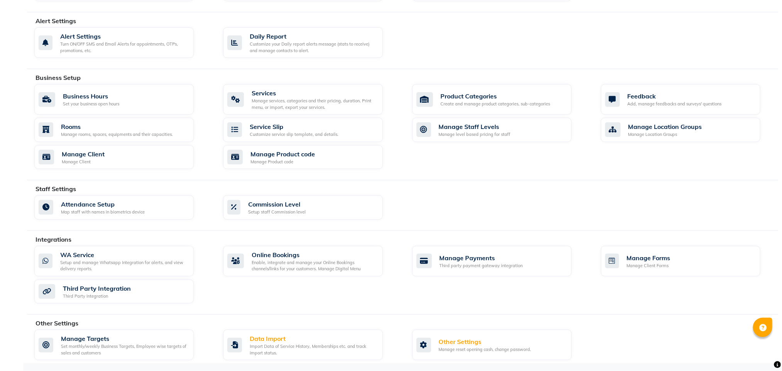
type input "mem"
click at [782, 371] on div "08047224946 Select Location × Bbold Mg Road, Mg Road Default Panel My Panel Eng…" at bounding box center [391, 84] width 782 height 574
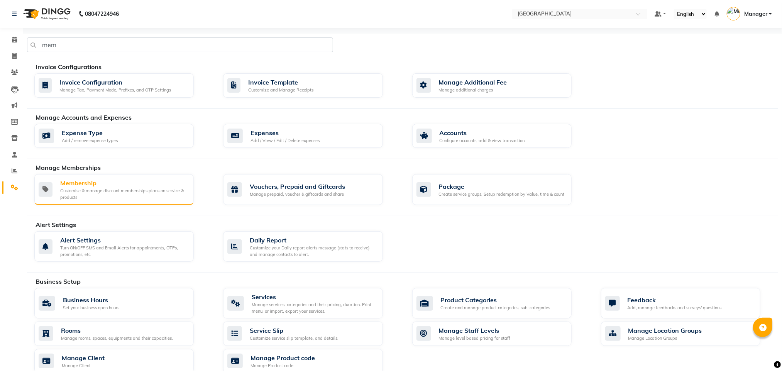
click at [100, 193] on div "Customise & manage discount memberships plans on service & products" at bounding box center [123, 194] width 127 height 13
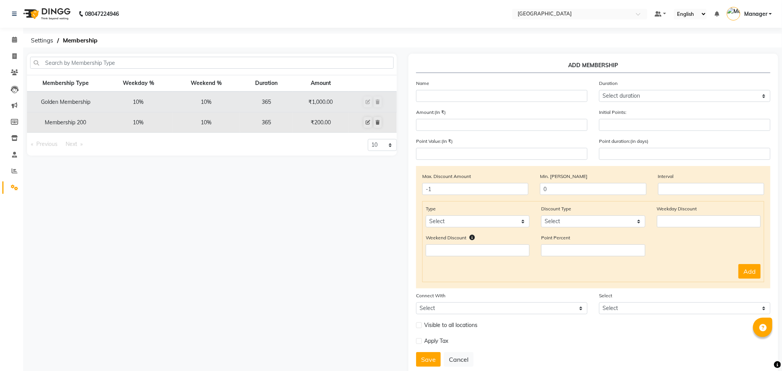
click at [297, 129] on td "₹200.00" at bounding box center [321, 122] width 56 height 20
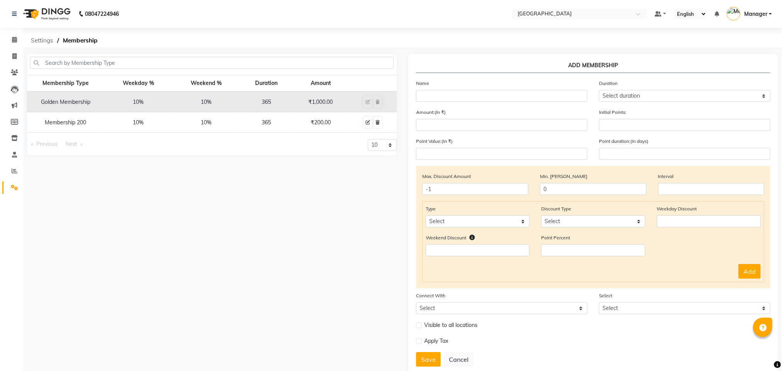
click at [41, 43] on span "Settings" at bounding box center [42, 41] width 30 height 14
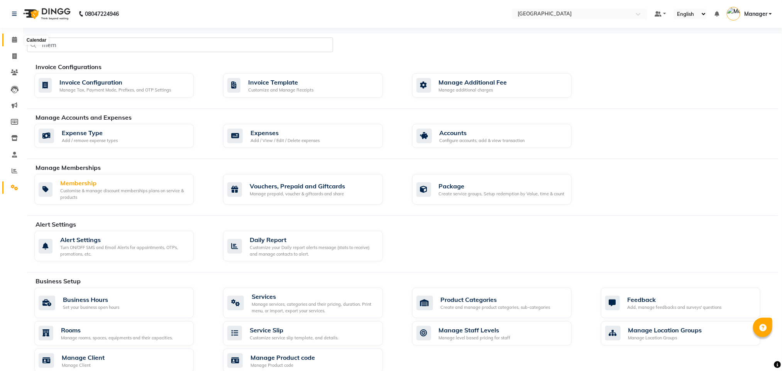
click at [10, 40] on span at bounding box center [15, 40] width 14 height 9
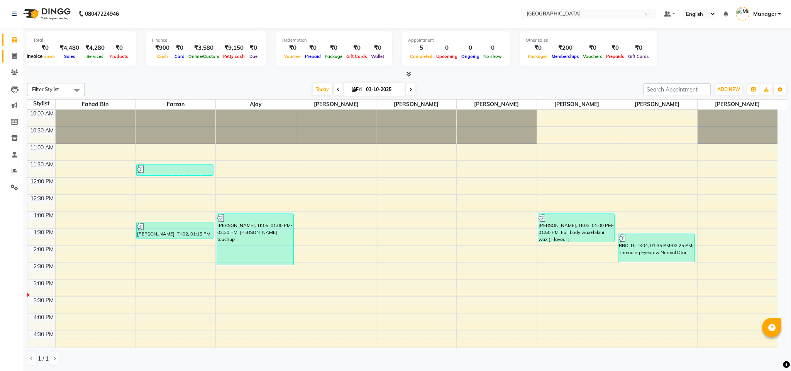
click at [14, 56] on icon at bounding box center [14, 56] width 4 height 6
select select "service"
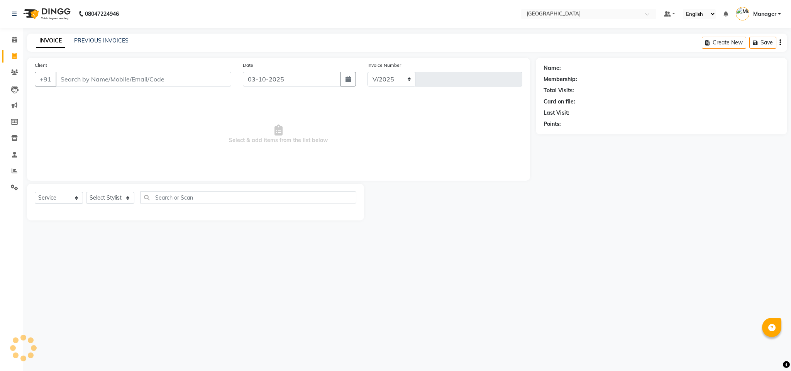
select select "7353"
type input "2770"
click at [95, 79] on input "Client" at bounding box center [144, 79] width 176 height 15
type input "7977169627"
click at [203, 80] on span "Add Client" at bounding box center [211, 79] width 31 height 8
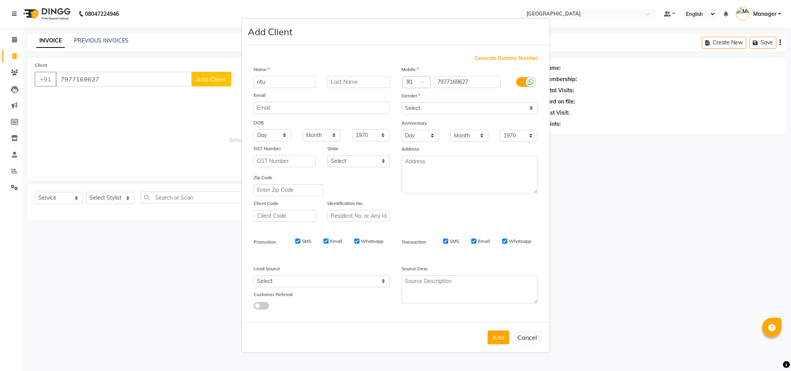
type input "ritu"
click at [425, 106] on select "Select [DEMOGRAPHIC_DATA] [DEMOGRAPHIC_DATA] Other Prefer Not To Say" at bounding box center [470, 108] width 136 height 12
select select "[DEMOGRAPHIC_DATA]"
click at [402, 103] on select "Select [DEMOGRAPHIC_DATA] [DEMOGRAPHIC_DATA] Other Prefer Not To Say" at bounding box center [470, 108] width 136 height 12
click at [505, 342] on button "Add" at bounding box center [499, 337] width 22 height 14
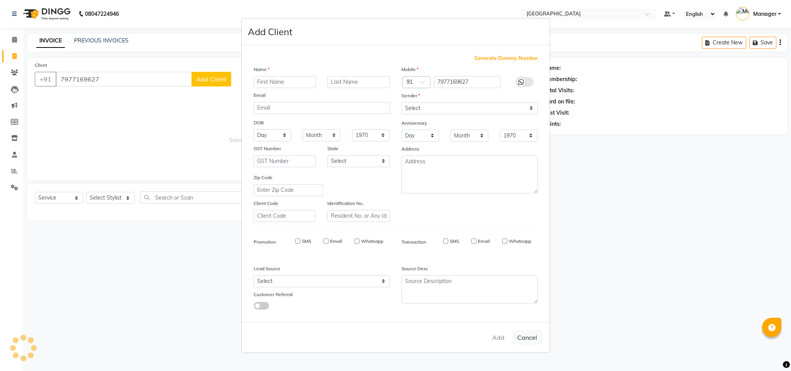
select select
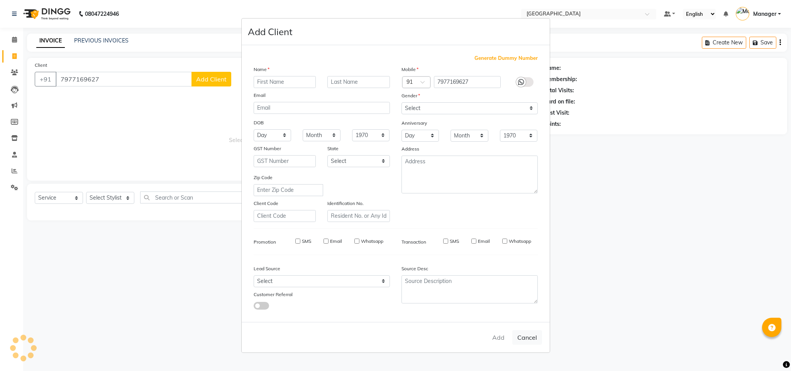
select select
checkbox input "false"
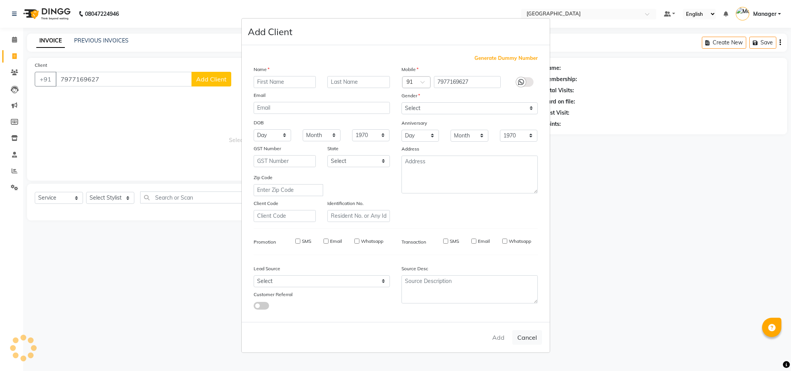
checkbox input "false"
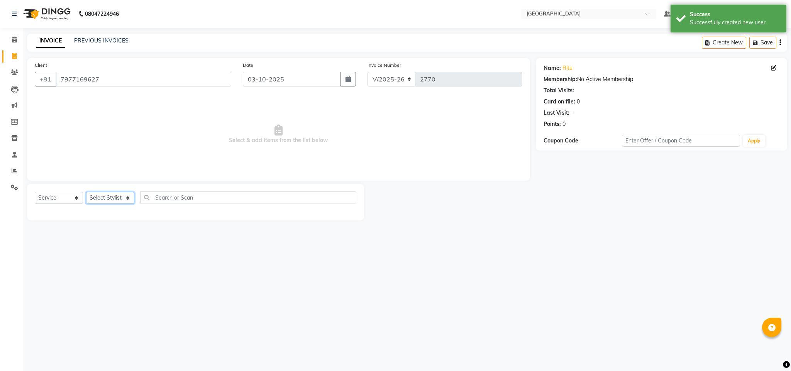
click at [116, 201] on select "Select Stylist ajay Fahad Bin farzan [PERSON_NAME] [PERSON_NAME] [PERSON_NAME] …" at bounding box center [110, 198] width 48 height 12
click at [86, 192] on select "Select Stylist ajay Fahad Bin farzan [PERSON_NAME] [PERSON_NAME] [PERSON_NAME] …" at bounding box center [110, 198] width 48 height 12
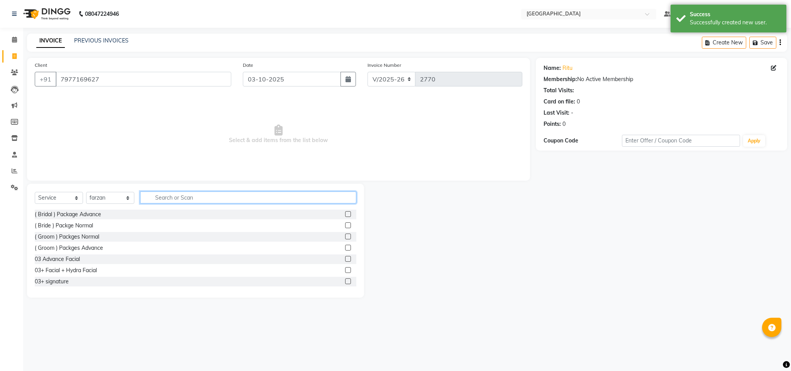
click at [236, 197] on input "text" at bounding box center [248, 197] width 216 height 12
click at [119, 198] on select "Select Stylist ajay Fahad Bin farzan [PERSON_NAME] [PERSON_NAME] [PERSON_NAME] …" at bounding box center [110, 198] width 48 height 12
select select "86662"
click at [86, 192] on select "Select Stylist ajay Fahad Bin farzan [PERSON_NAME] [PERSON_NAME] [PERSON_NAME] …" at bounding box center [110, 198] width 48 height 12
click at [208, 197] on input "text" at bounding box center [248, 197] width 216 height 12
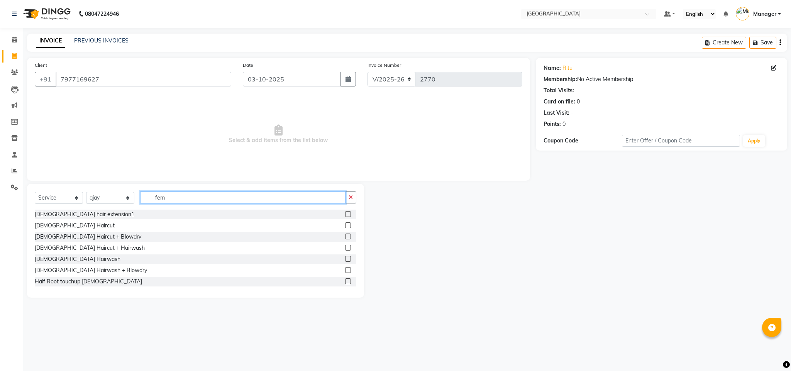
type input "fem"
click at [345, 225] on label at bounding box center [348, 225] width 6 height 6
click at [345, 225] on input "checkbox" at bounding box center [347, 225] width 5 height 5
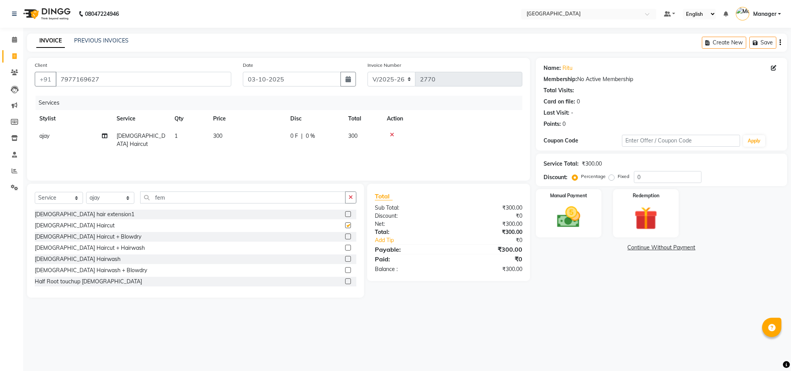
checkbox input "false"
click at [574, 211] on img at bounding box center [568, 217] width 39 height 28
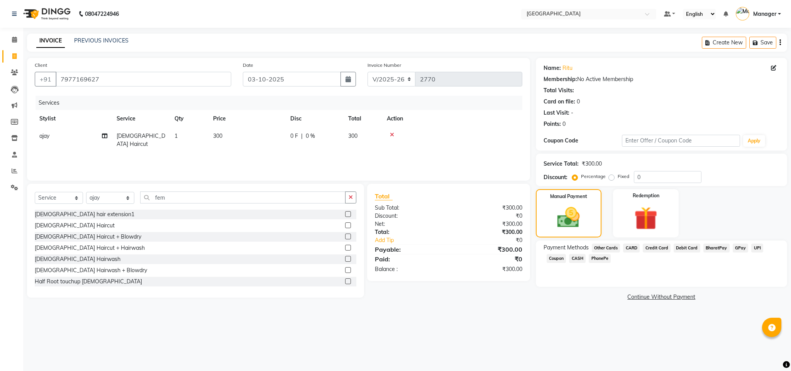
click at [739, 248] on span "GPay" at bounding box center [741, 248] width 16 height 9
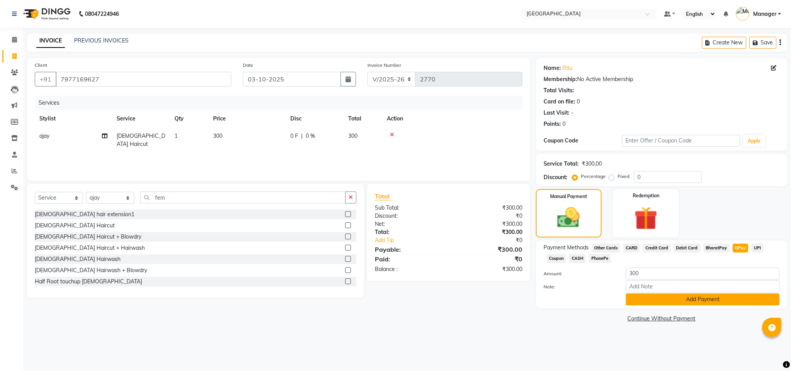
click at [714, 299] on button "Add Payment" at bounding box center [703, 299] width 154 height 12
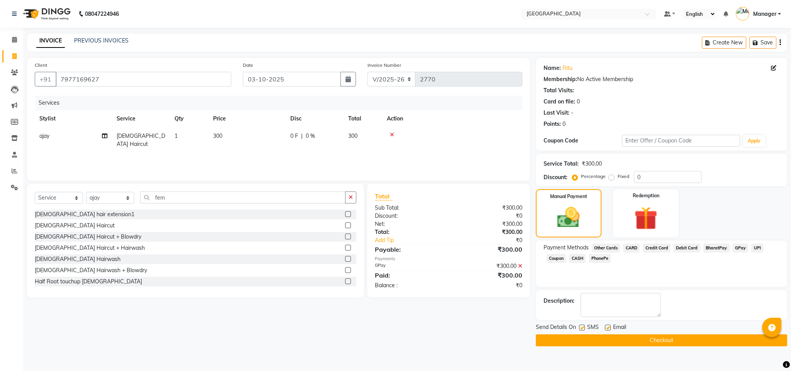
click at [710, 337] on button "Checkout" at bounding box center [661, 340] width 251 height 12
